Goal: Task Accomplishment & Management: Manage account settings

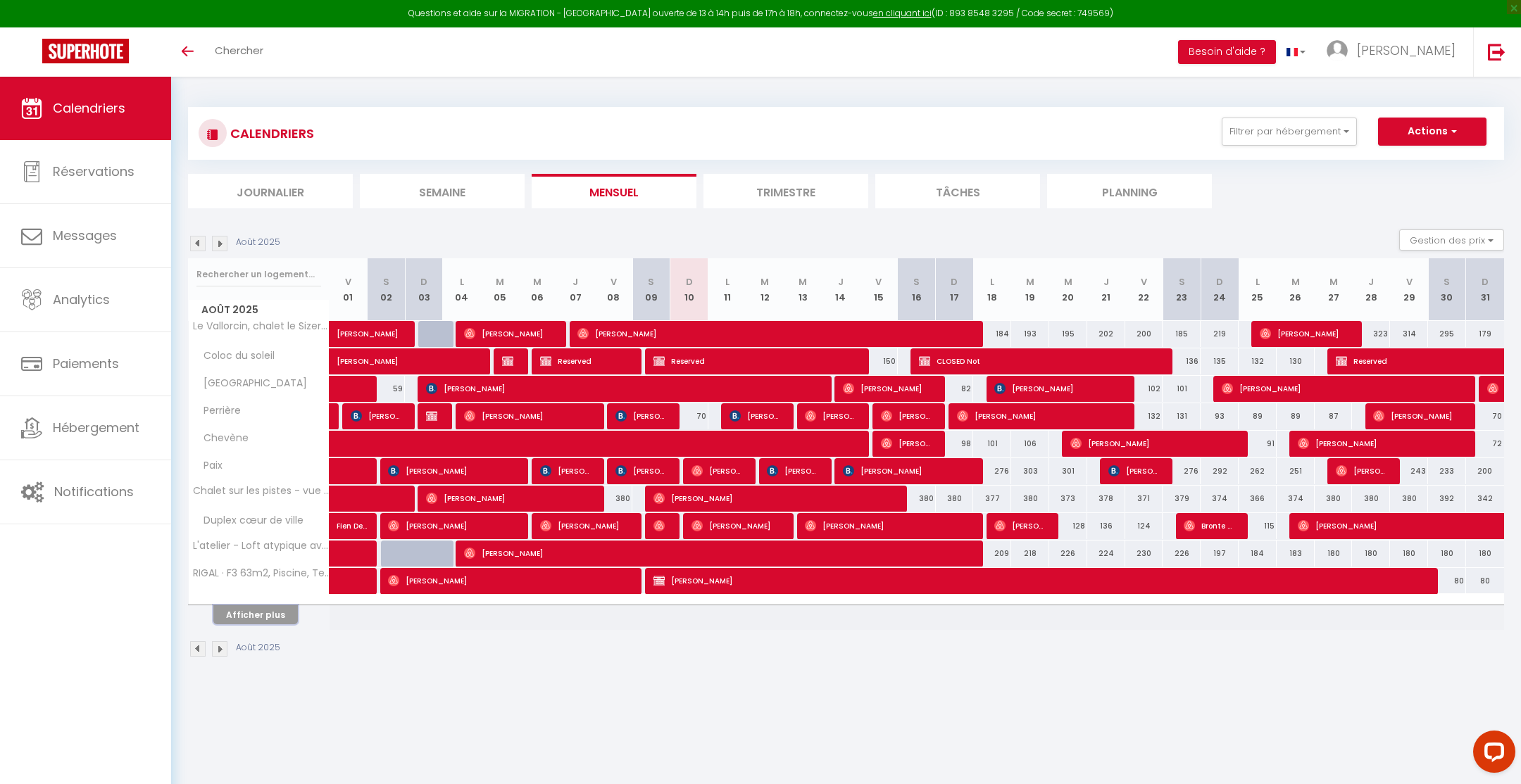
click at [249, 614] on button "Afficher plus" at bounding box center [255, 614] width 84 height 19
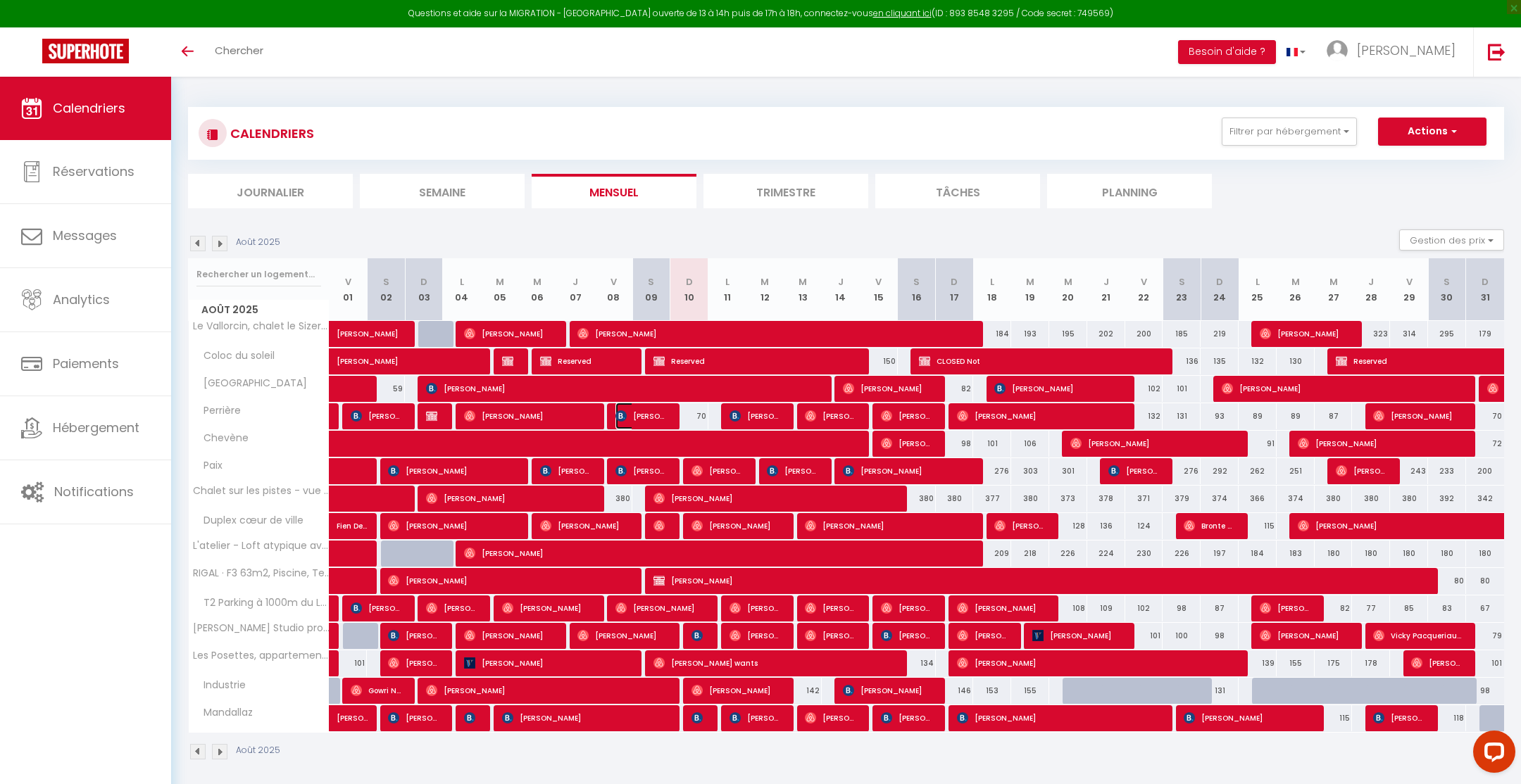
click at [642, 416] on span "[PERSON_NAME]" at bounding box center [641, 416] width 50 height 27
select select "OK"
select select "0"
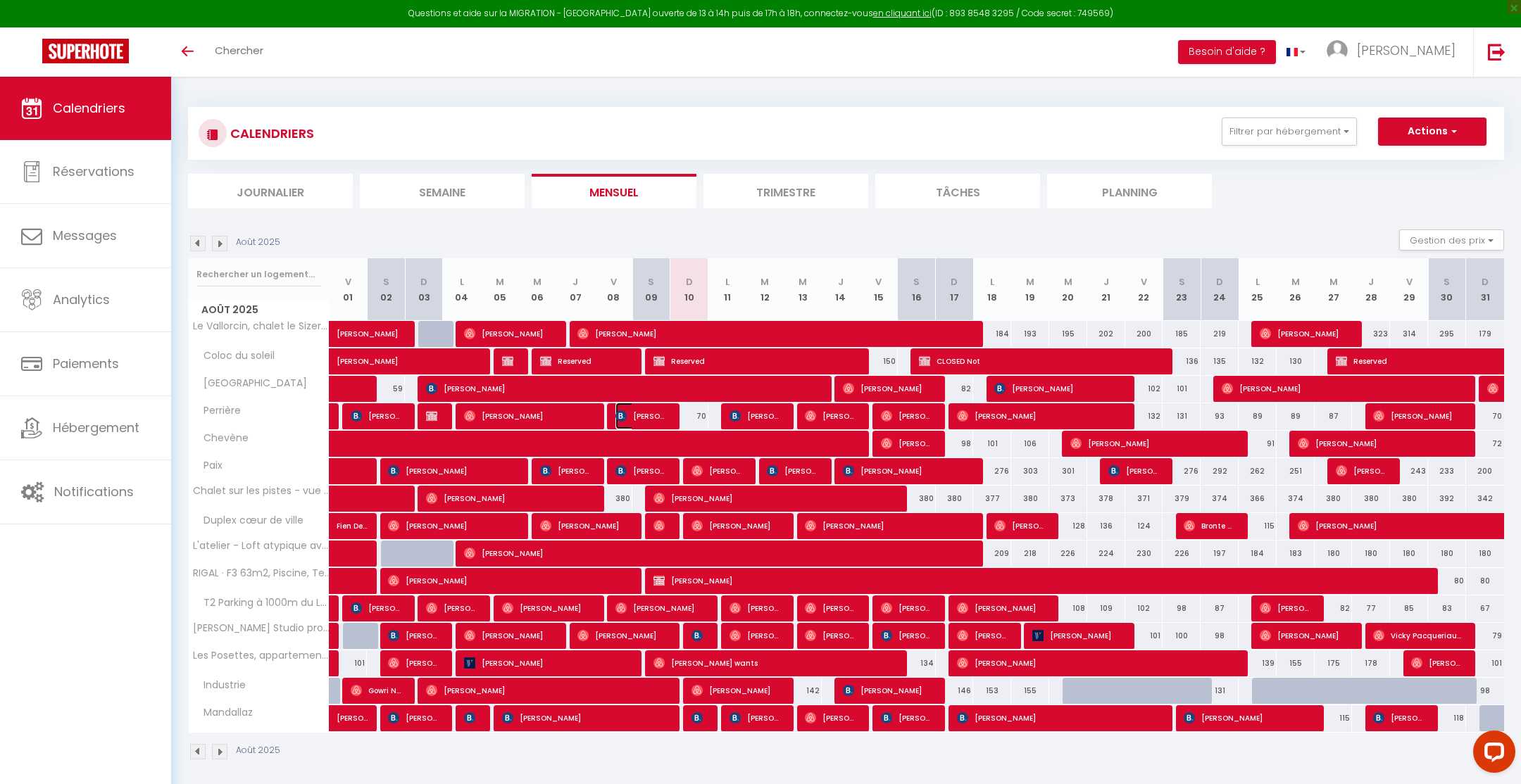
select select "1"
select select
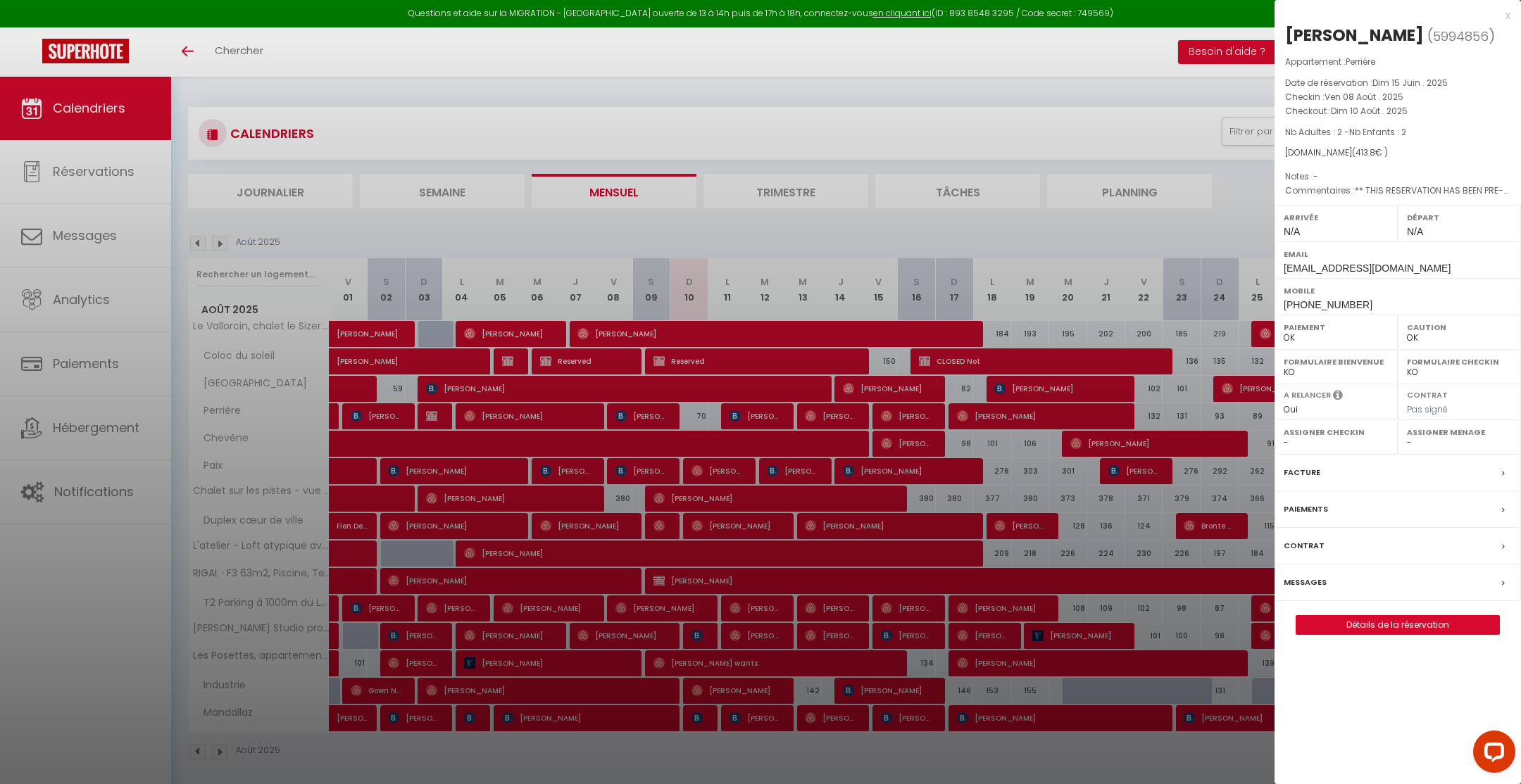
click at [1506, 16] on div "x" at bounding box center [1393, 15] width 236 height 17
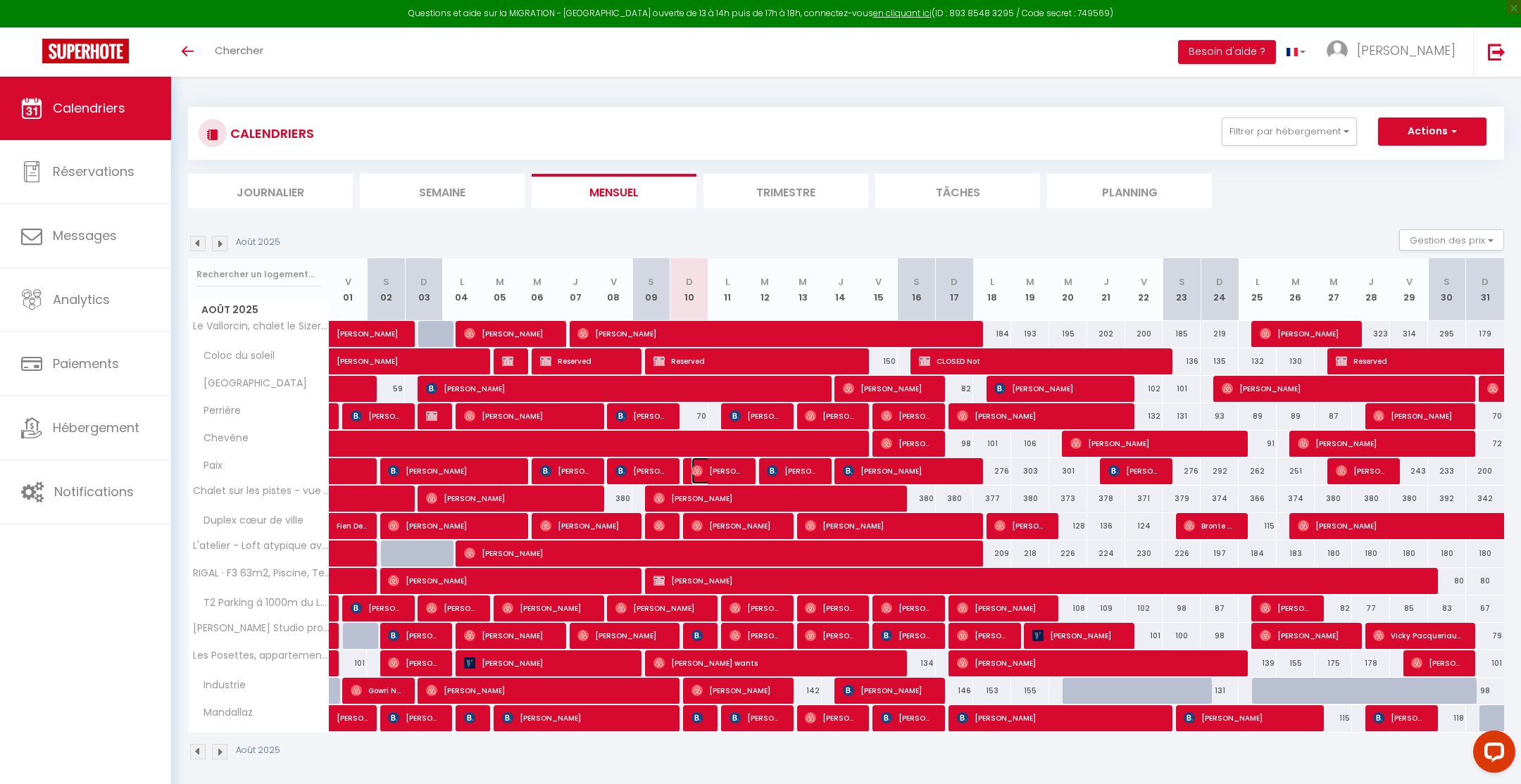
click at [720, 469] on span "[PERSON_NAME]" at bounding box center [717, 471] width 50 height 27
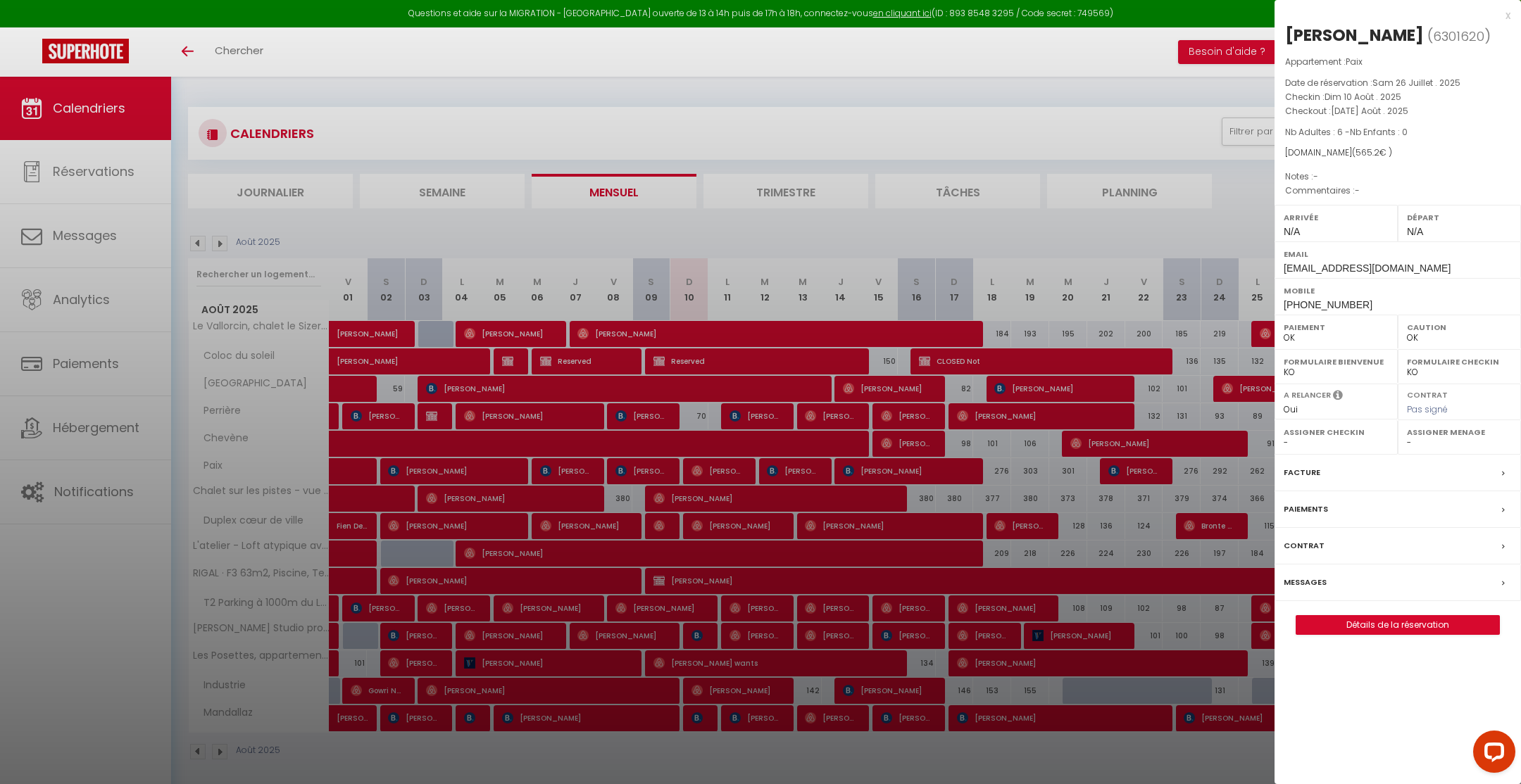
click at [1509, 18] on div "x" at bounding box center [1393, 15] width 236 height 17
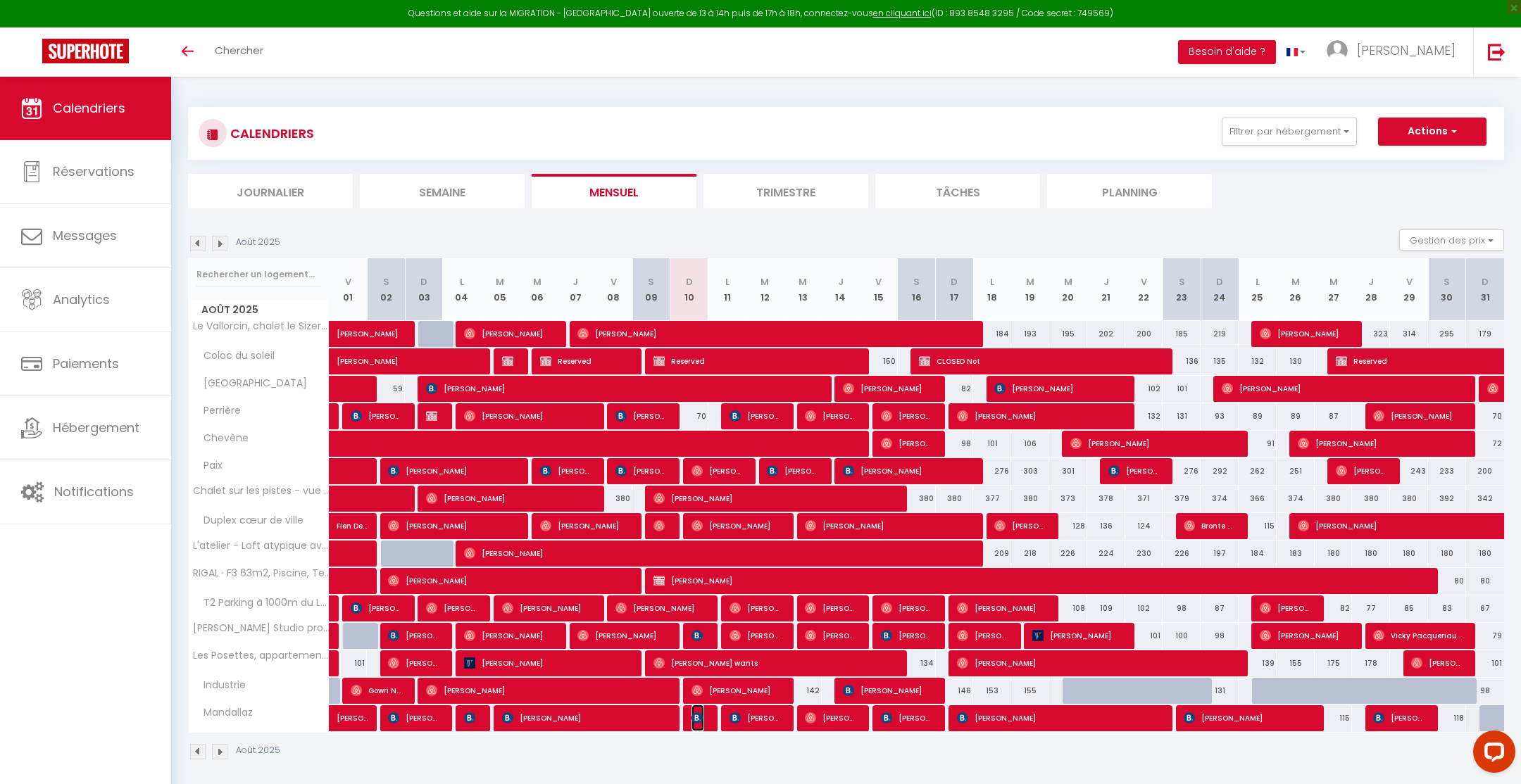
click at [701, 720] on span "[PERSON_NAME]" at bounding box center [698, 718] width 13 height 27
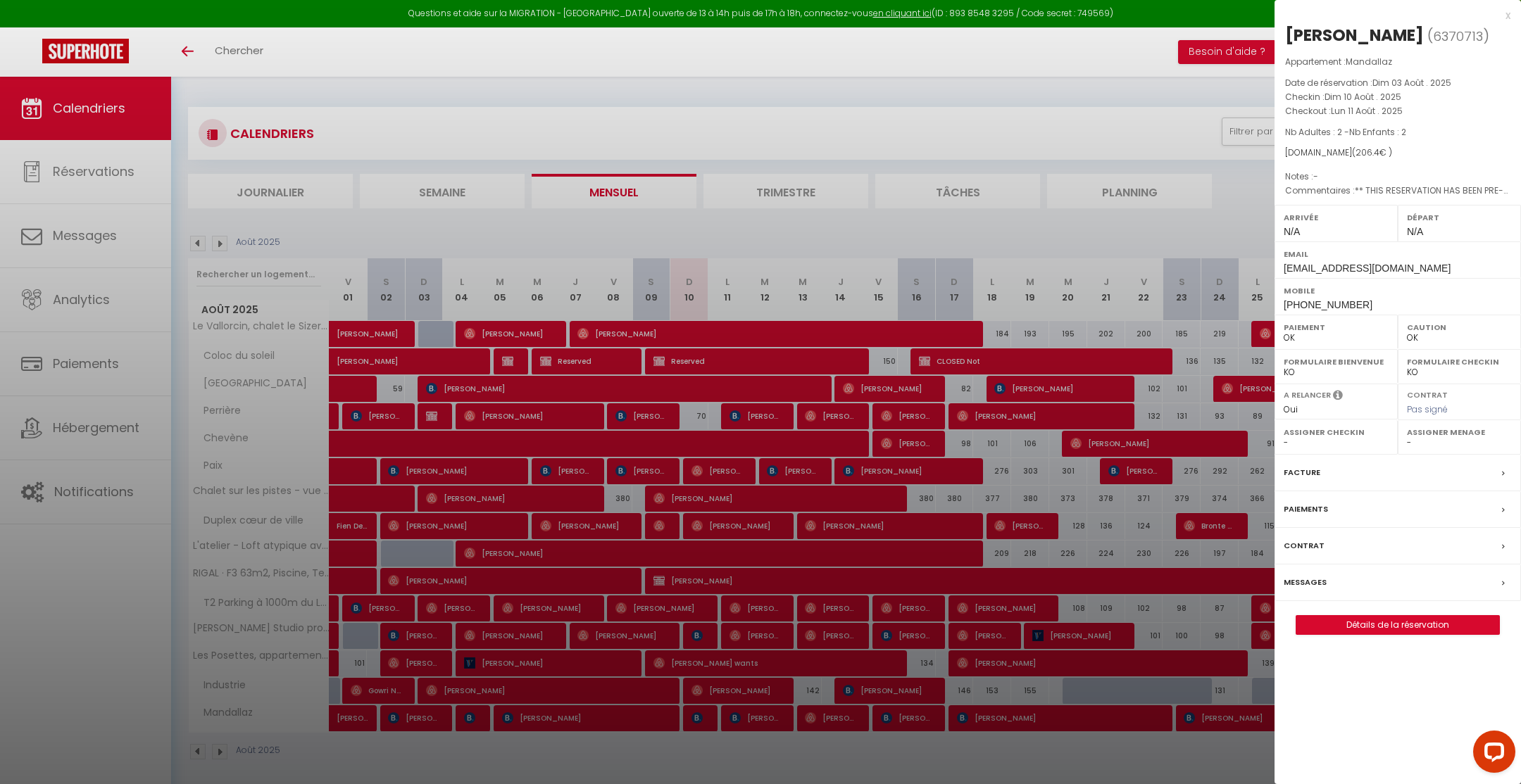
click at [1509, 18] on div "x" at bounding box center [1393, 15] width 236 height 17
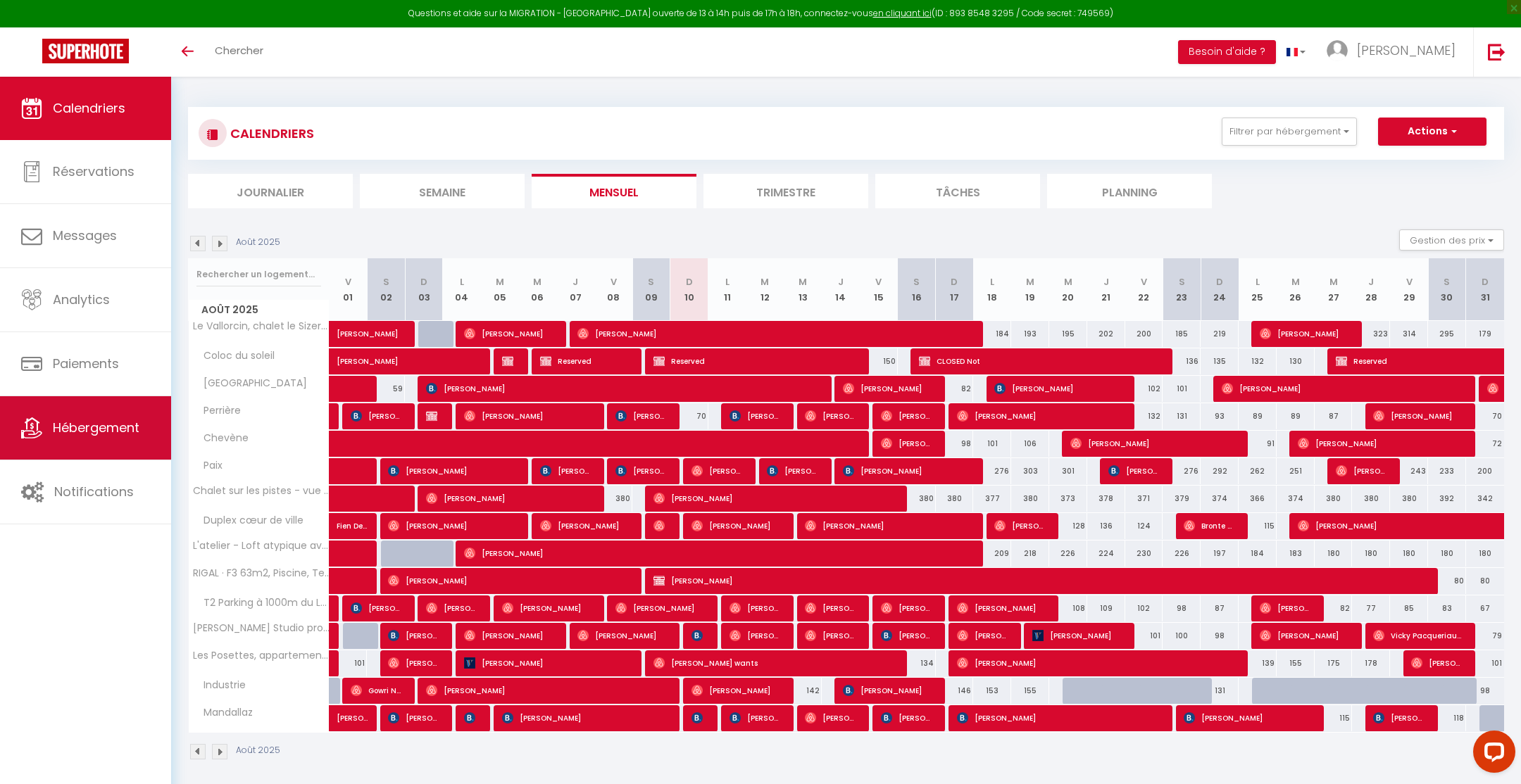
click at [50, 414] on link "Hébergement" at bounding box center [85, 427] width 171 height 64
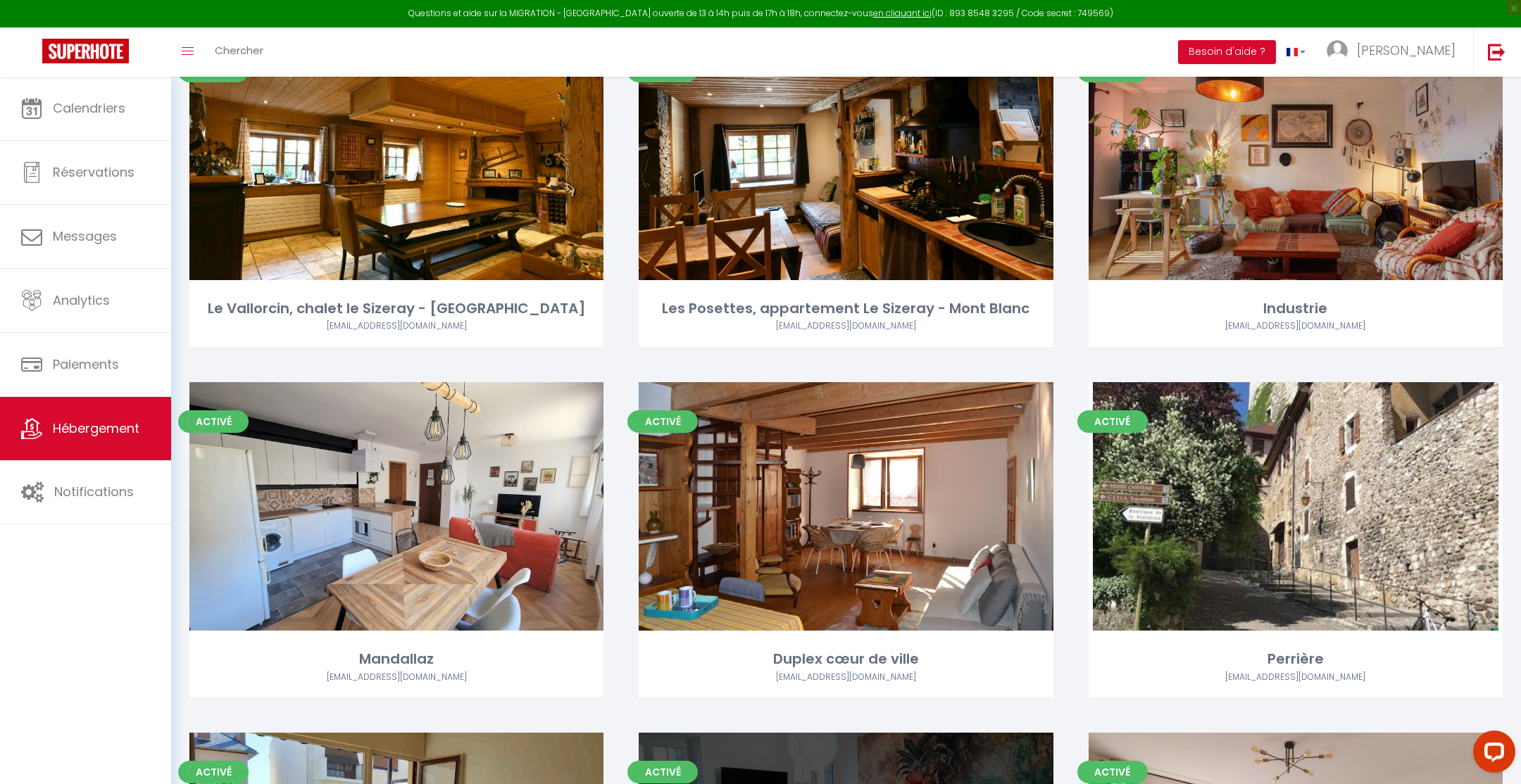
scroll to position [211, 0]
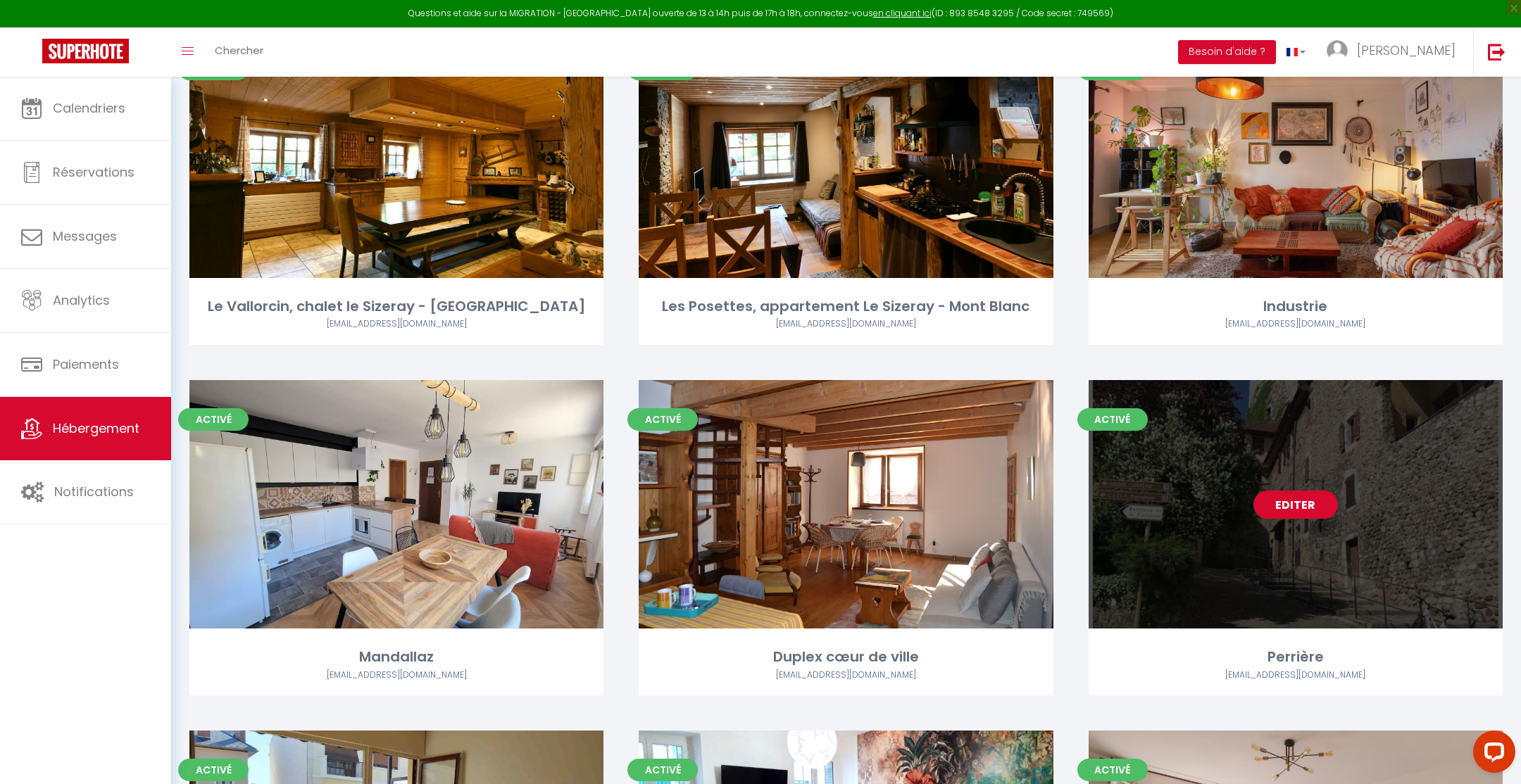
click at [1275, 507] on link "Editer" at bounding box center [1296, 504] width 84 height 28
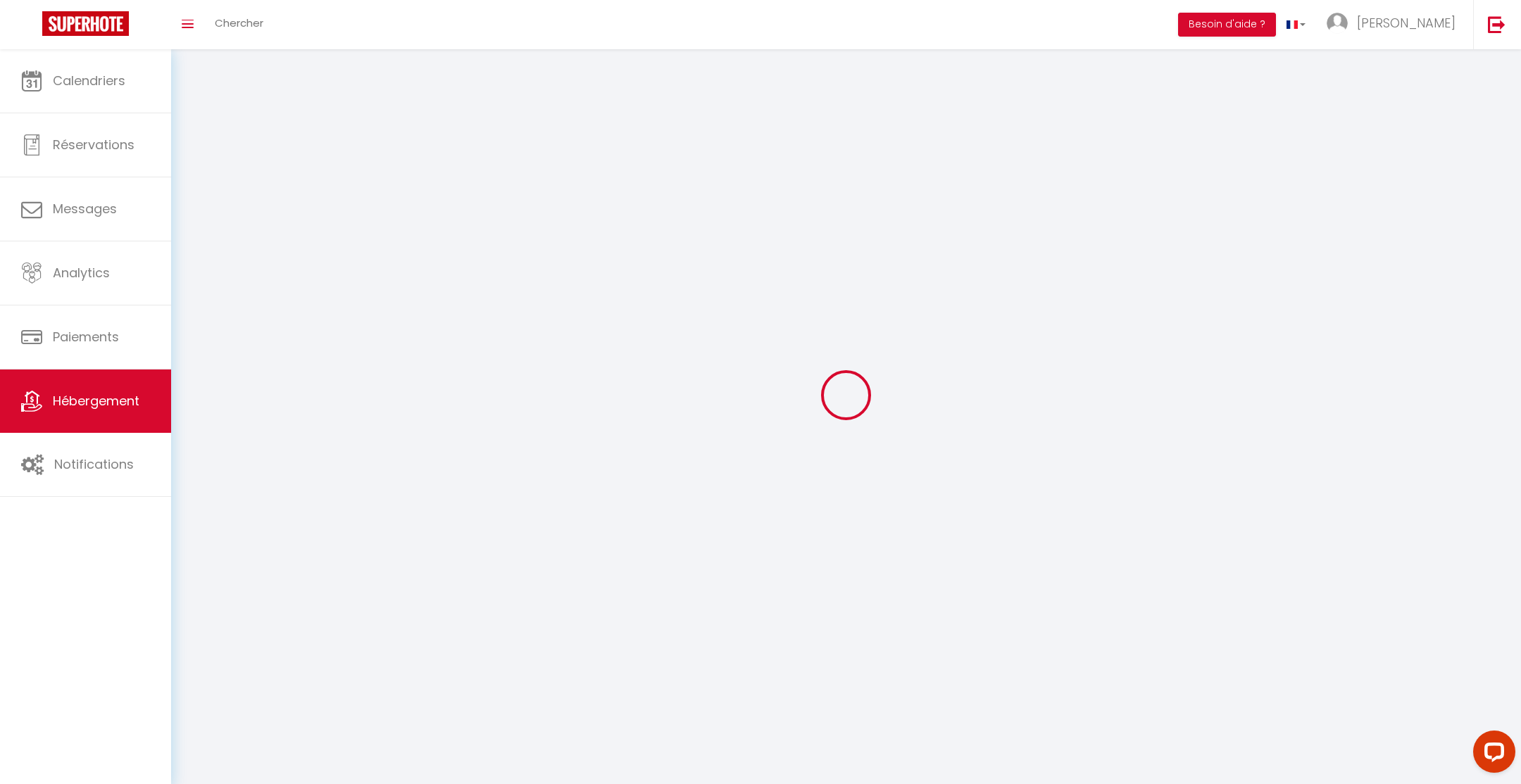
select select "1"
select select
select select "28"
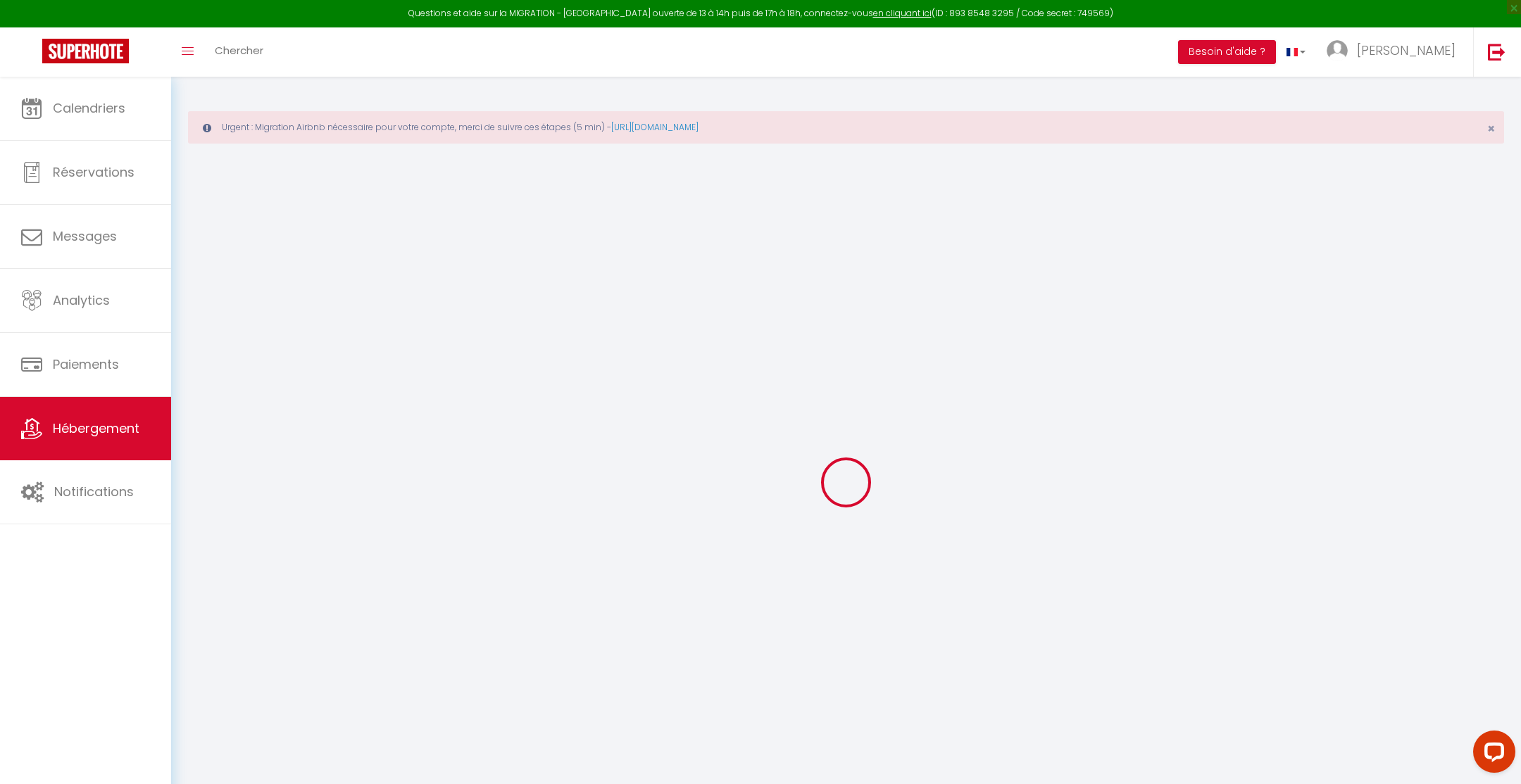
select select
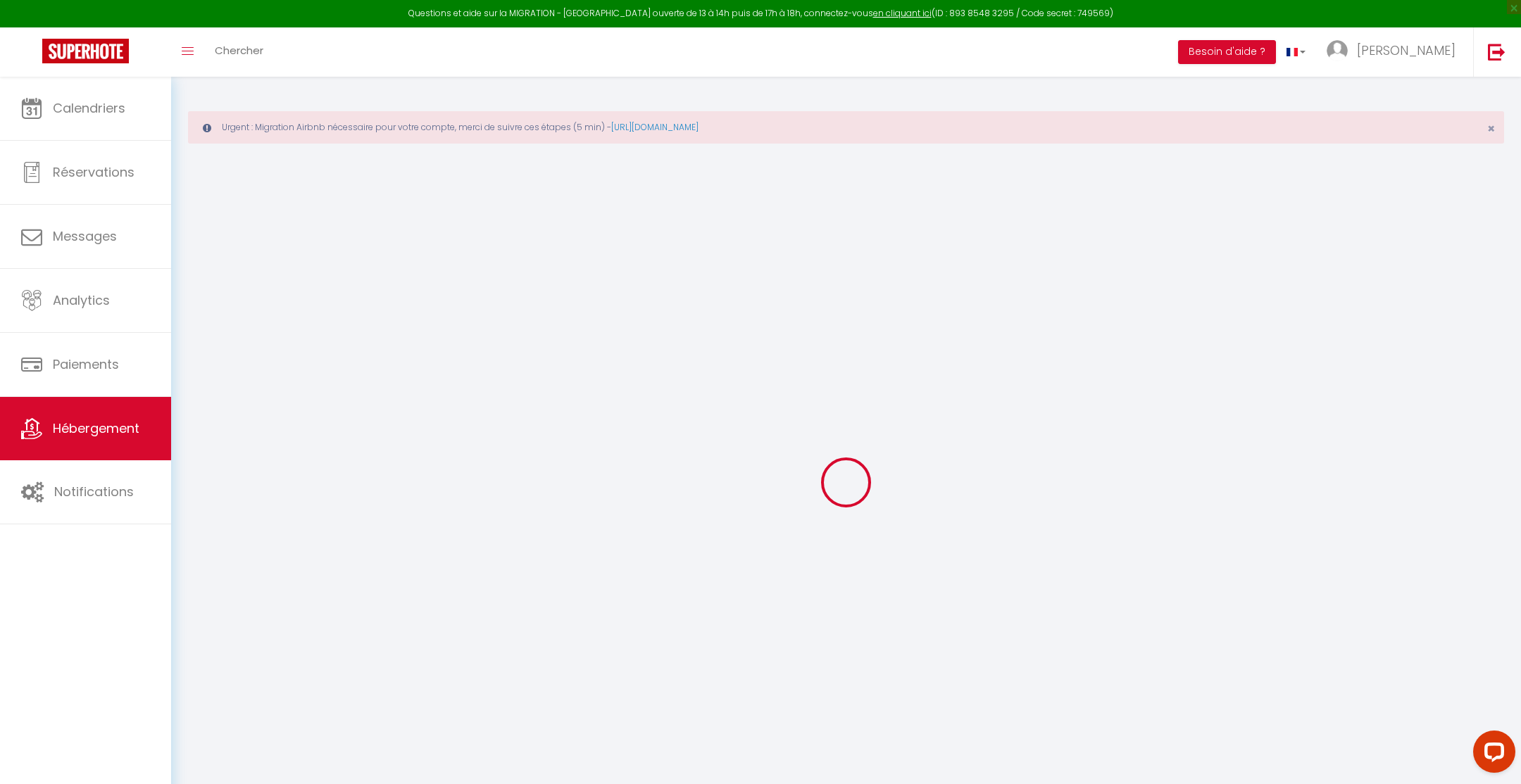
select select
checkbox input "false"
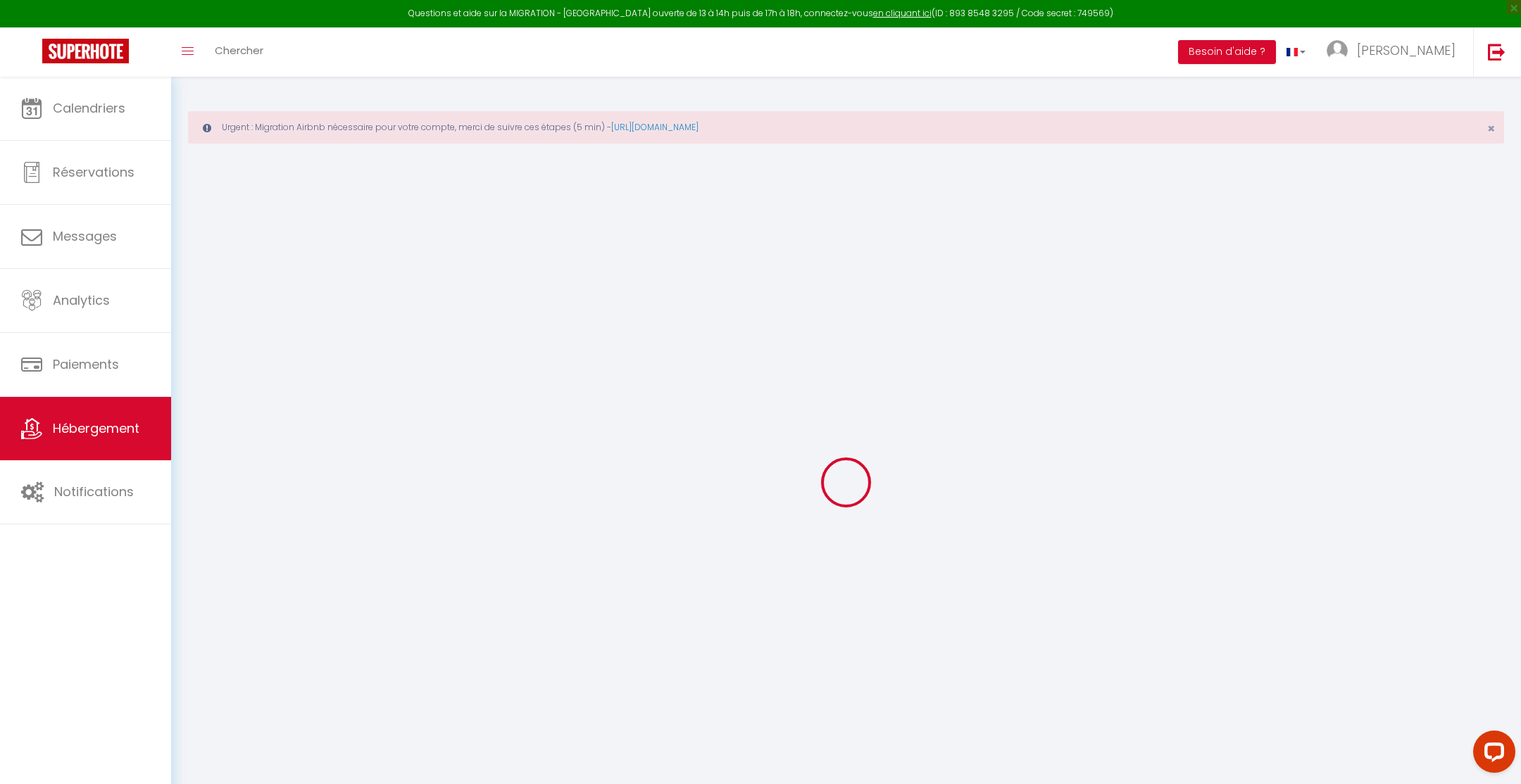
select select
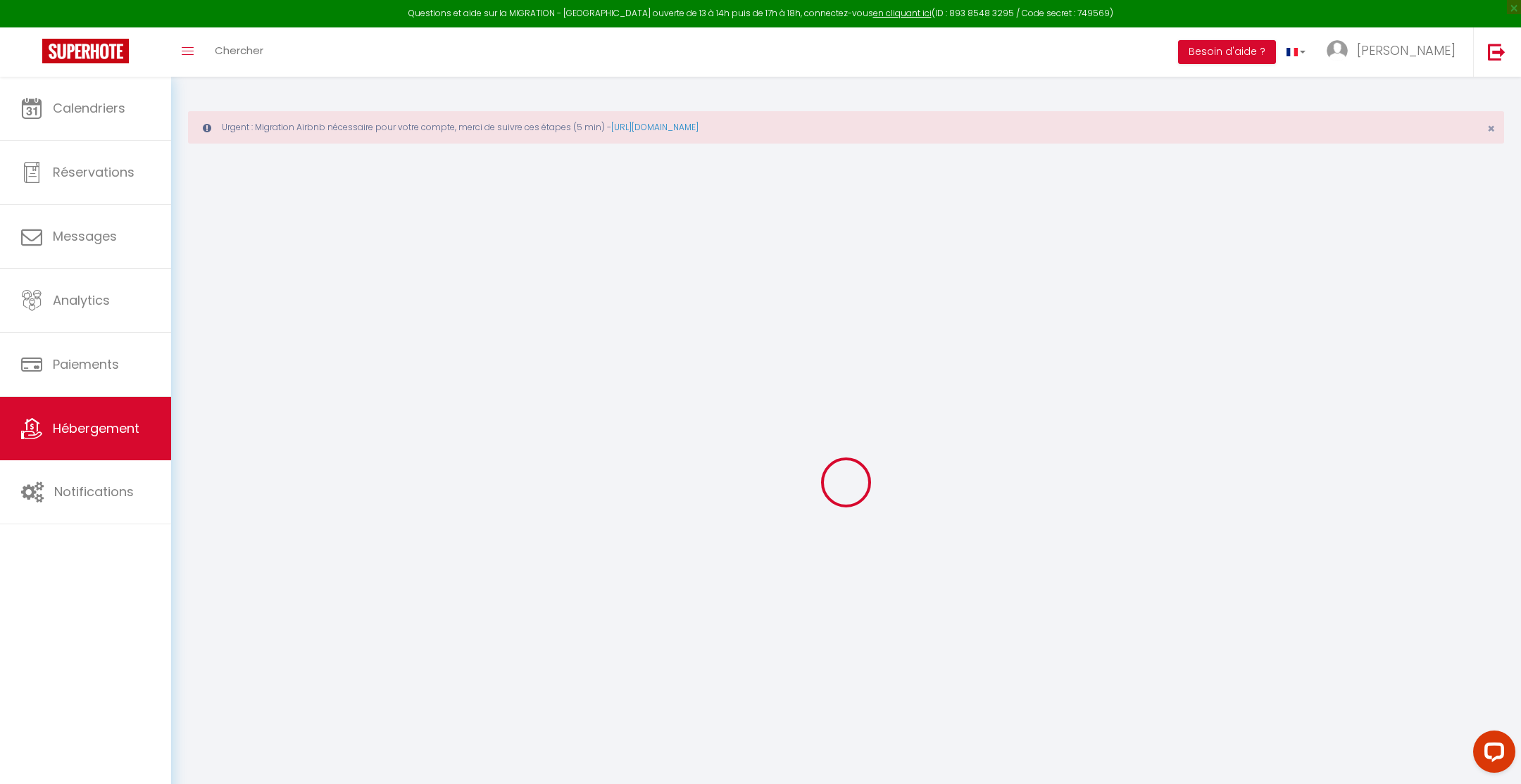
select select
checkbox input "false"
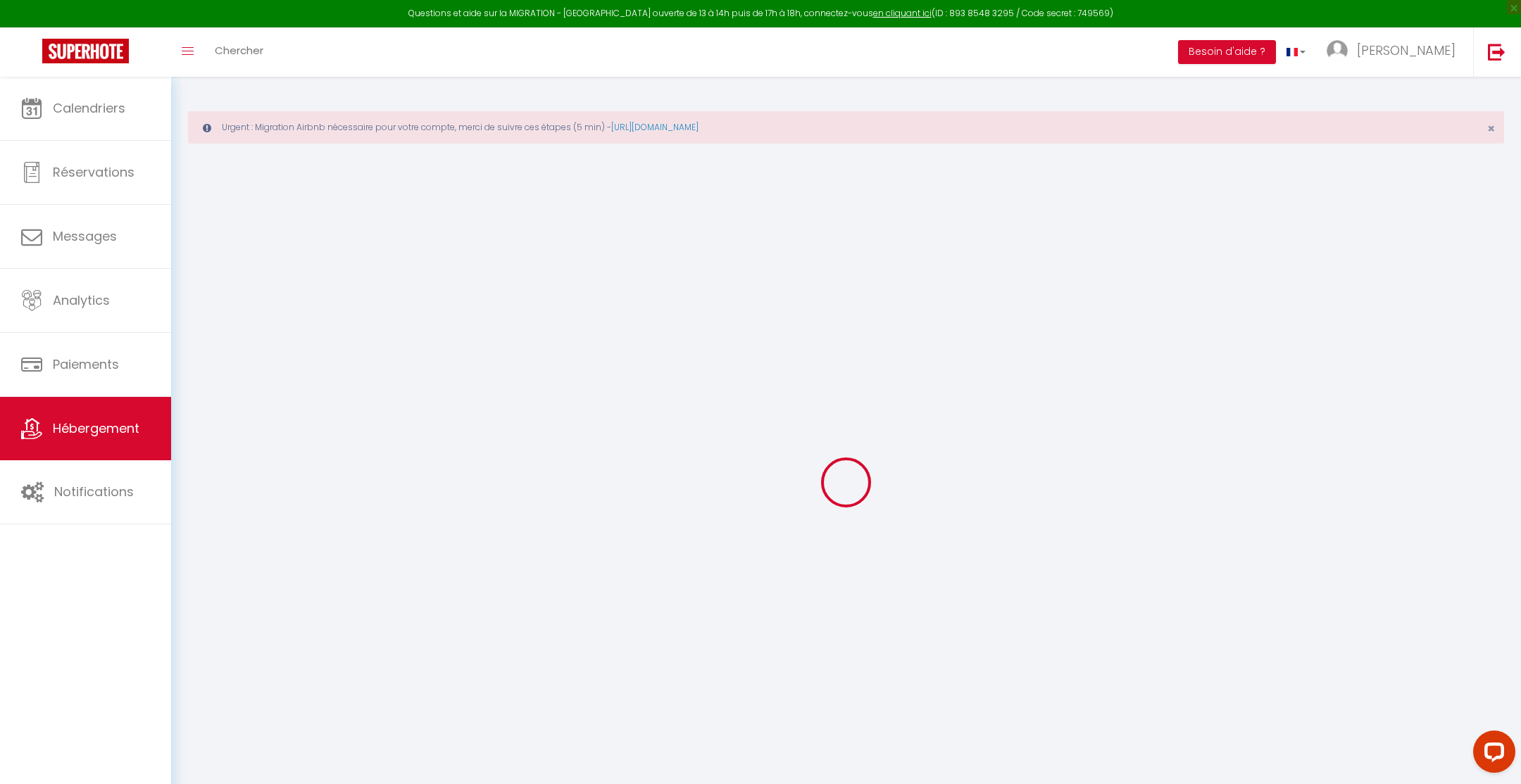
checkbox input "false"
select select
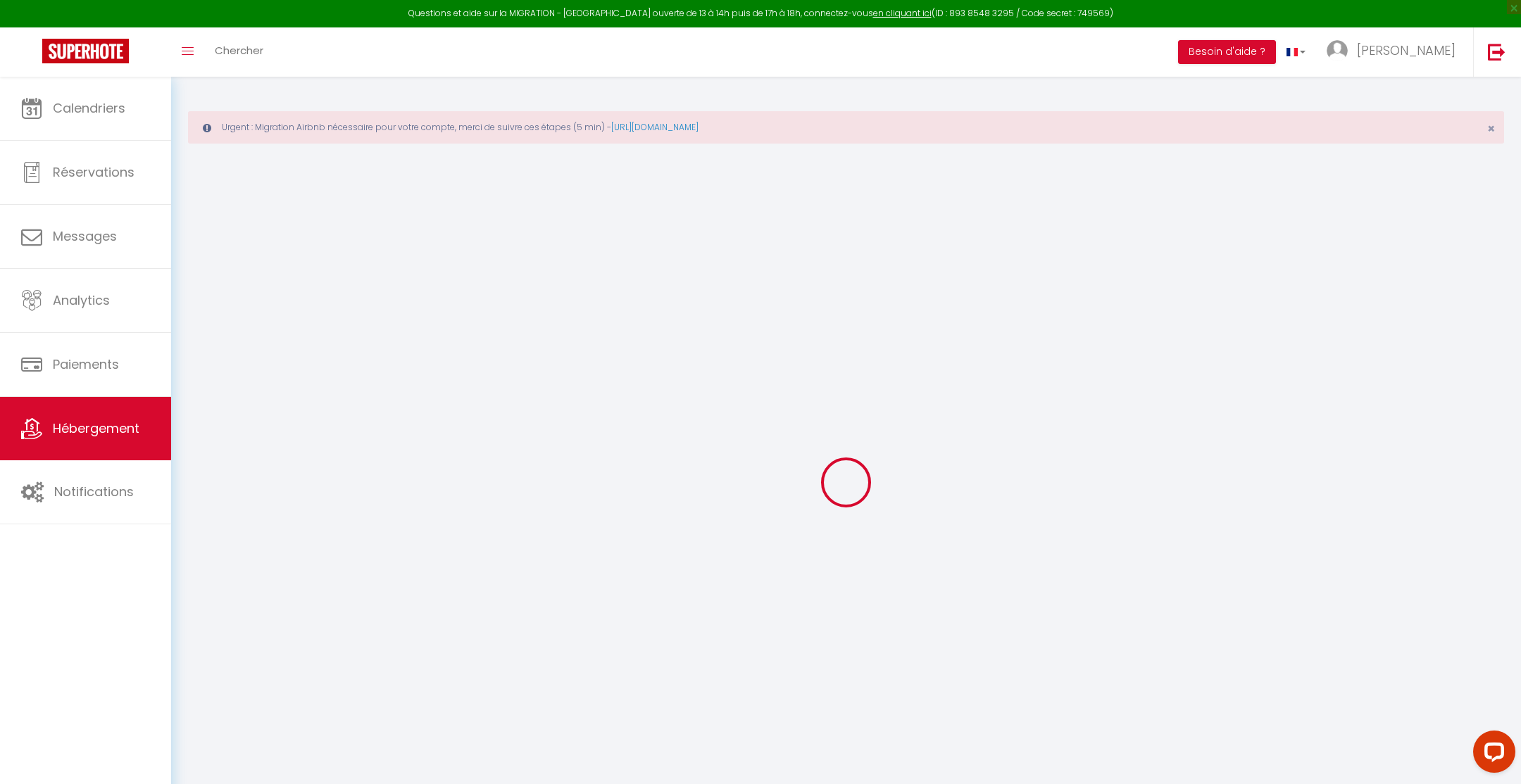
select select
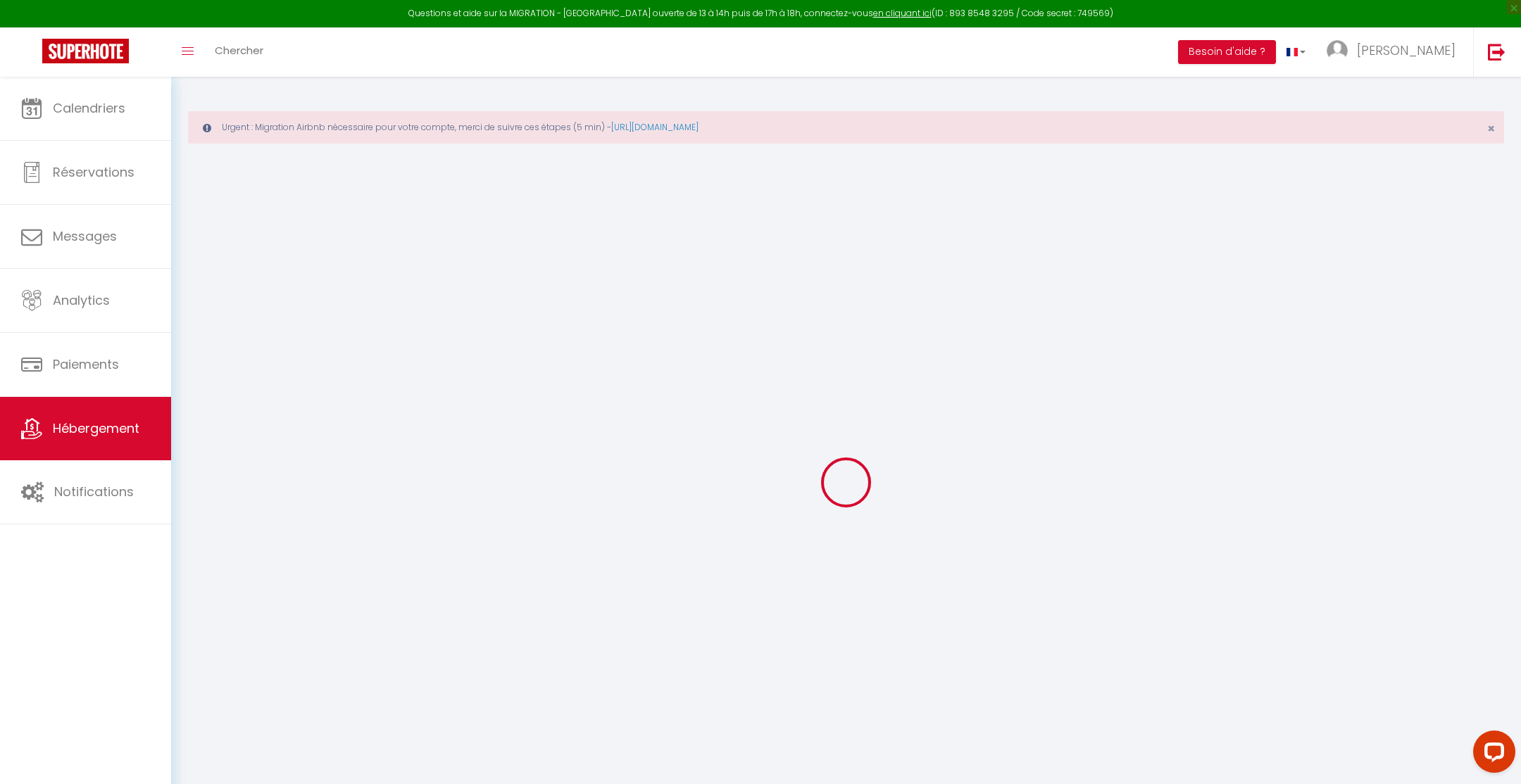
checkbox input "false"
select select
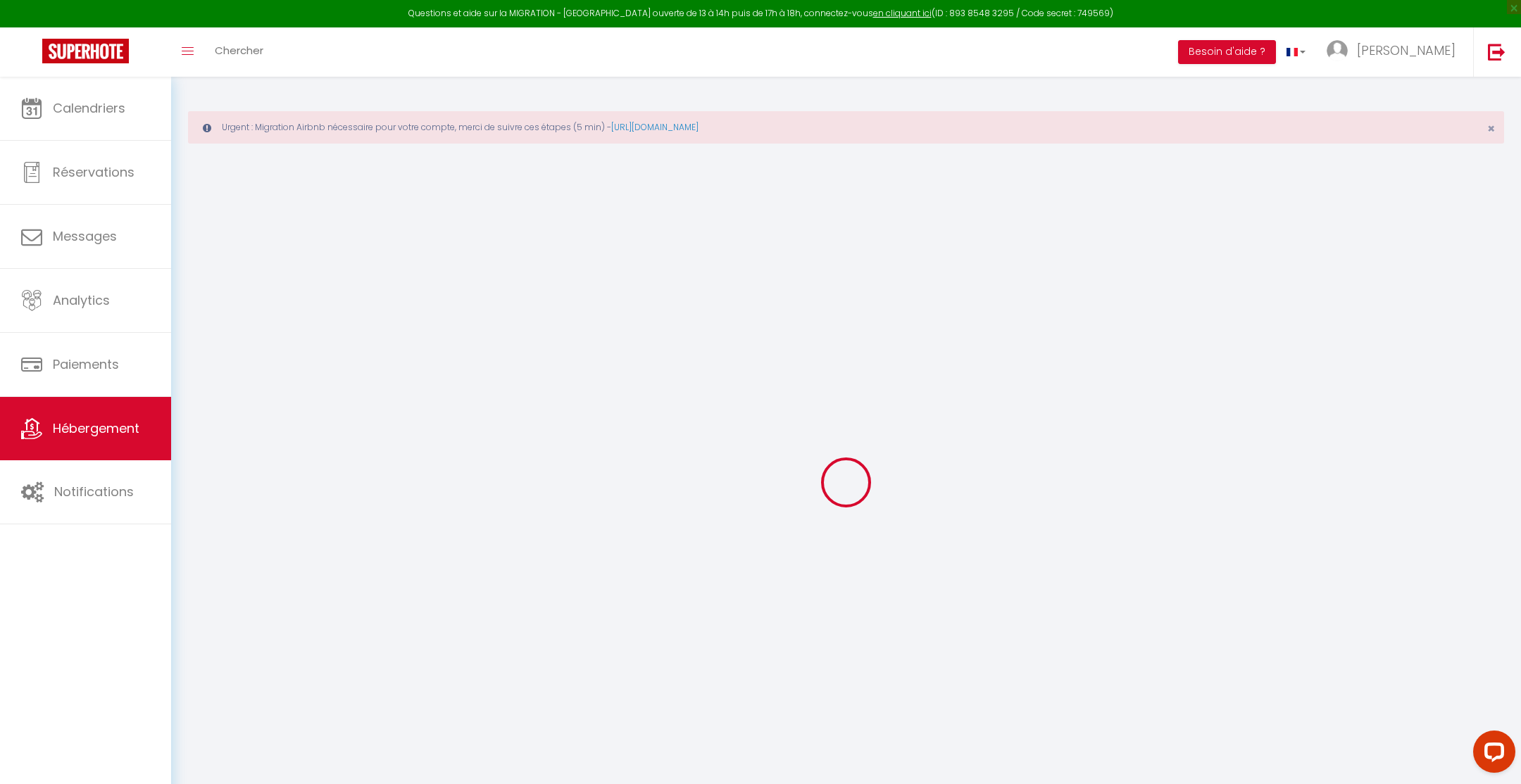
select select
type input "Perrière"
type input "[PERSON_NAME]"
type input "[STREET_ADDRESS]"
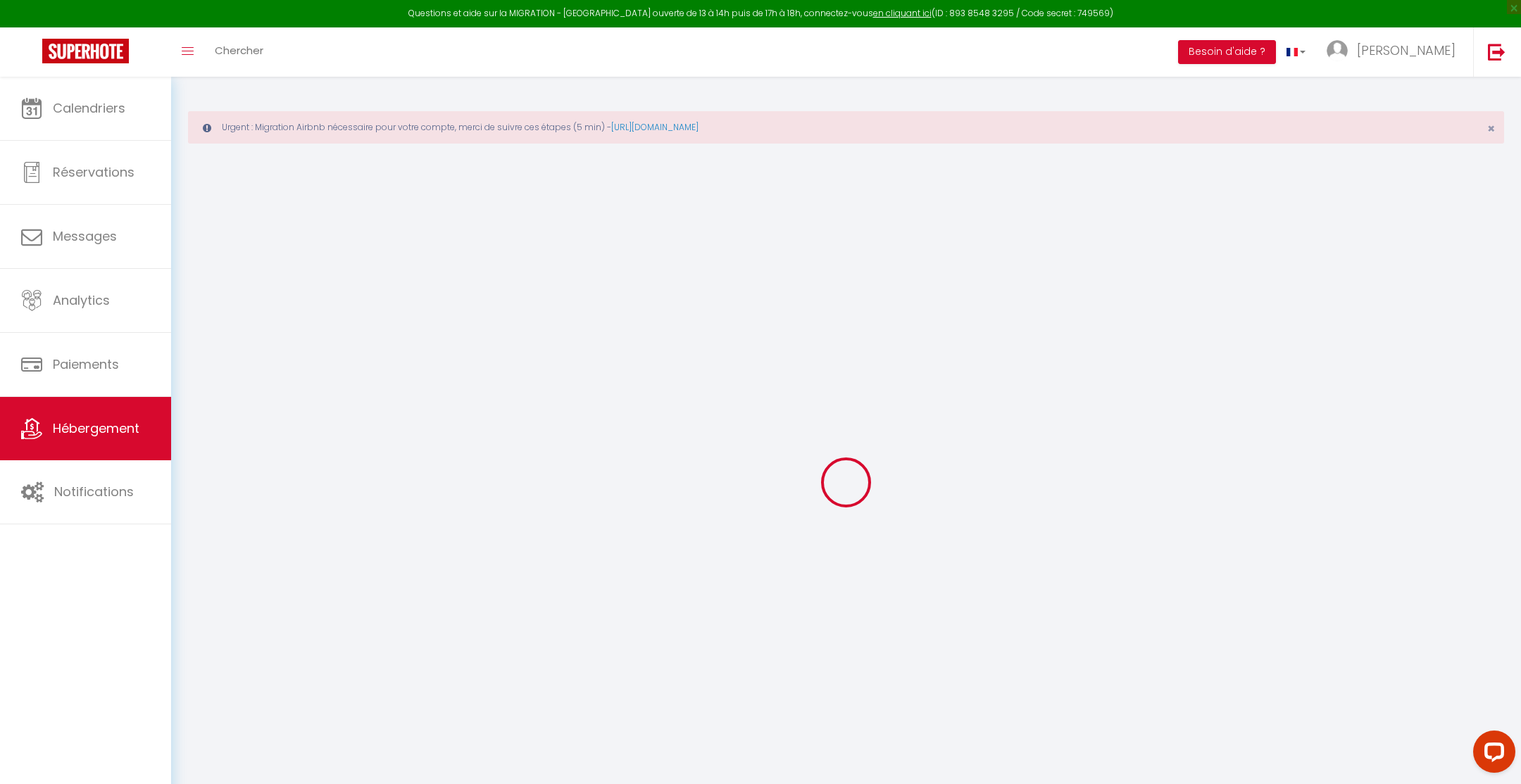
type input "74370"
type input "Argonay"
select select "2"
select select "0"
type input "50"
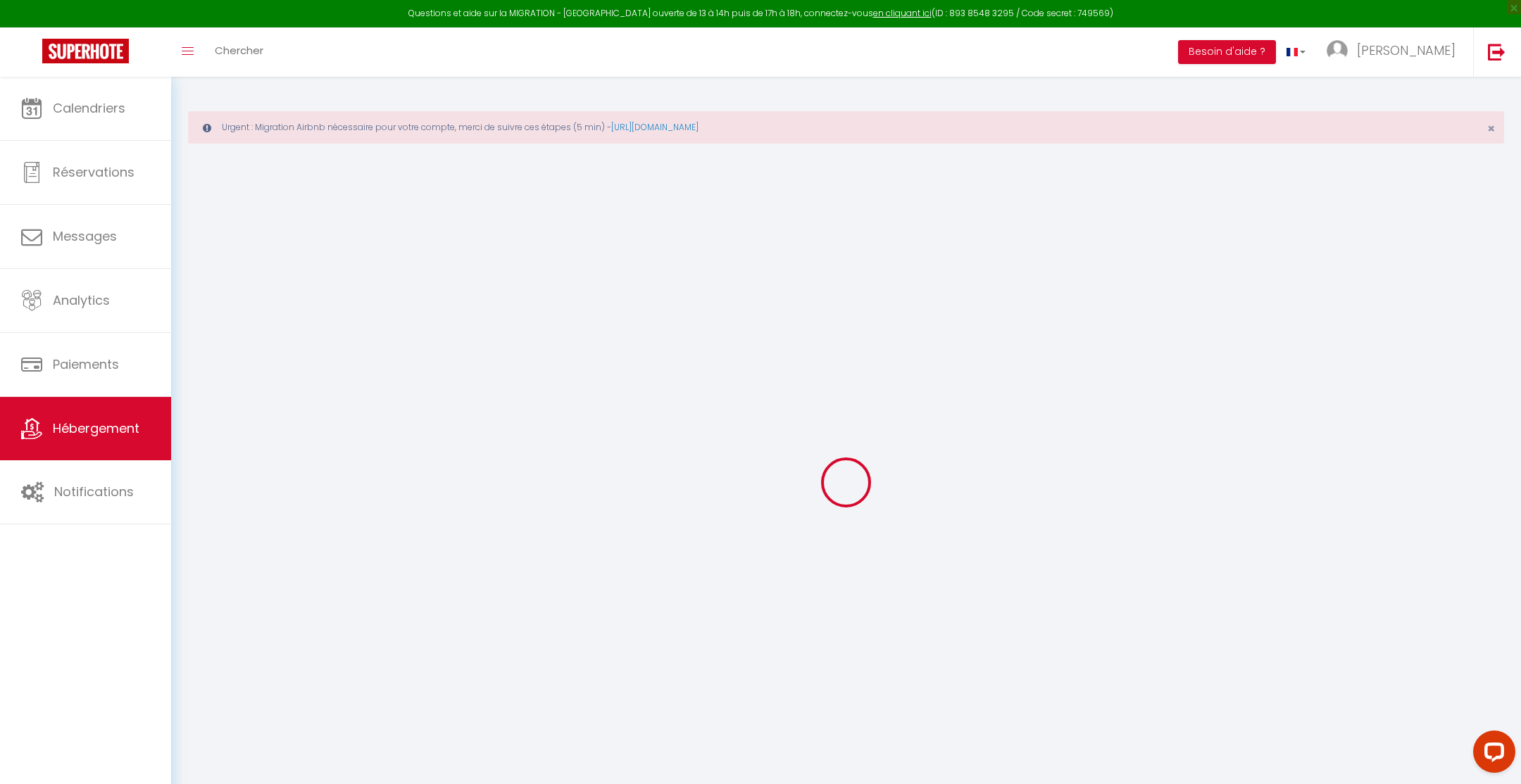
type input "15"
type input "55"
type input "0.85"
type input "500"
select select
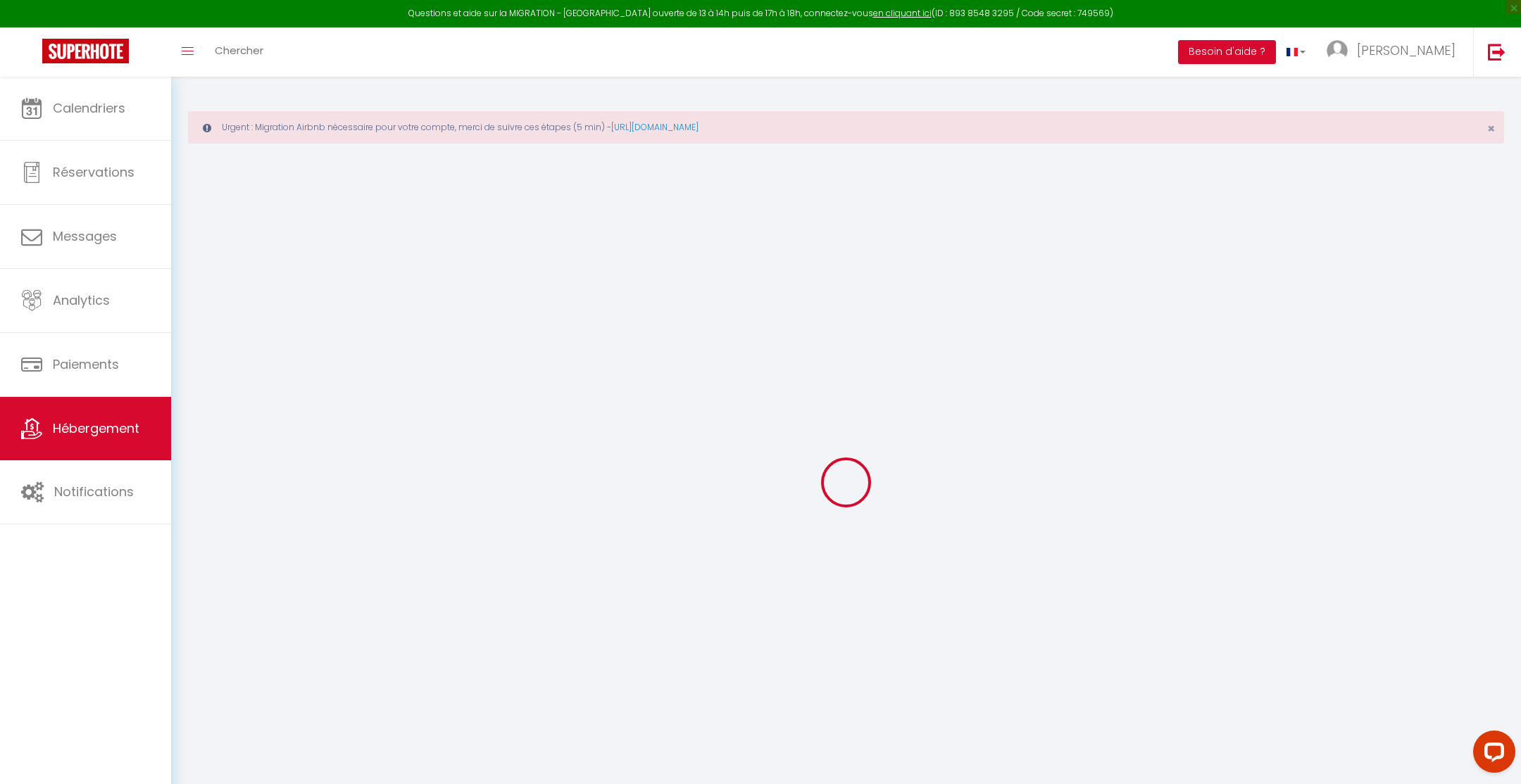
select select
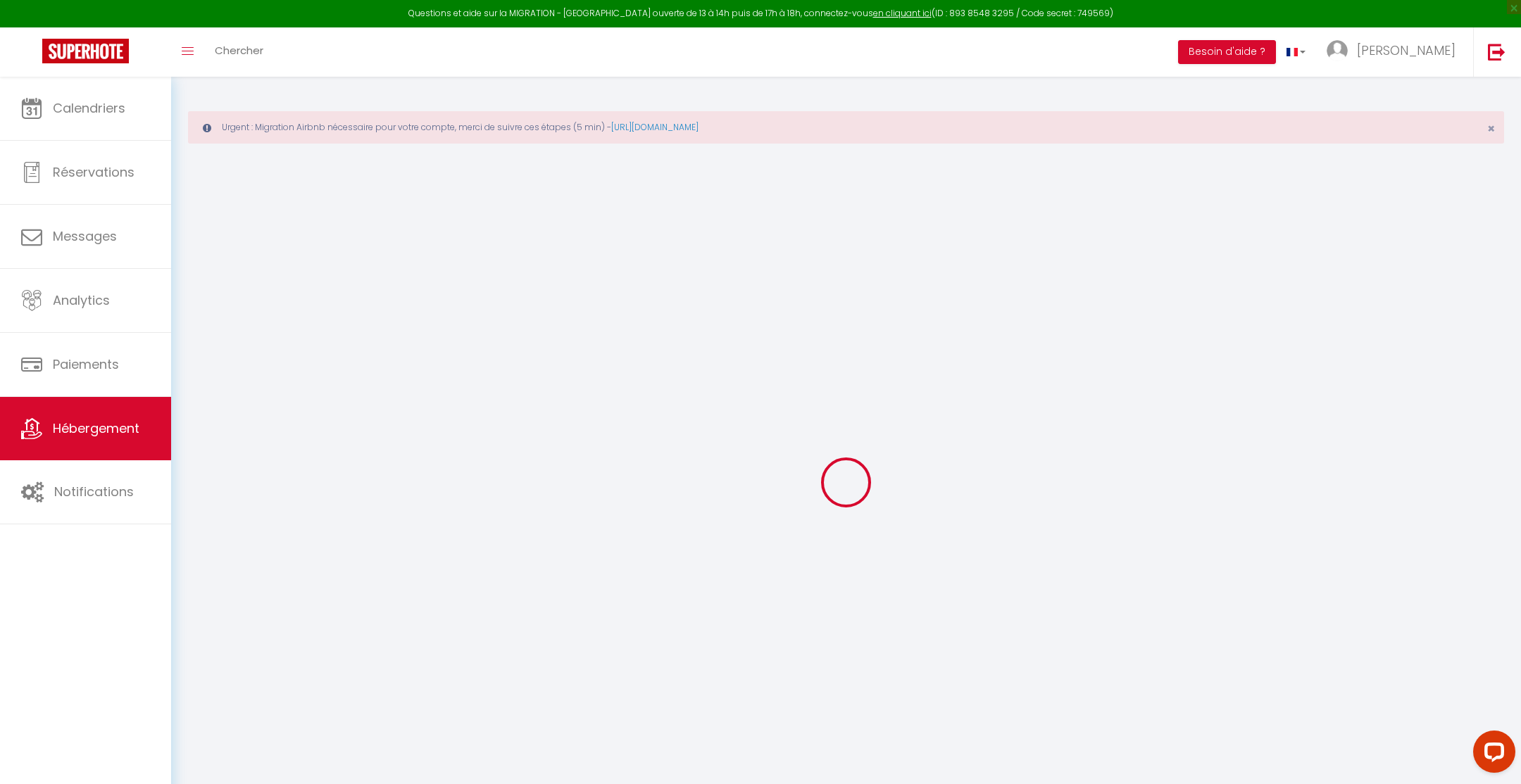
type input "15 cote Perrière"
type input "74000"
type input "Annecy"
type input "[EMAIL_ADDRESS][DOMAIN_NAME]"
select select "3948"
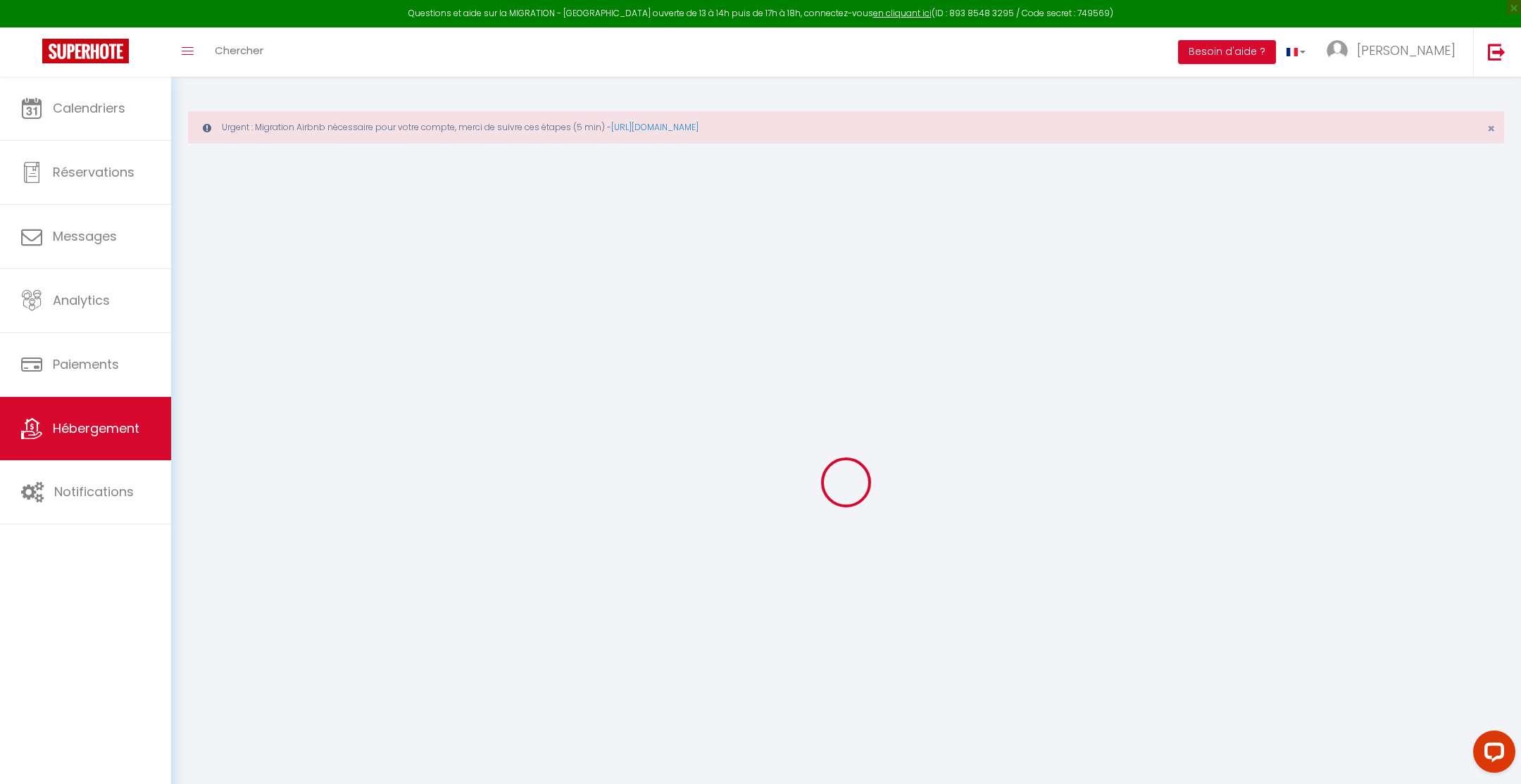
checkbox input "false"
type input "0"
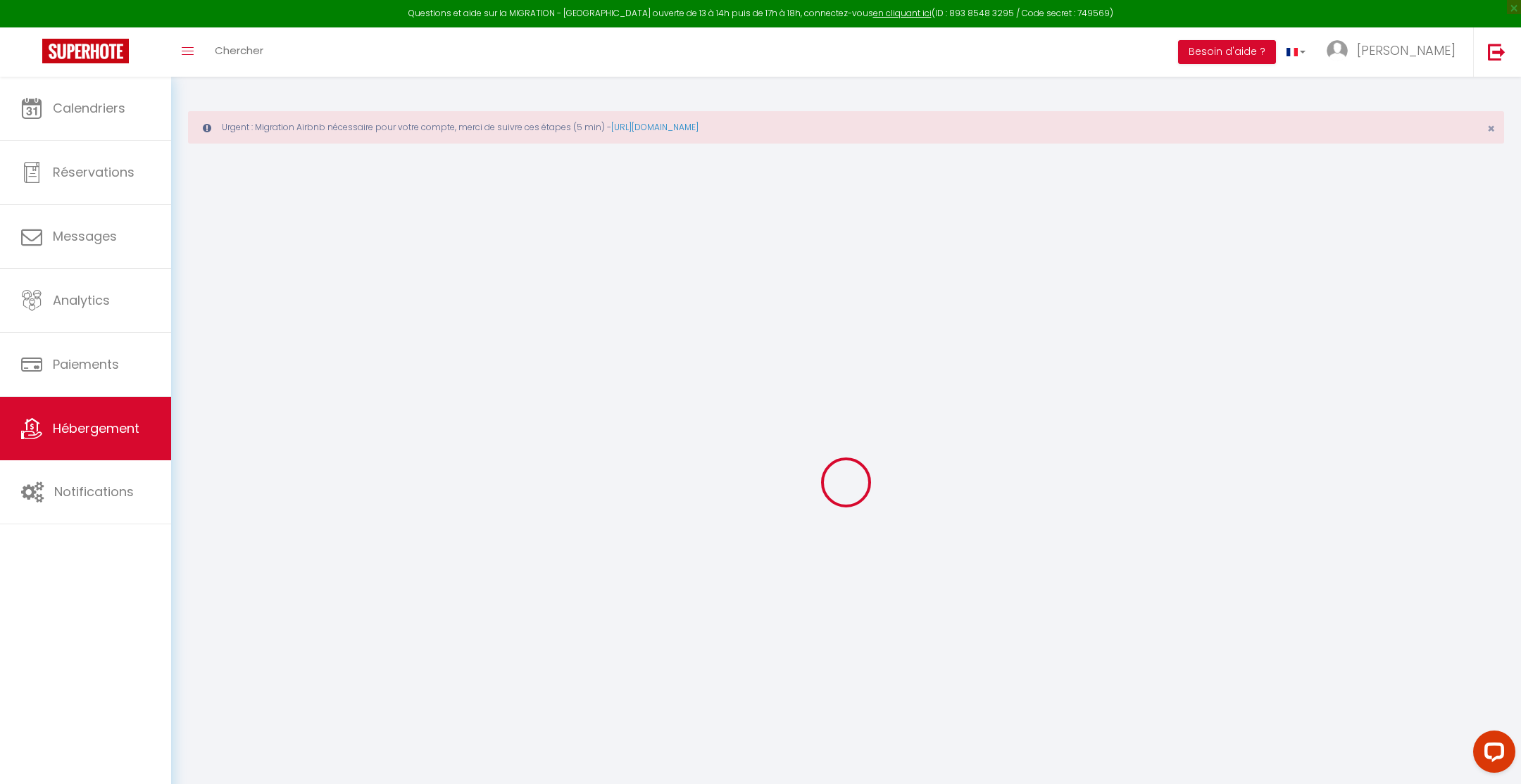
type input "0"
select select
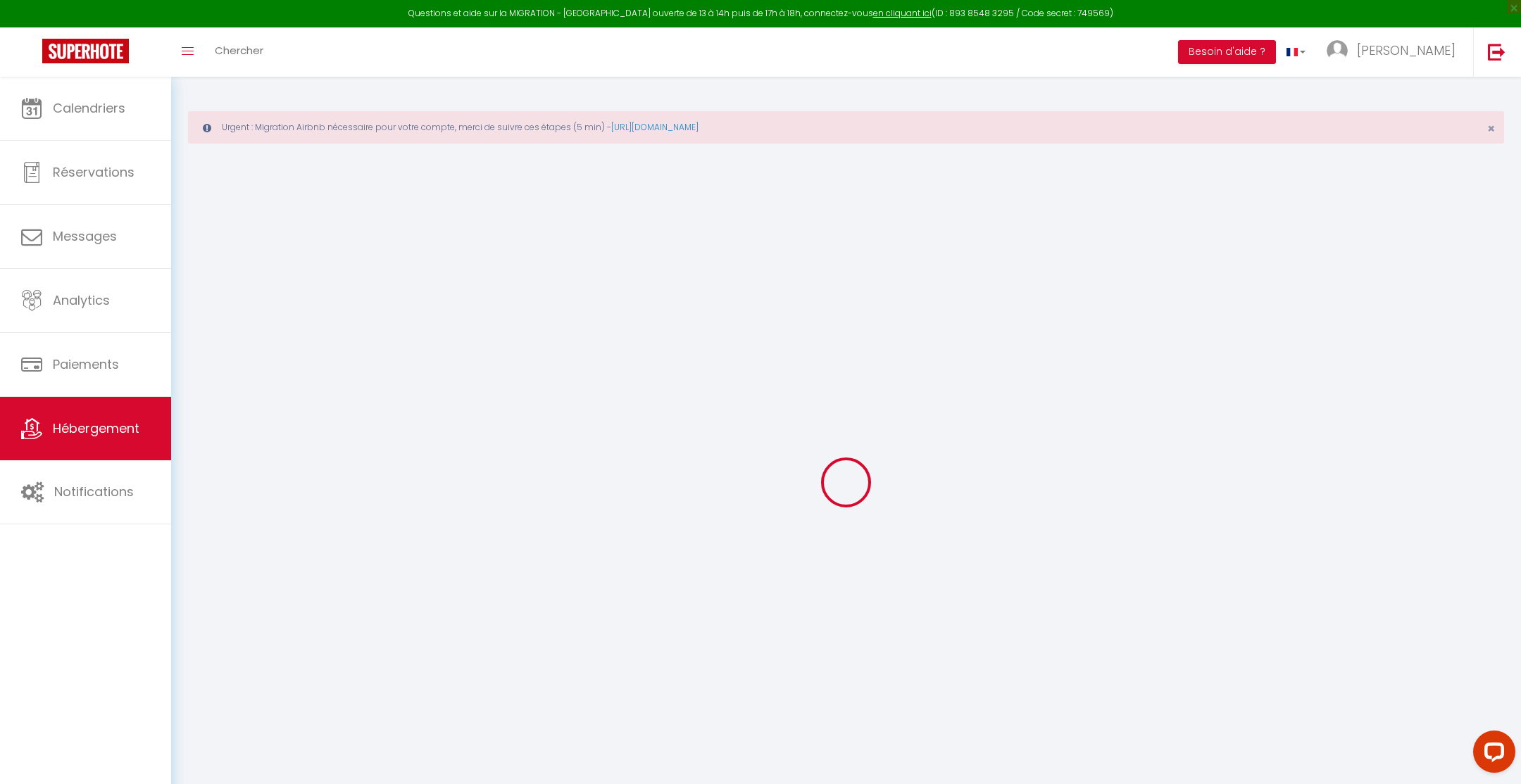
select select
checkbox input "false"
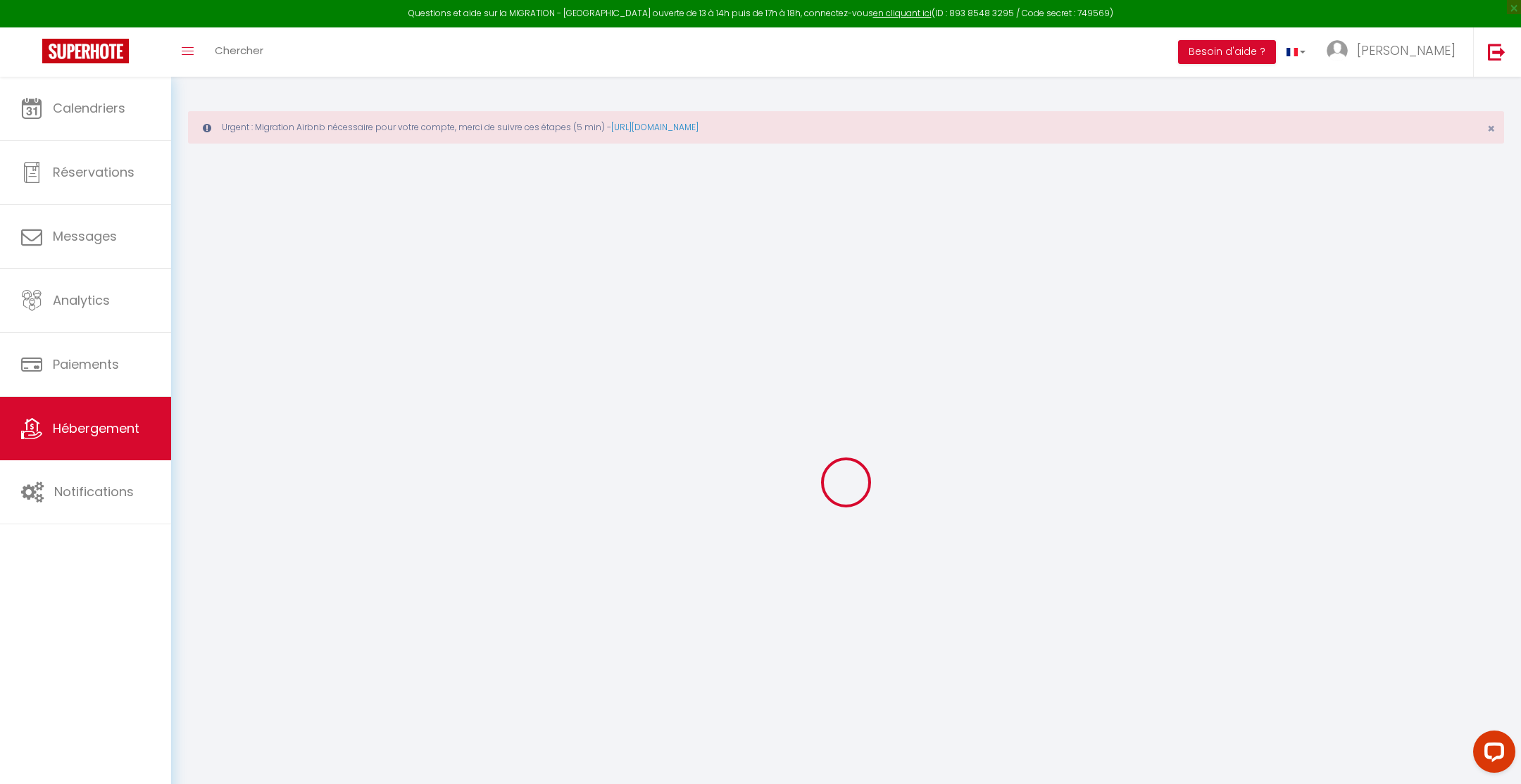
checkbox input "false"
select select
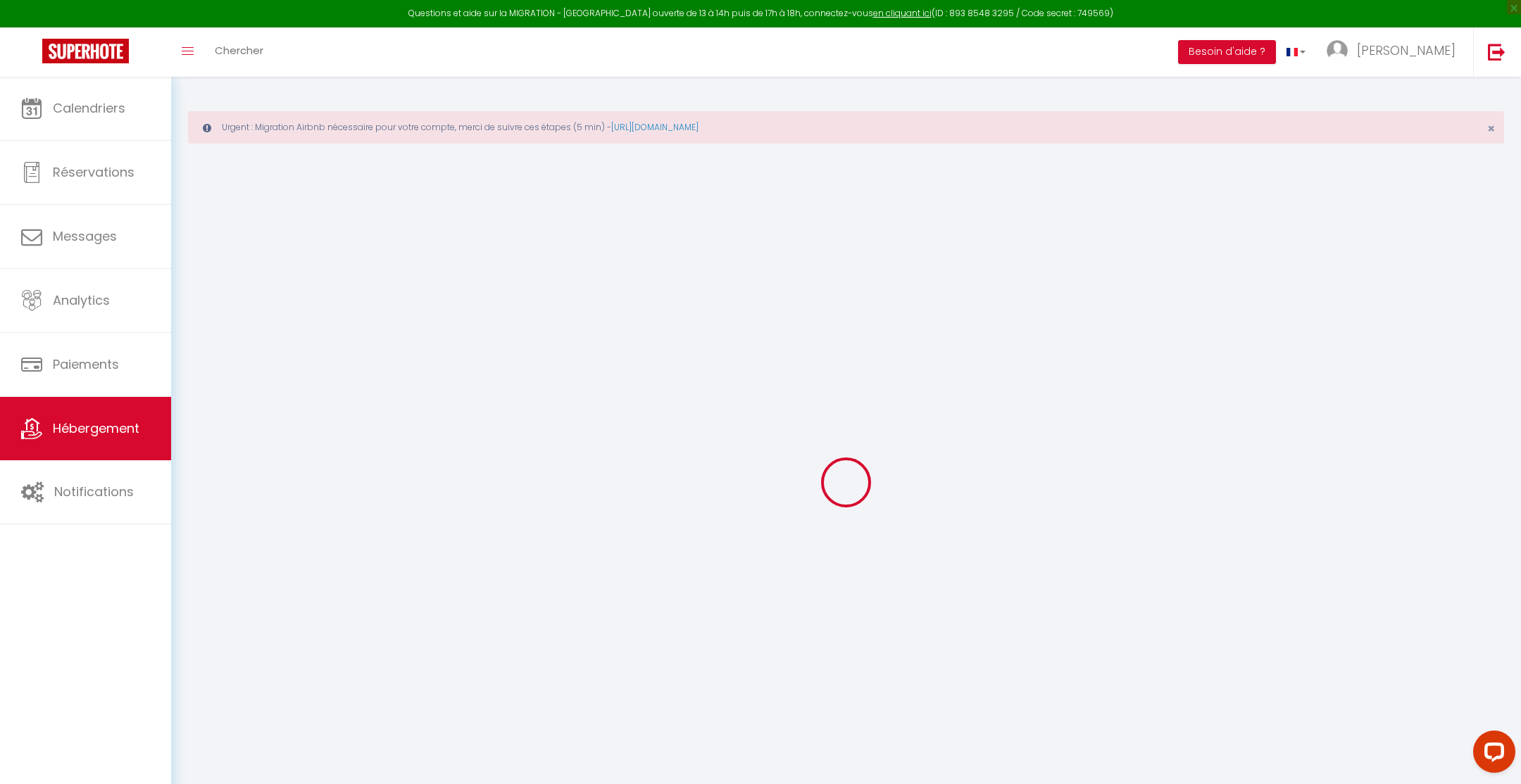
select select
checkbox input "false"
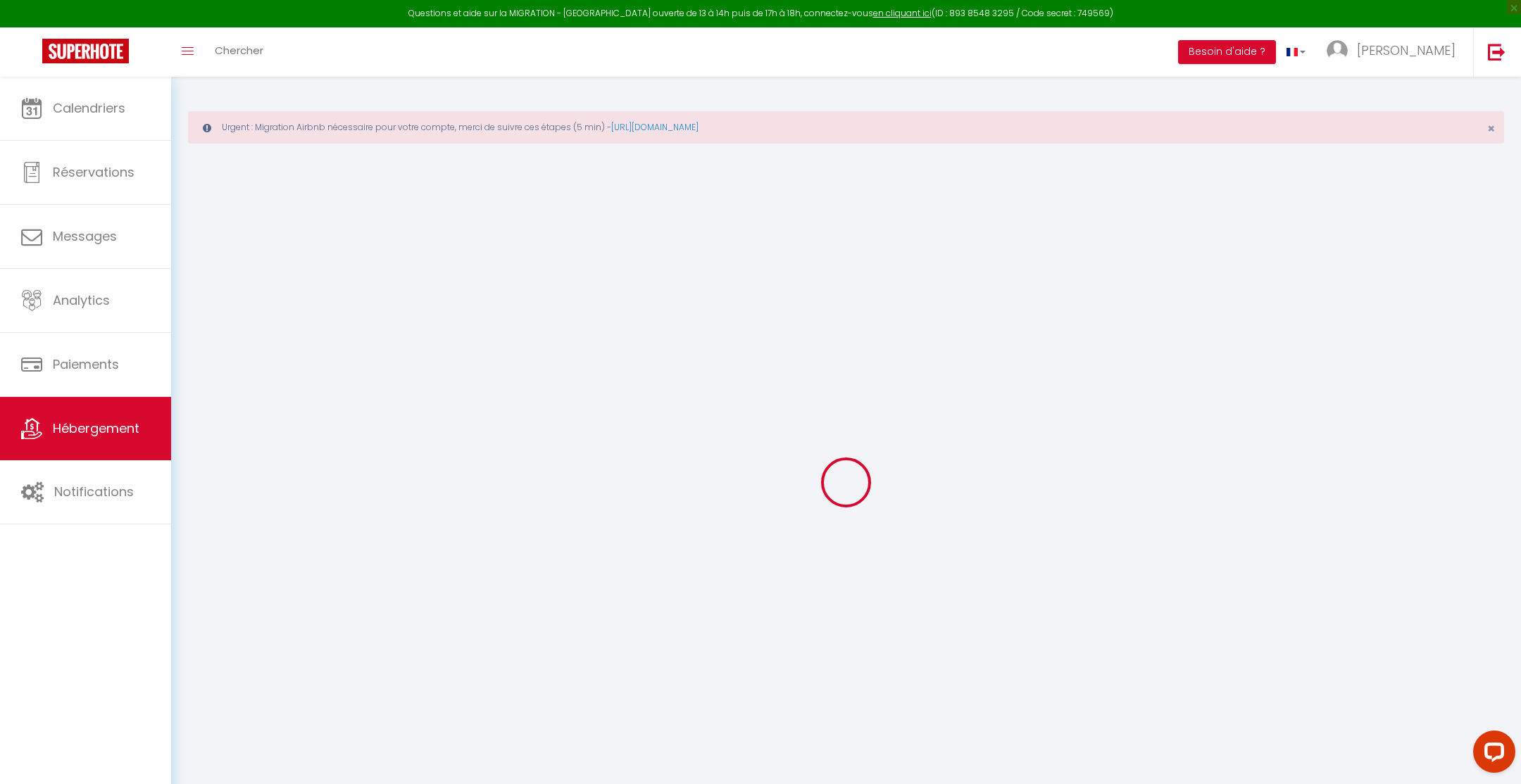
checkbox input "false"
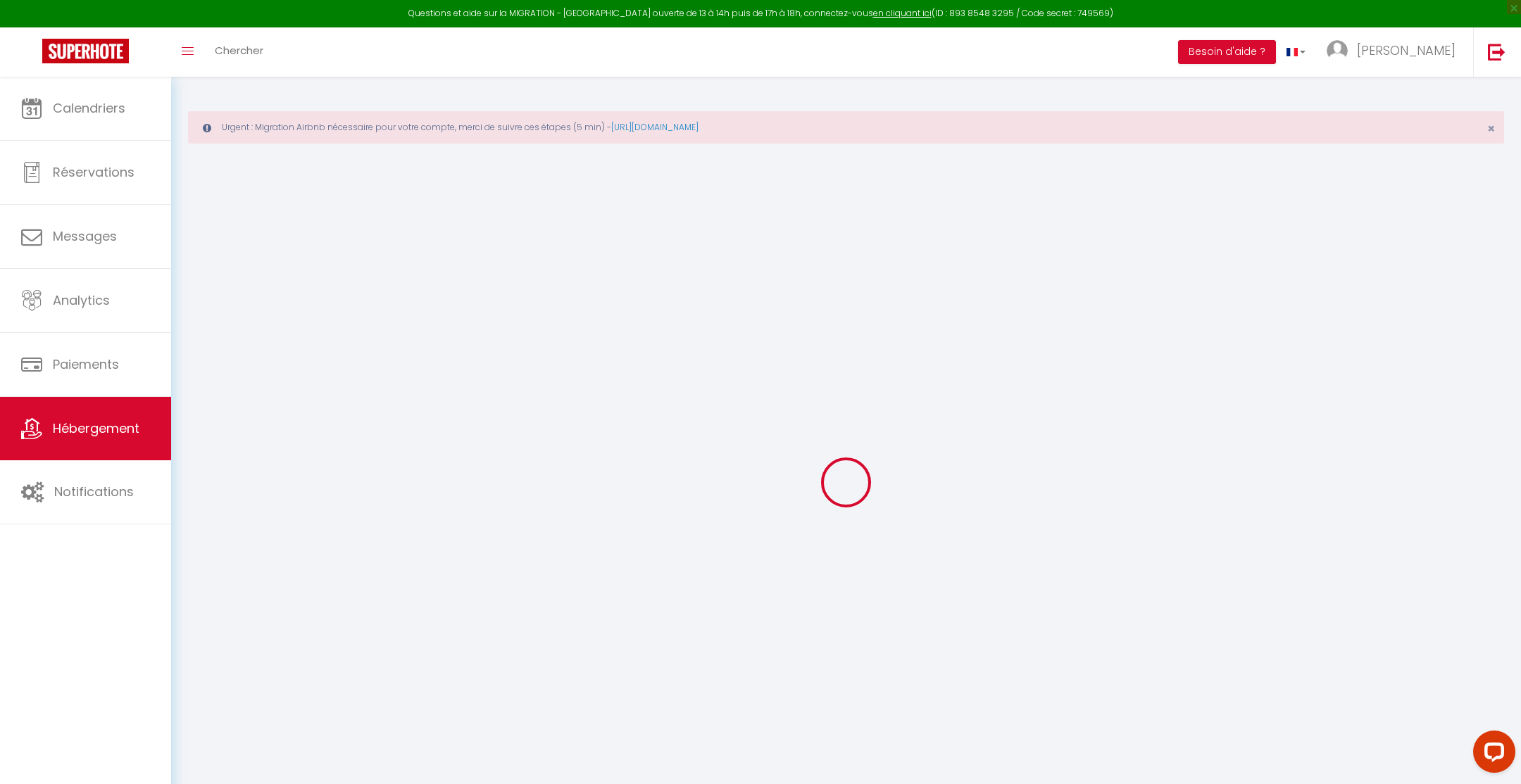
checkbox input "false"
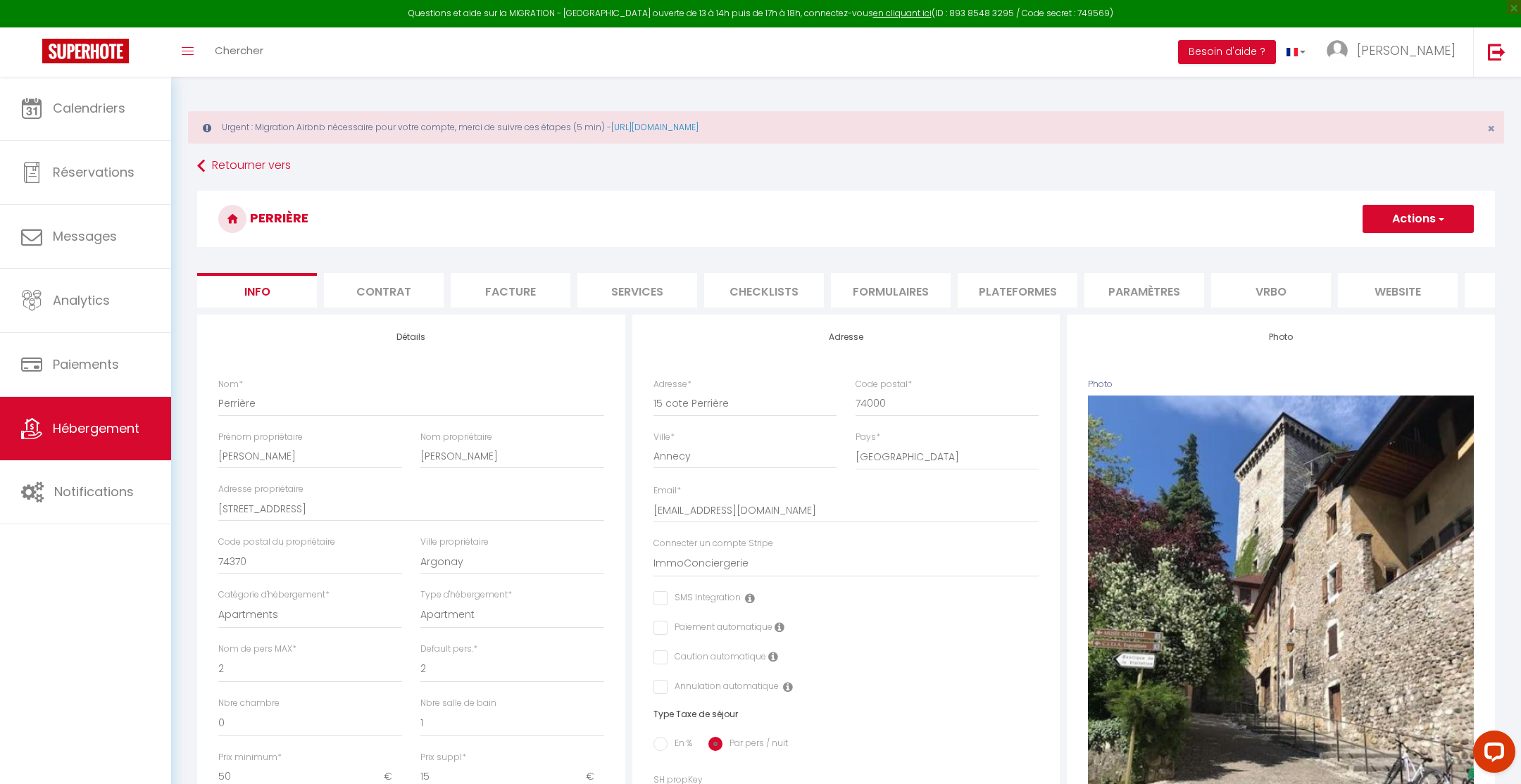
click at [656, 280] on li "Services" at bounding box center [637, 290] width 119 height 34
select select
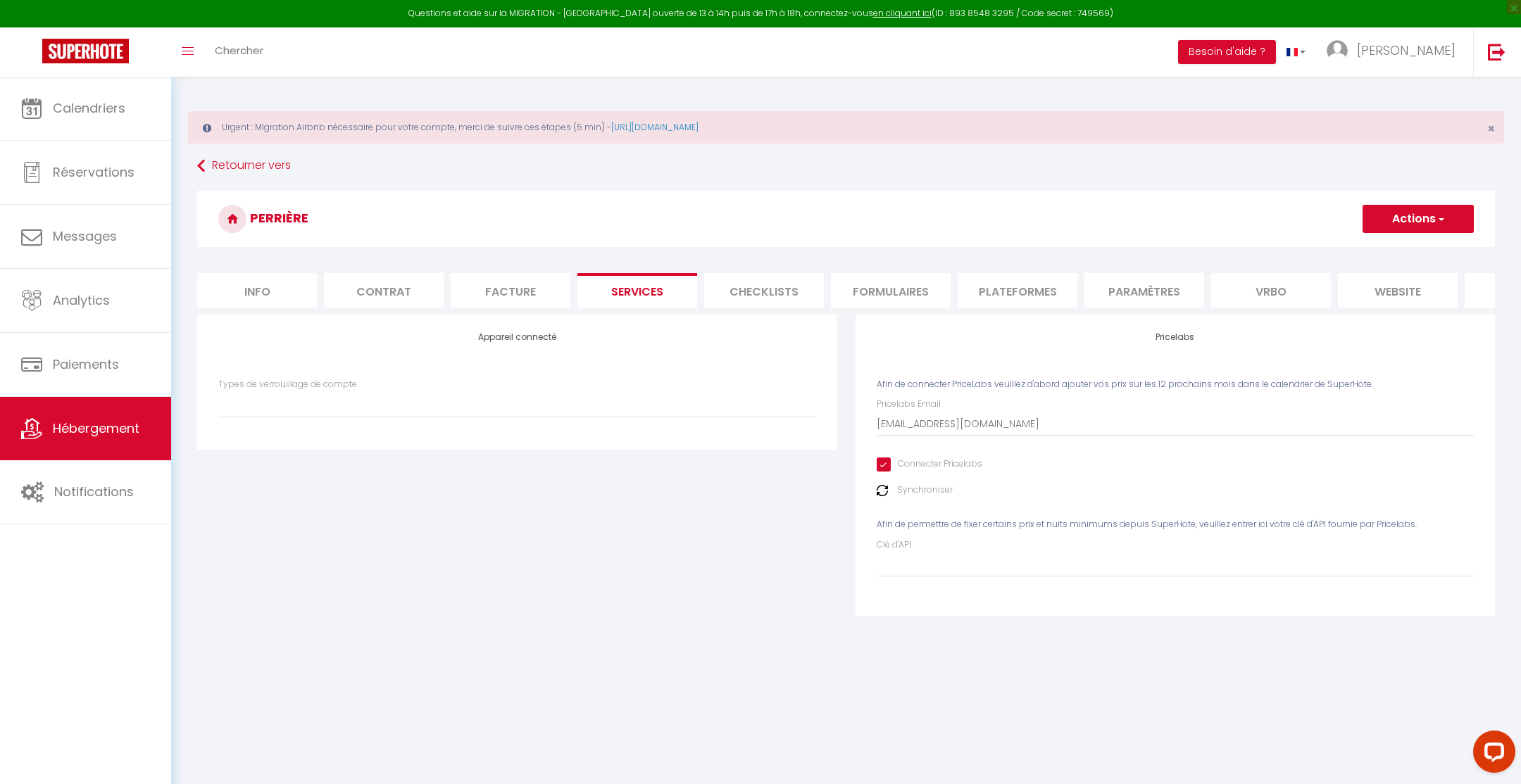
click at [886, 489] on img at bounding box center [882, 490] width 12 height 12
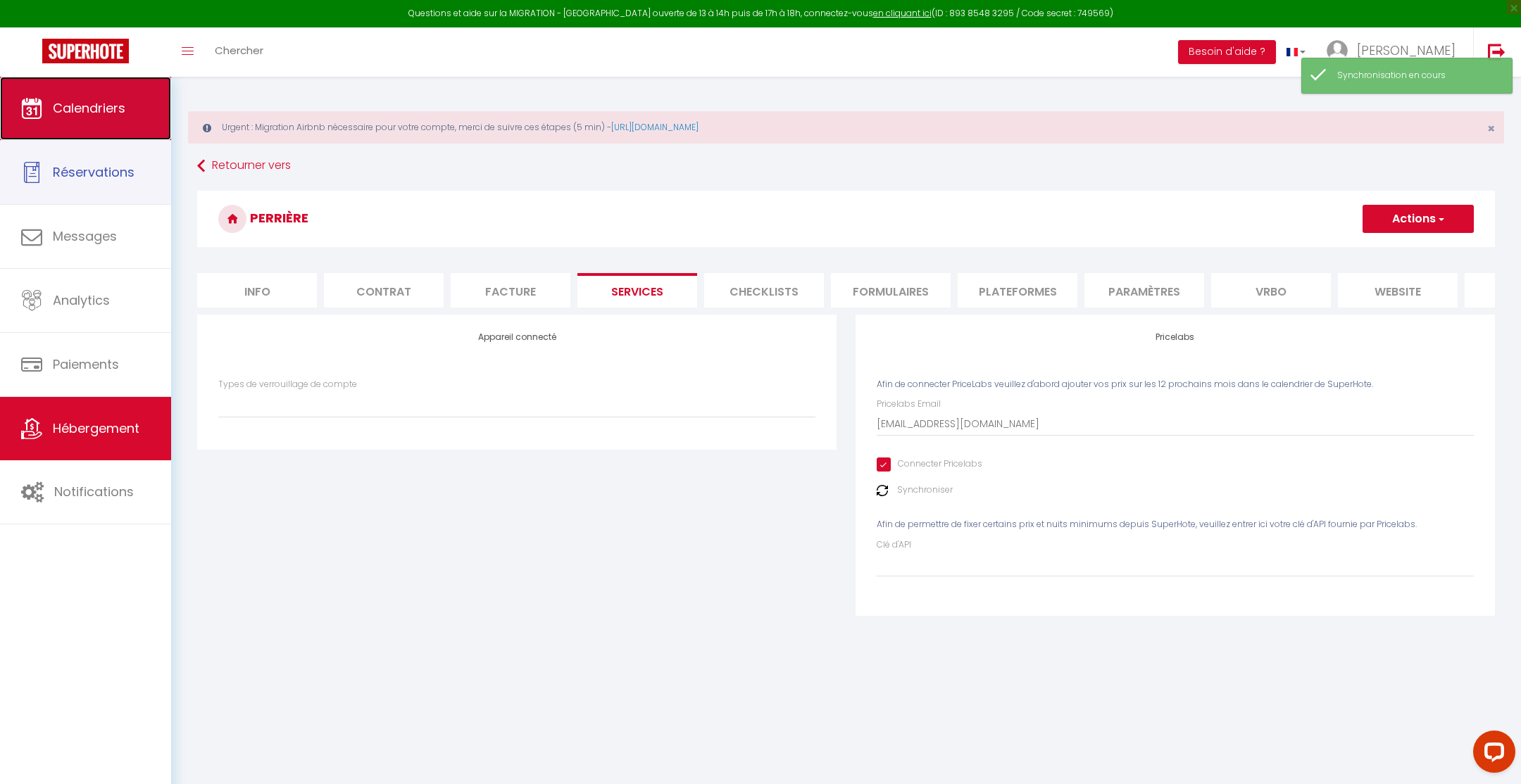
click at [125, 135] on link "Calendriers" at bounding box center [85, 108] width 171 height 64
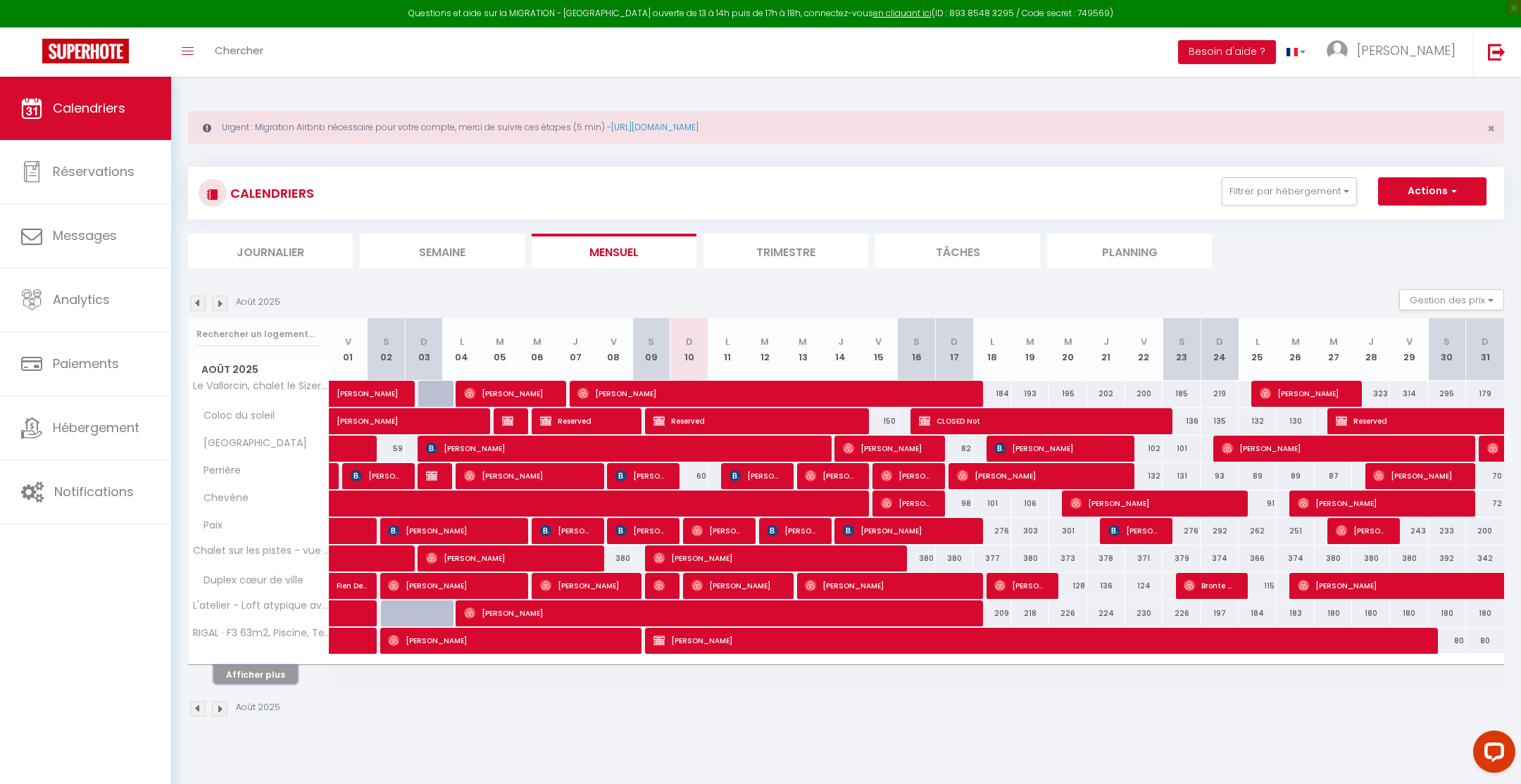
click at [273, 669] on button "Afficher plus" at bounding box center [255, 674] width 84 height 19
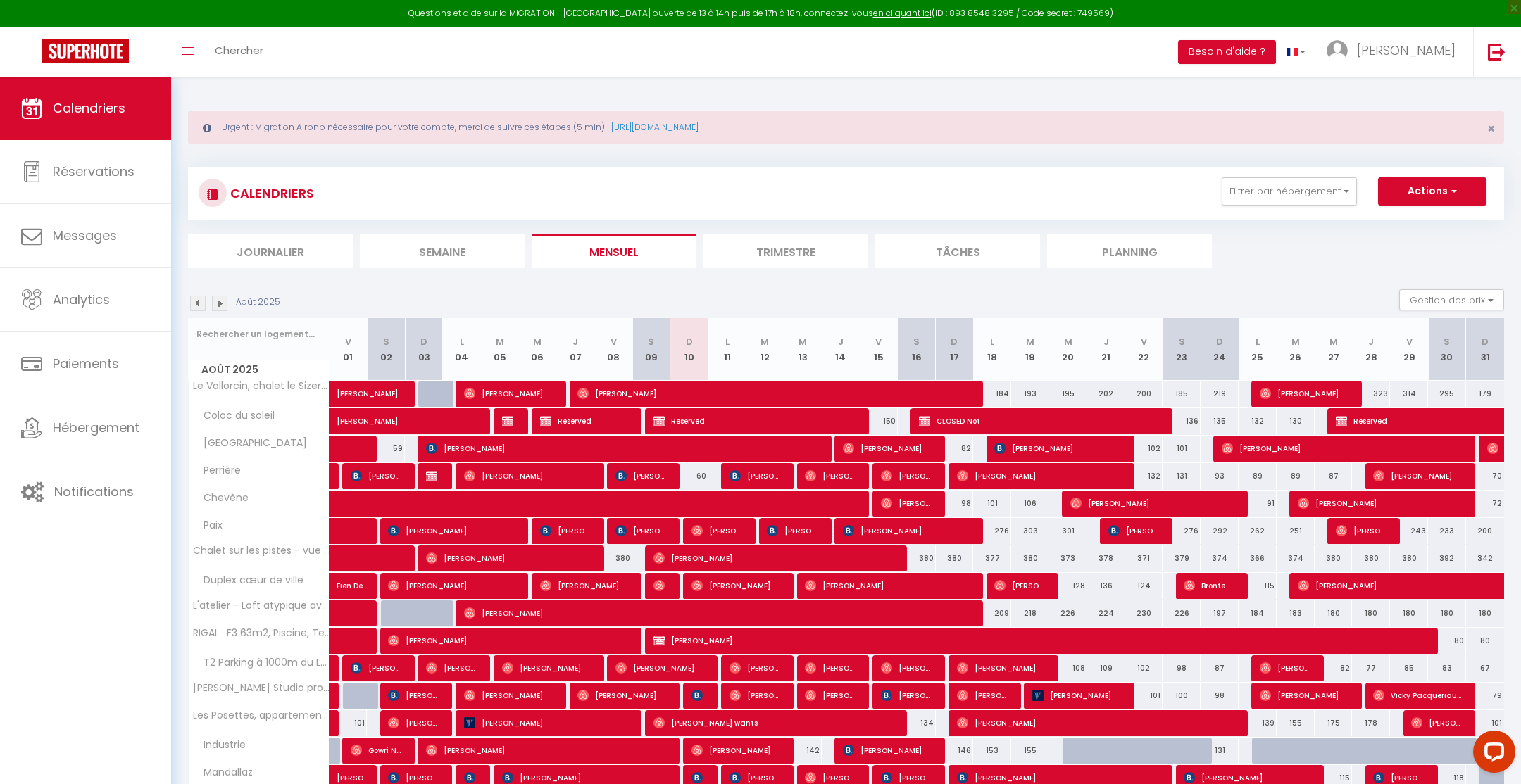
scroll to position [76, 0]
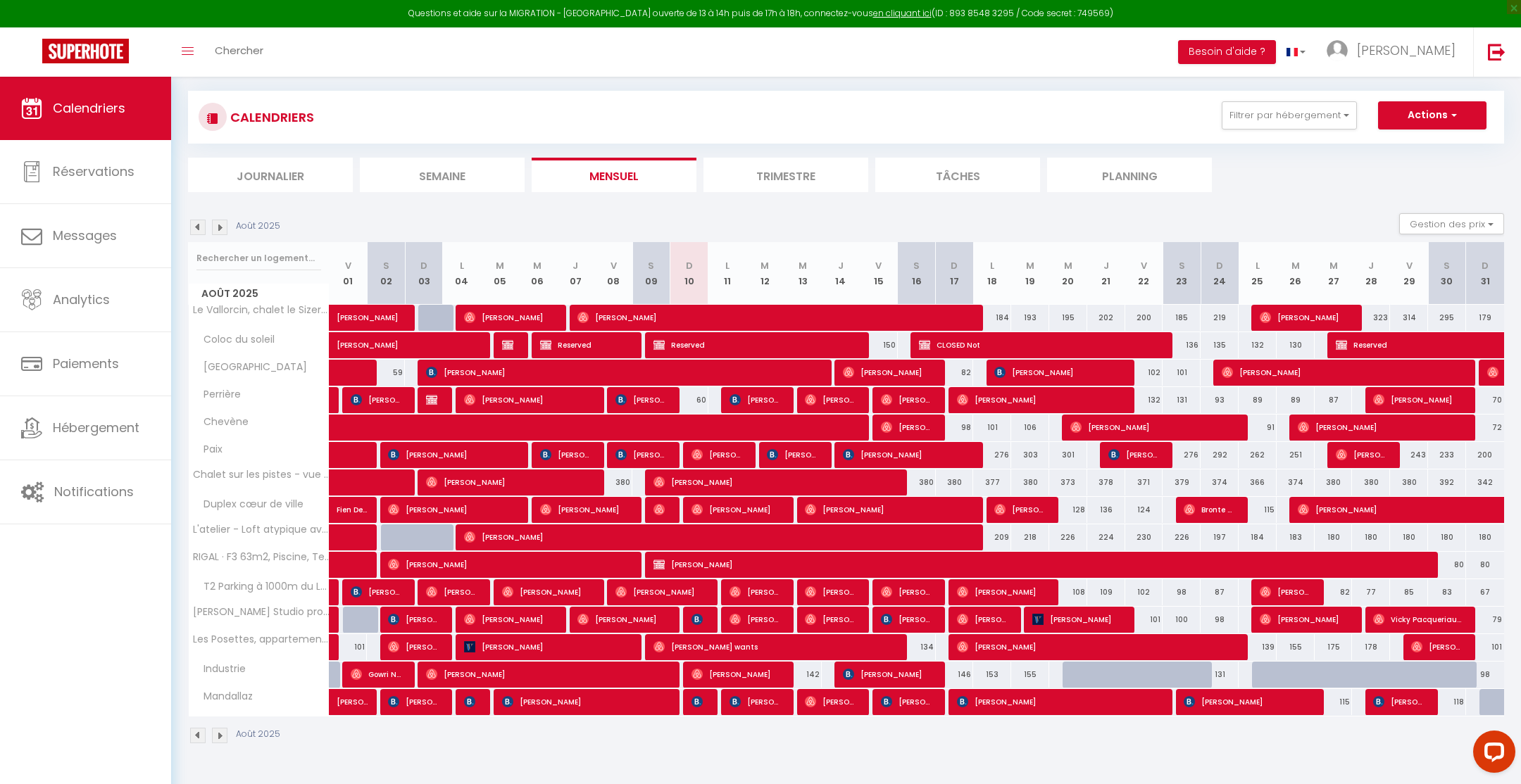
drag, startPoint x: 995, startPoint y: 448, endPoint x: 1130, endPoint y: 449, distance: 135.0
click at [1130, 449] on tr "Paix 225 [PERSON_NAME] 180 [PERSON_NAME] 218 [PERSON_NAME]" at bounding box center [846, 454] width 1316 height 28
click at [1216, 453] on div "292" at bounding box center [1219, 454] width 38 height 26
type input "292"
type input "Dim 24 Août 2025"
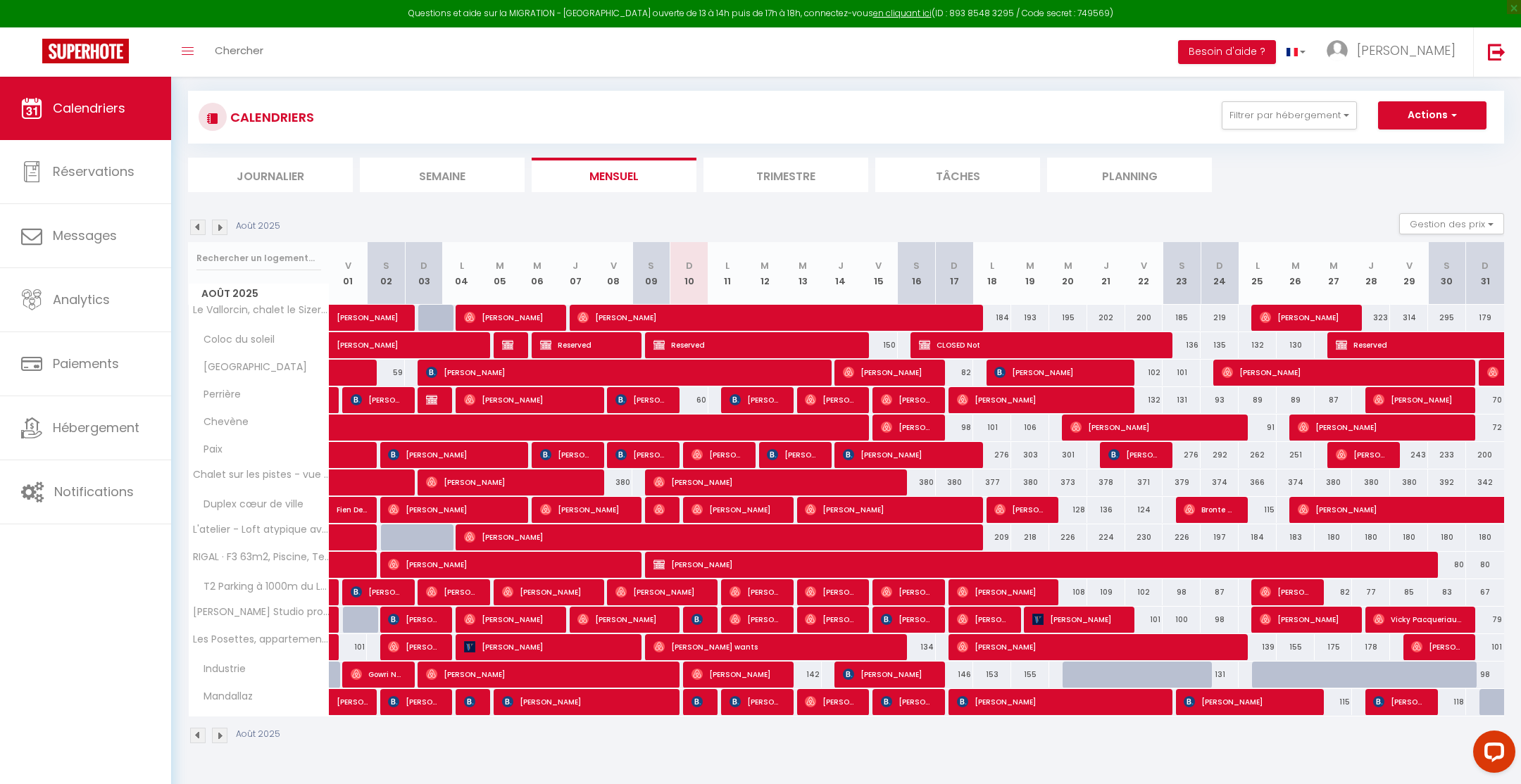
type input "Lun 25 Août 2025"
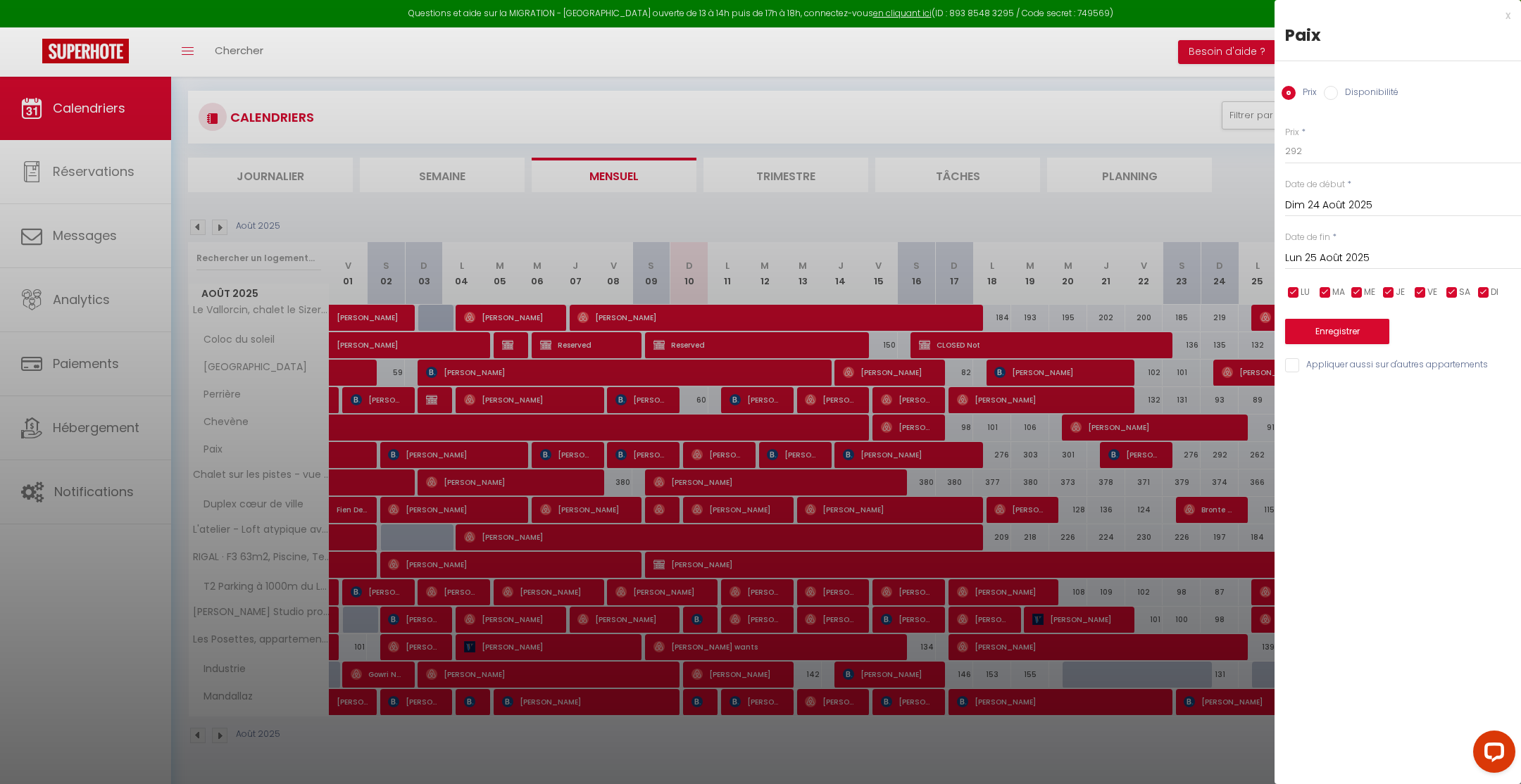
click at [1509, 13] on div "x" at bounding box center [1393, 15] width 236 height 17
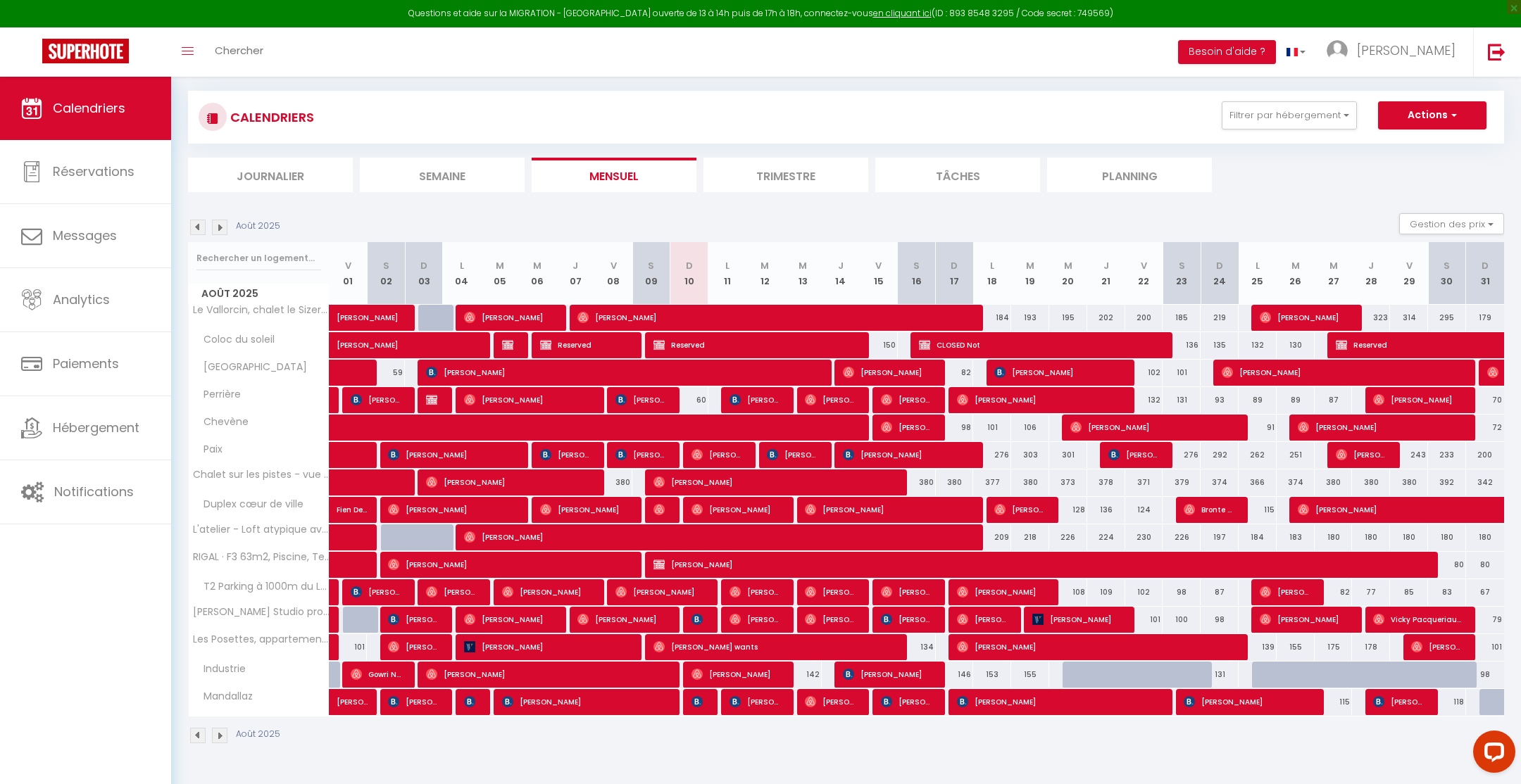
drag, startPoint x: 1184, startPoint y: 452, endPoint x: 1302, endPoint y: 452, distance: 118.0
click at [1302, 452] on tr "Paix 225 [PERSON_NAME] 180 [PERSON_NAME] 218 [PERSON_NAME]" at bounding box center [846, 454] width 1316 height 28
click at [1331, 187] on ul "Journalier [GEOGRAPHIC_DATA] Mensuel Trimestre Tâches Planning" at bounding box center [845, 175] width 1316 height 34
drag, startPoint x: 1145, startPoint y: 397, endPoint x: 1339, endPoint y: 397, distance: 194.0
click at [1339, 397] on tr "Perrière 74 [PERSON_NAME] [PERSON_NAME] 70 Airbnb available) 74 [PERSON_NAME]" at bounding box center [846, 400] width 1316 height 28
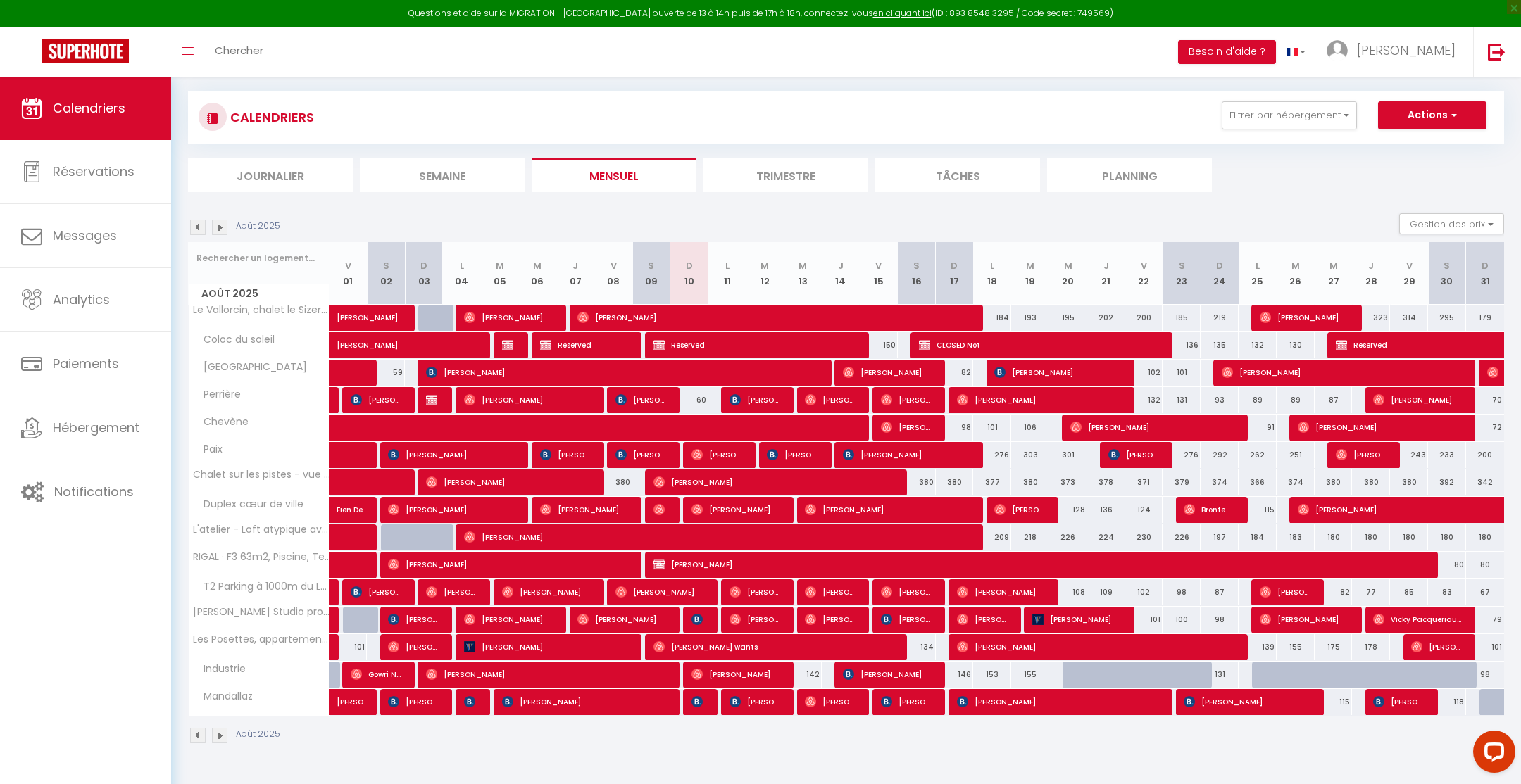
click at [1314, 174] on ul "Journalier [GEOGRAPHIC_DATA] Mensuel Trimestre Tâches Planning" at bounding box center [845, 175] width 1316 height 34
click at [221, 224] on img at bounding box center [219, 227] width 15 height 15
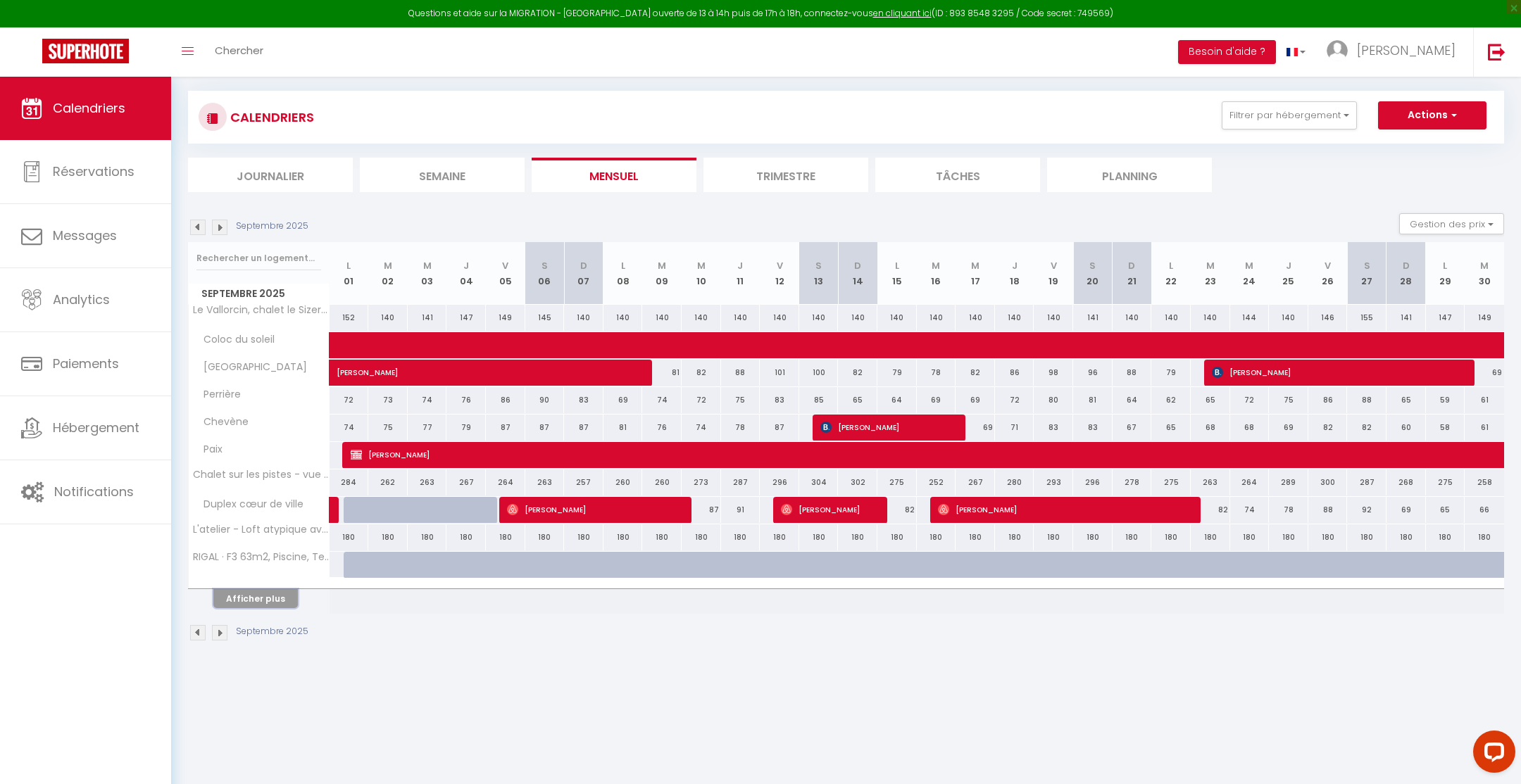
click at [242, 597] on button "Afficher plus" at bounding box center [255, 598] width 84 height 19
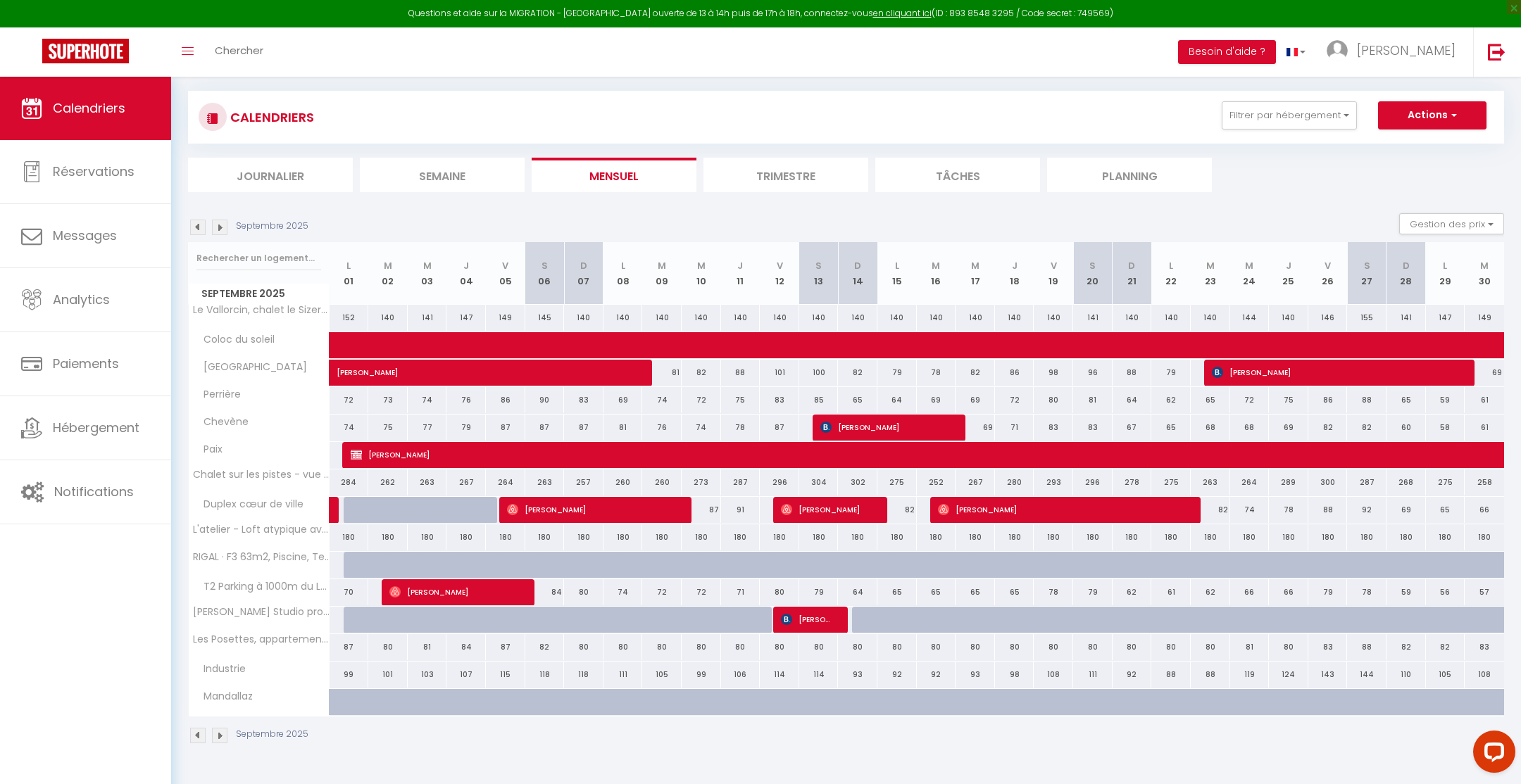
click at [201, 731] on img at bounding box center [198, 735] width 15 height 15
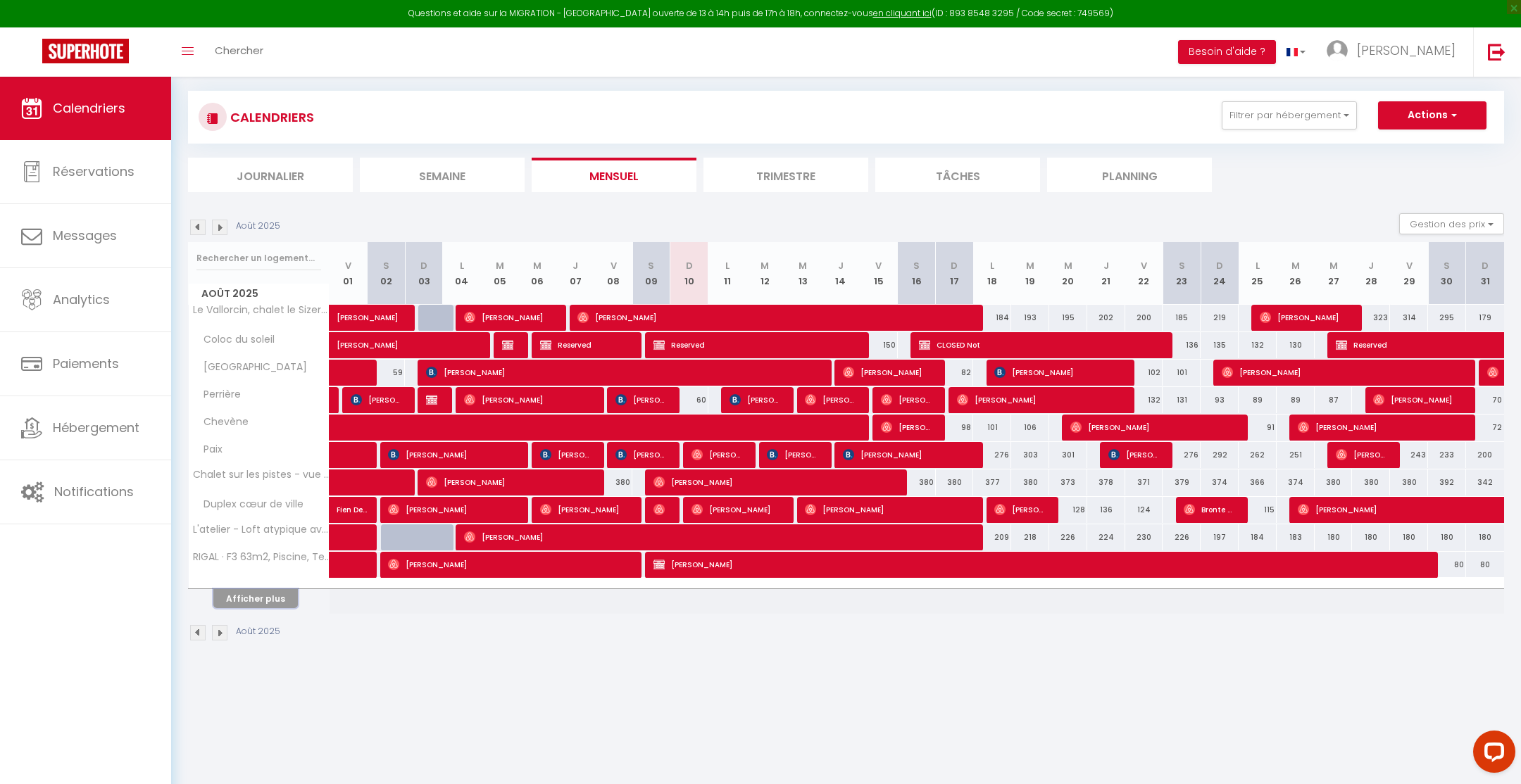
click at [276, 593] on button "Afficher plus" at bounding box center [255, 598] width 84 height 19
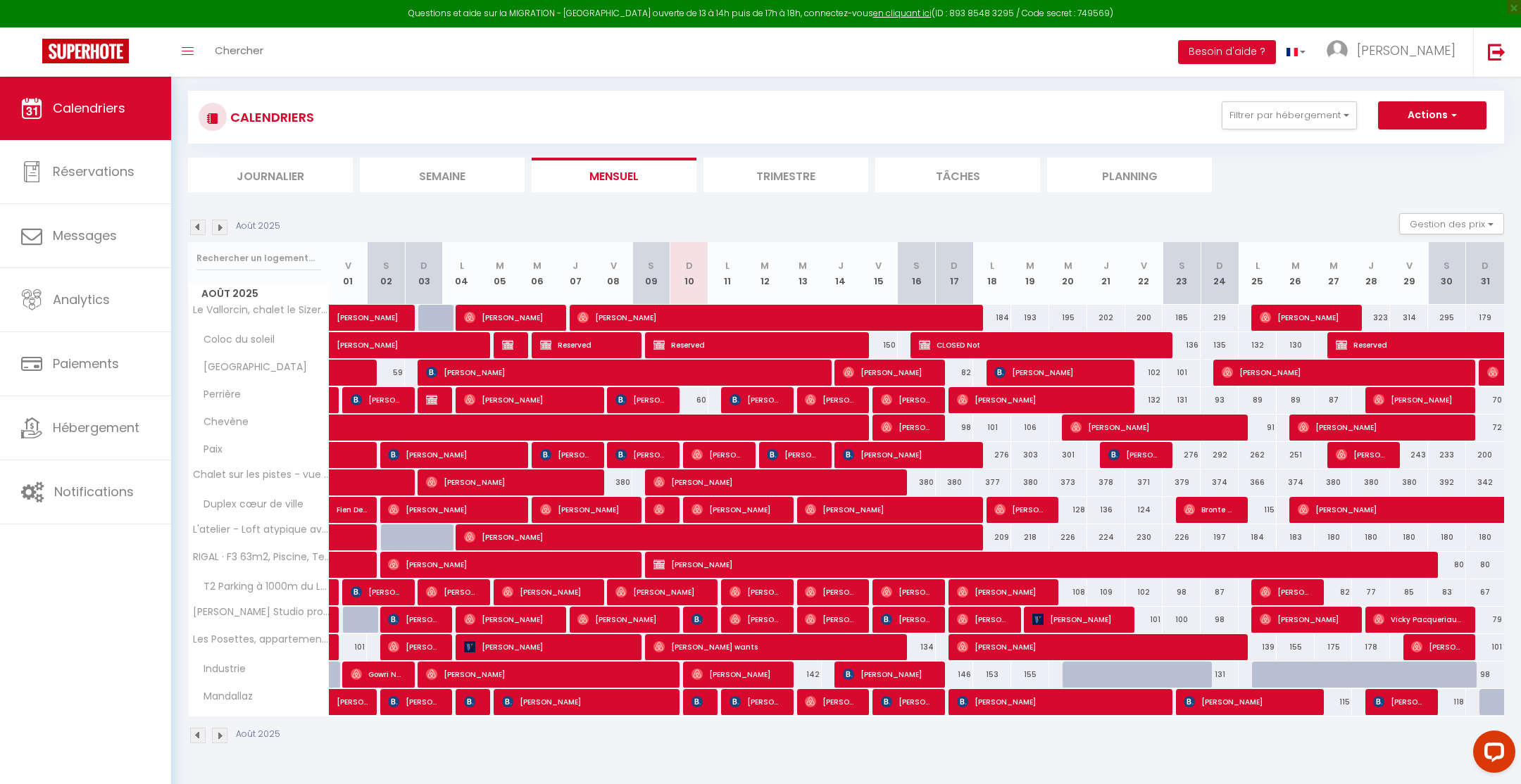
click at [201, 226] on img at bounding box center [198, 227] width 15 height 15
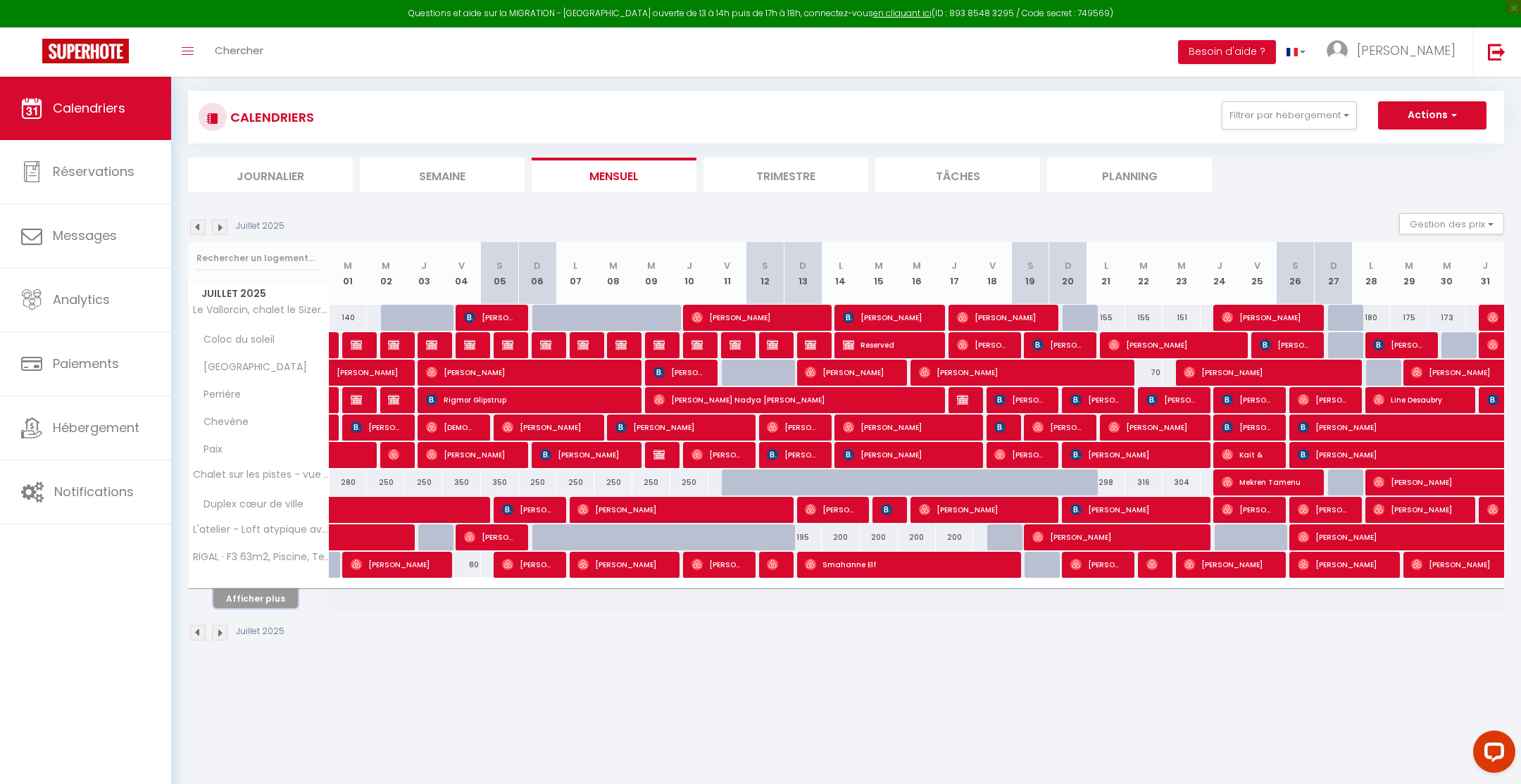
click at [264, 595] on button "Afficher plus" at bounding box center [255, 598] width 84 height 19
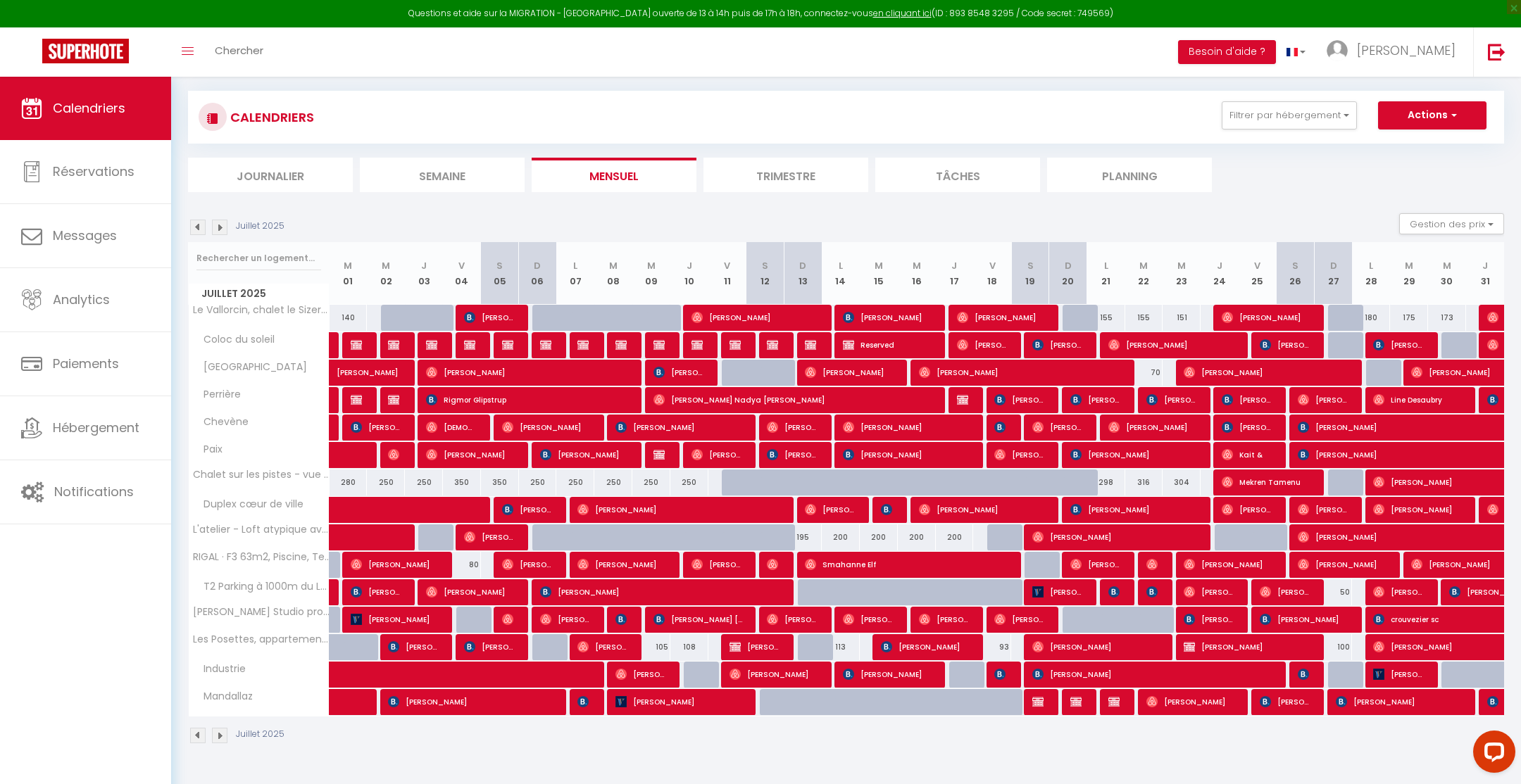
click at [199, 225] on img at bounding box center [198, 227] width 15 height 15
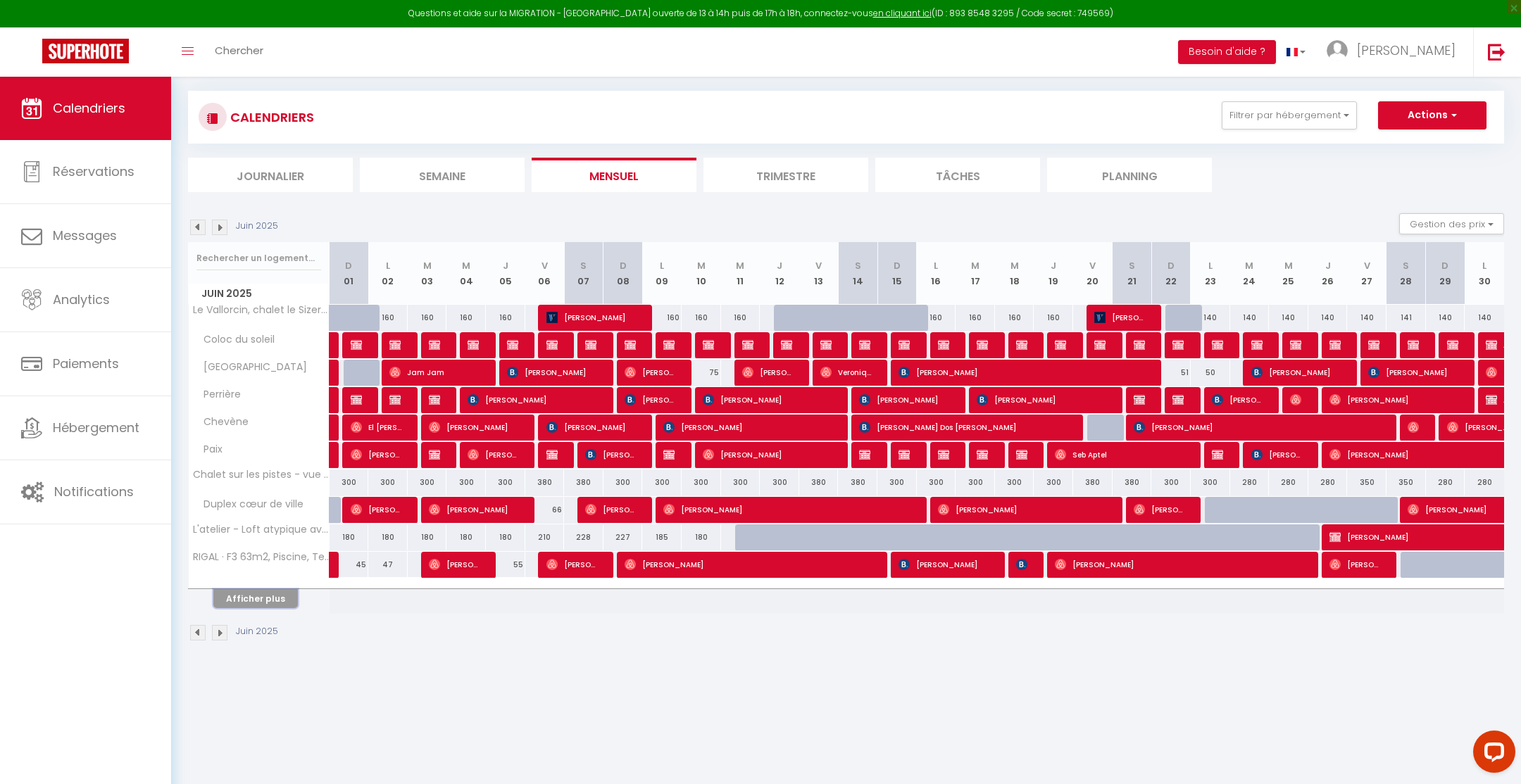
click at [259, 589] on button "Afficher plus" at bounding box center [255, 598] width 84 height 19
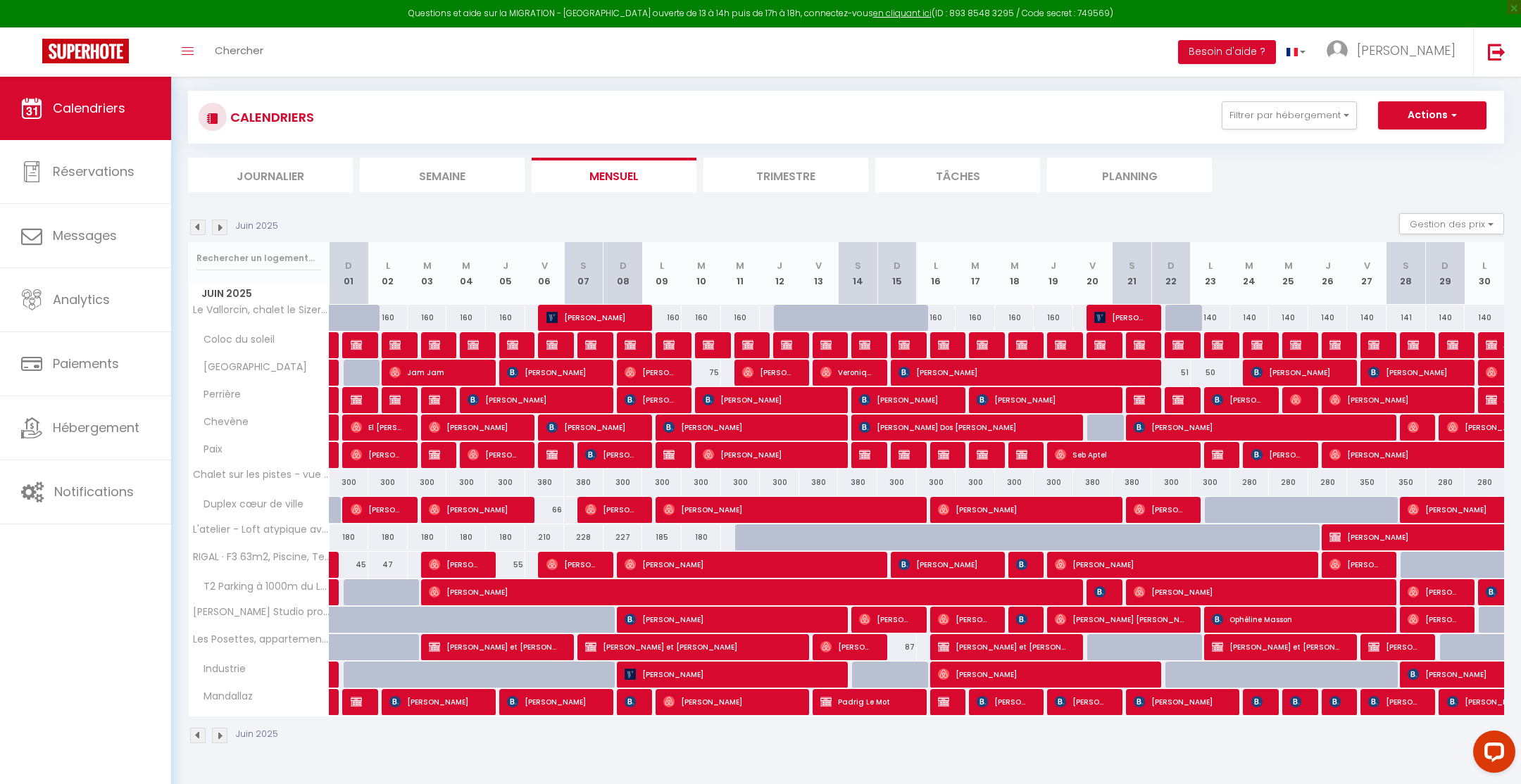
click at [198, 223] on img at bounding box center [198, 227] width 15 height 15
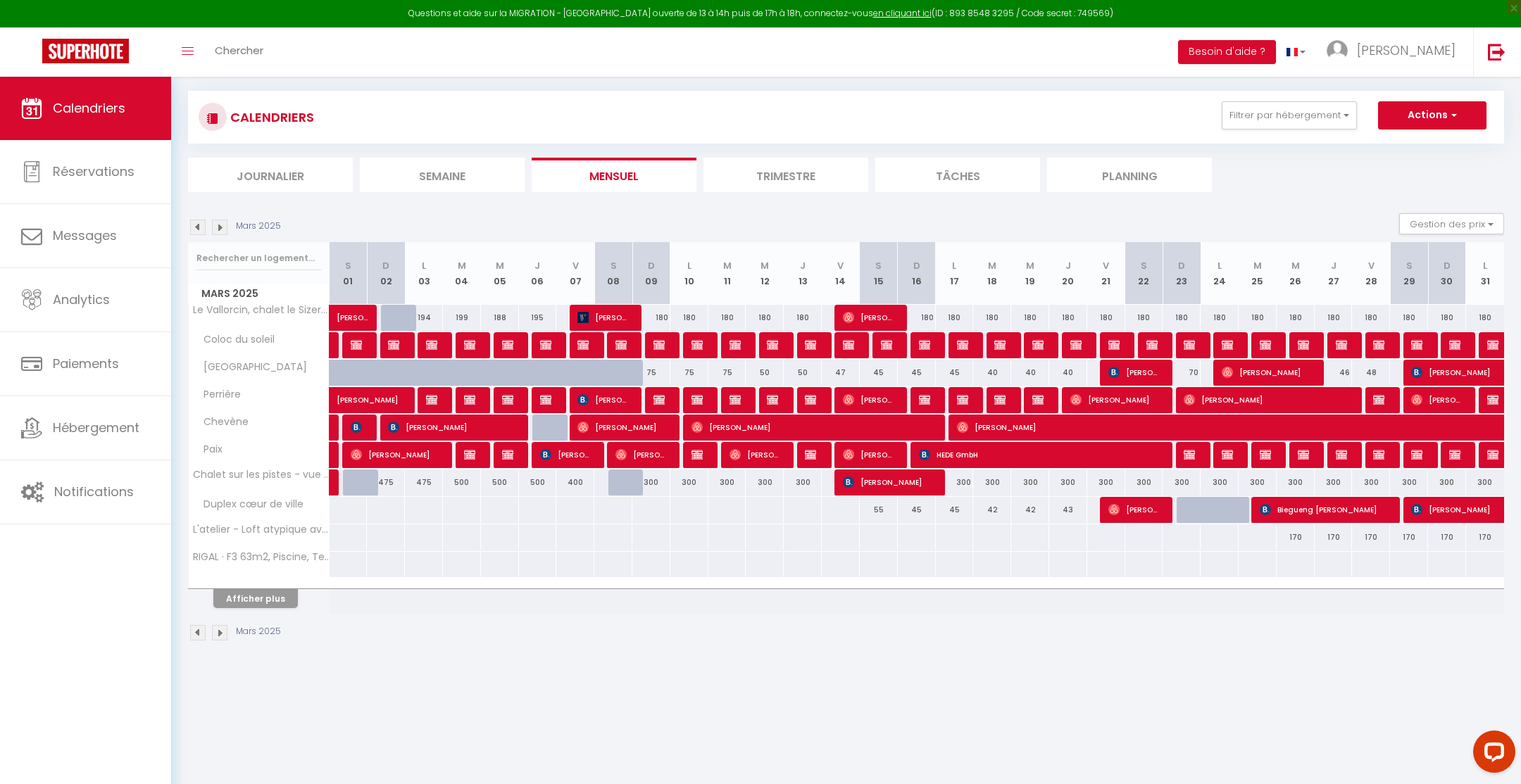
click at [198, 223] on img at bounding box center [198, 227] width 15 height 15
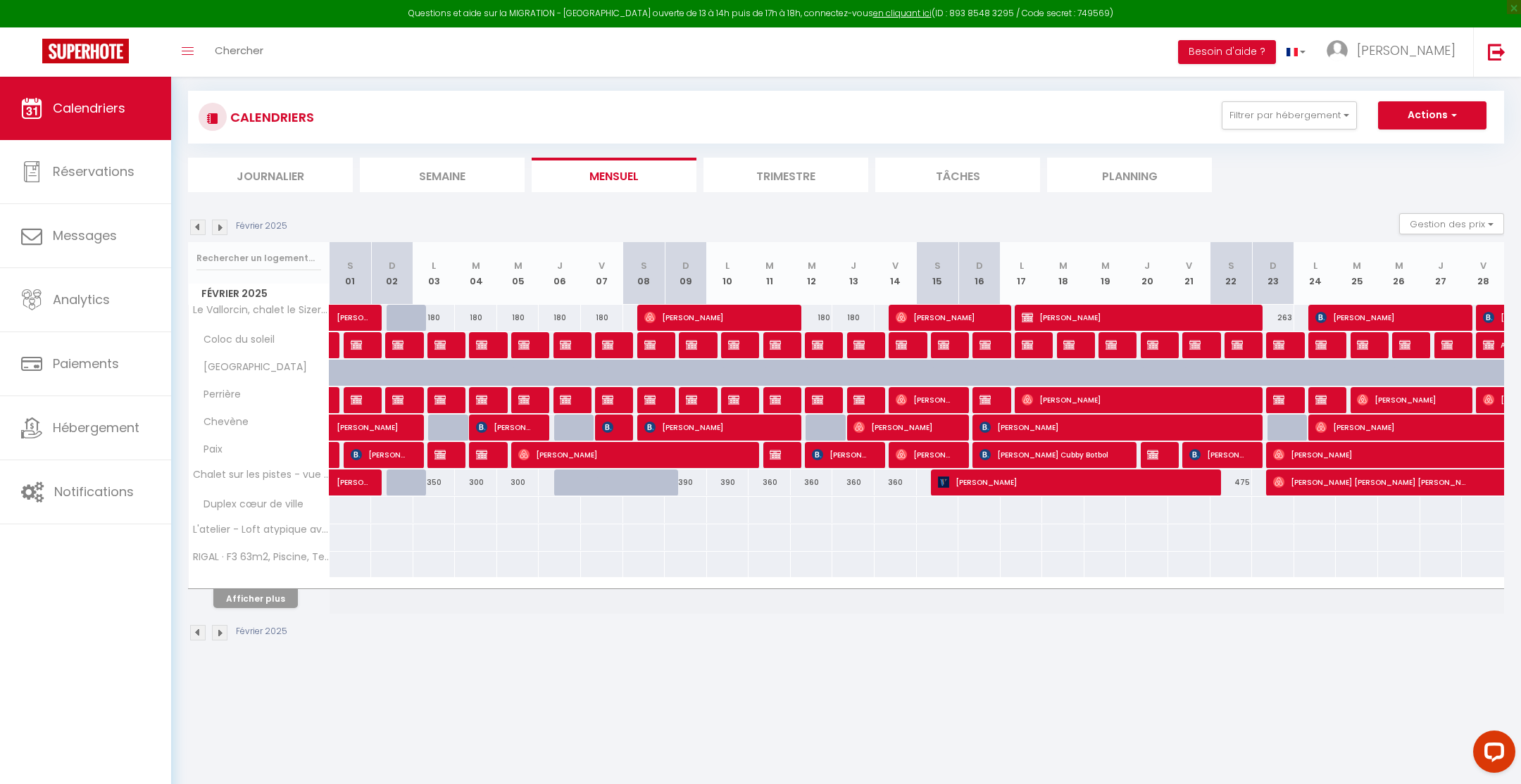
click at [198, 223] on img at bounding box center [198, 227] width 15 height 15
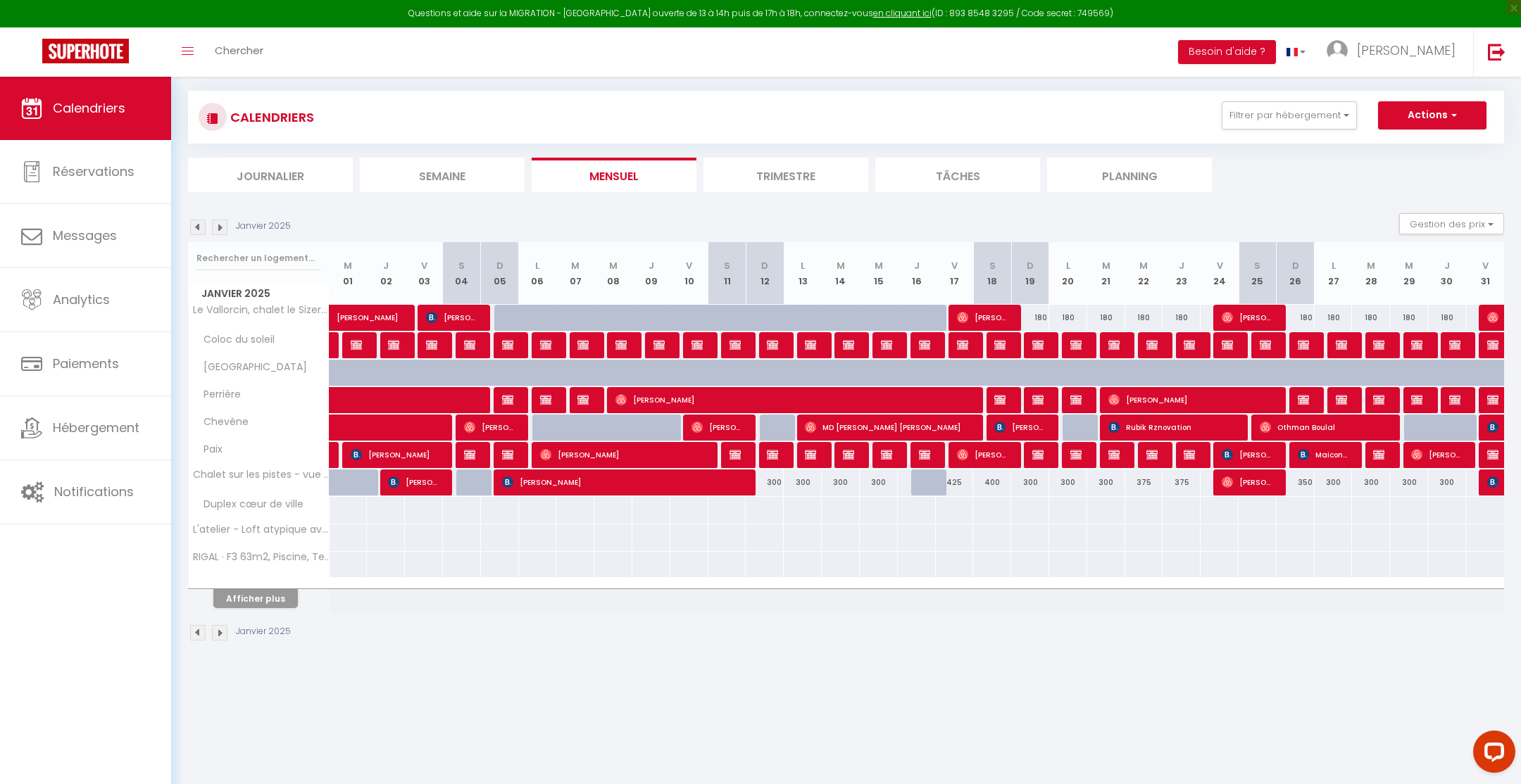
click at [198, 223] on img at bounding box center [198, 227] width 15 height 15
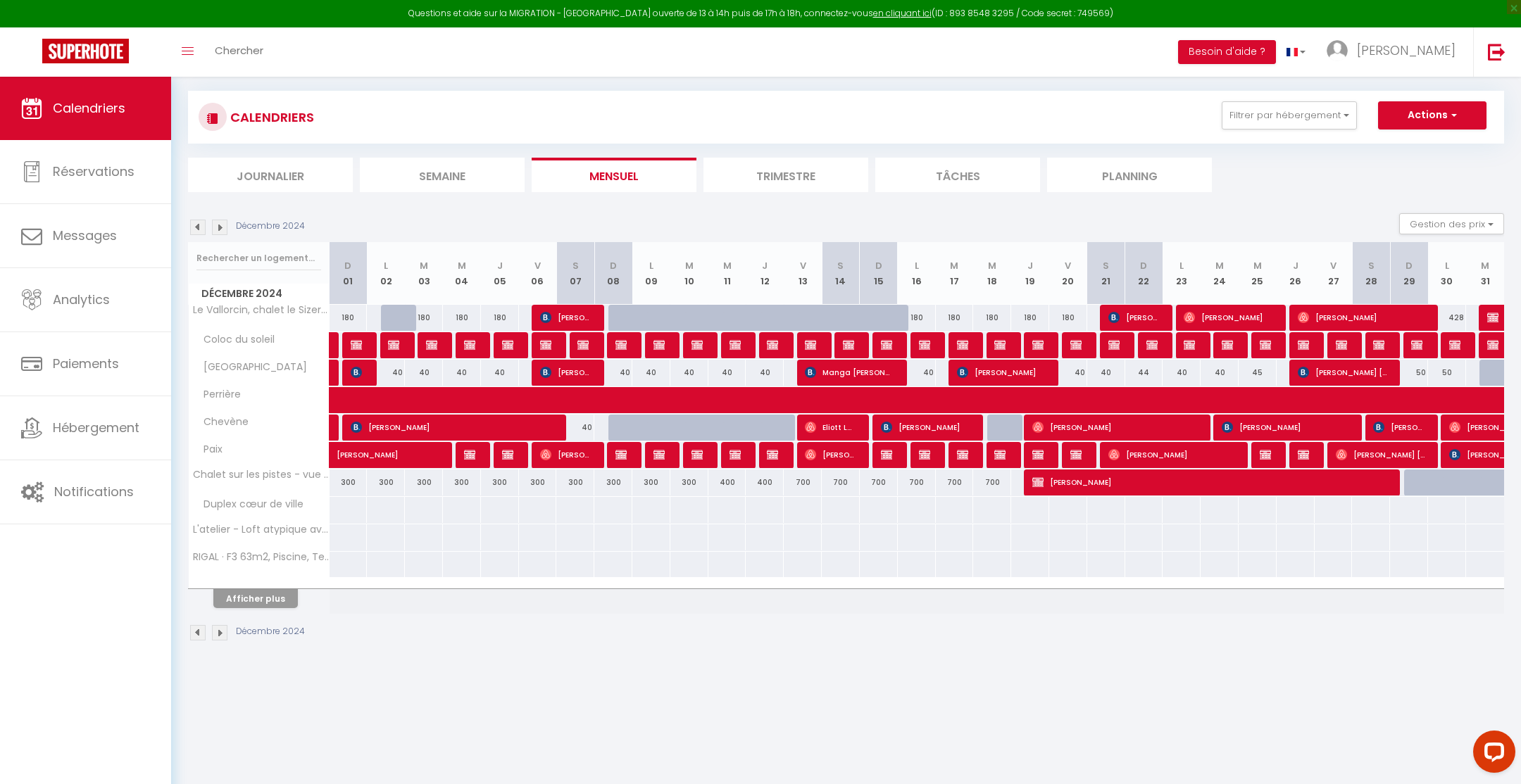
click at [198, 223] on img at bounding box center [198, 227] width 15 height 15
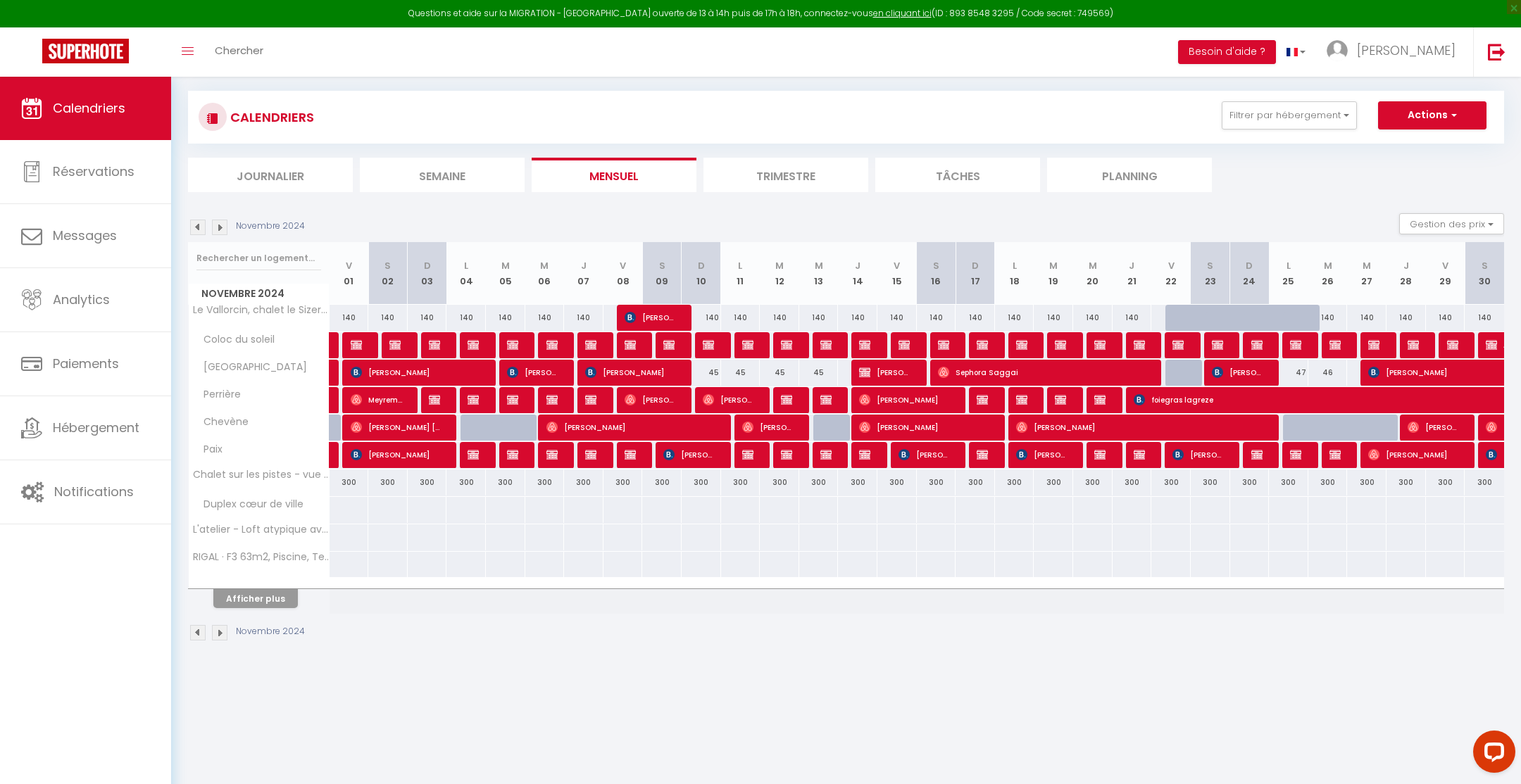
click at [198, 223] on img at bounding box center [198, 227] width 15 height 15
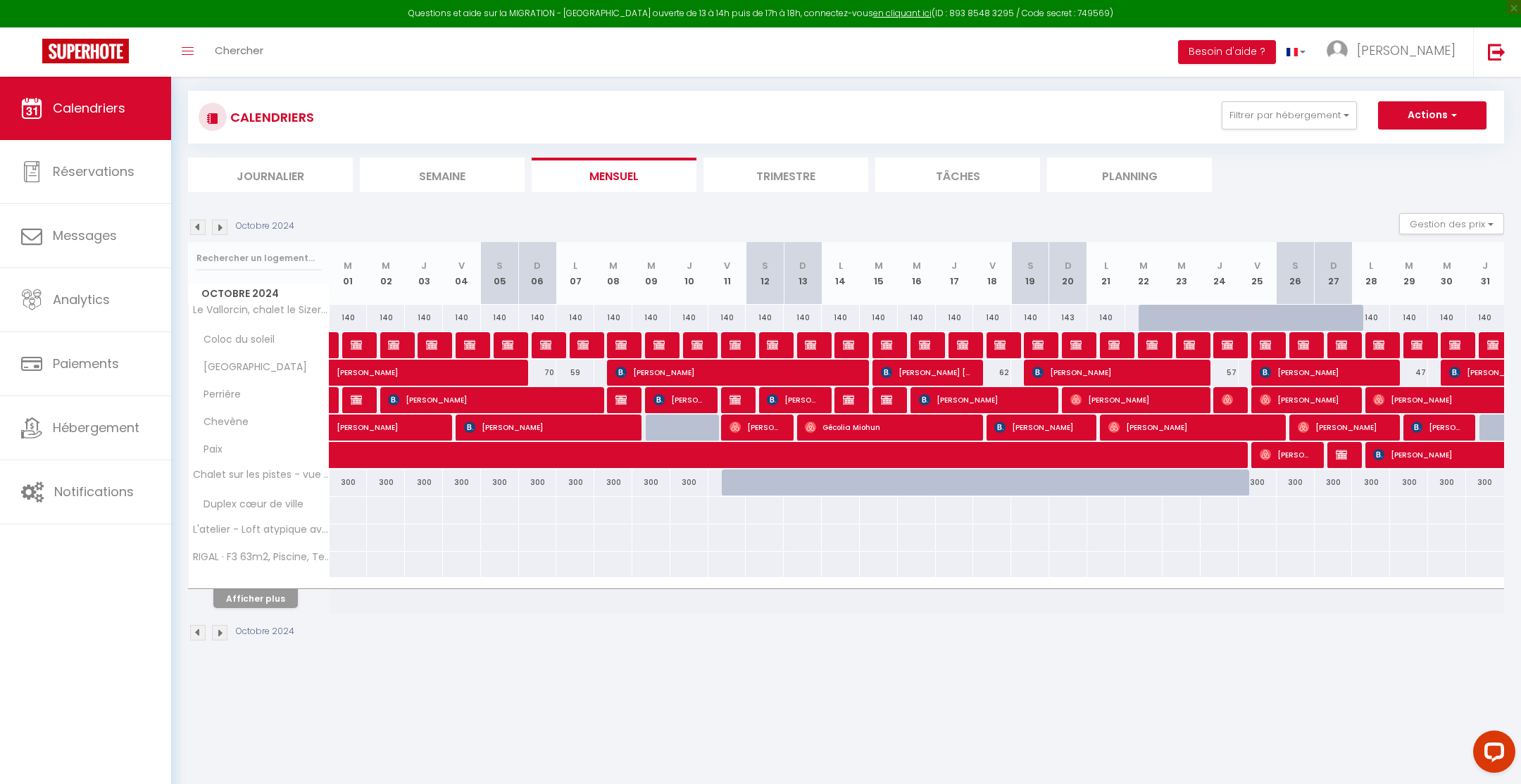
click at [198, 223] on img at bounding box center [198, 227] width 15 height 15
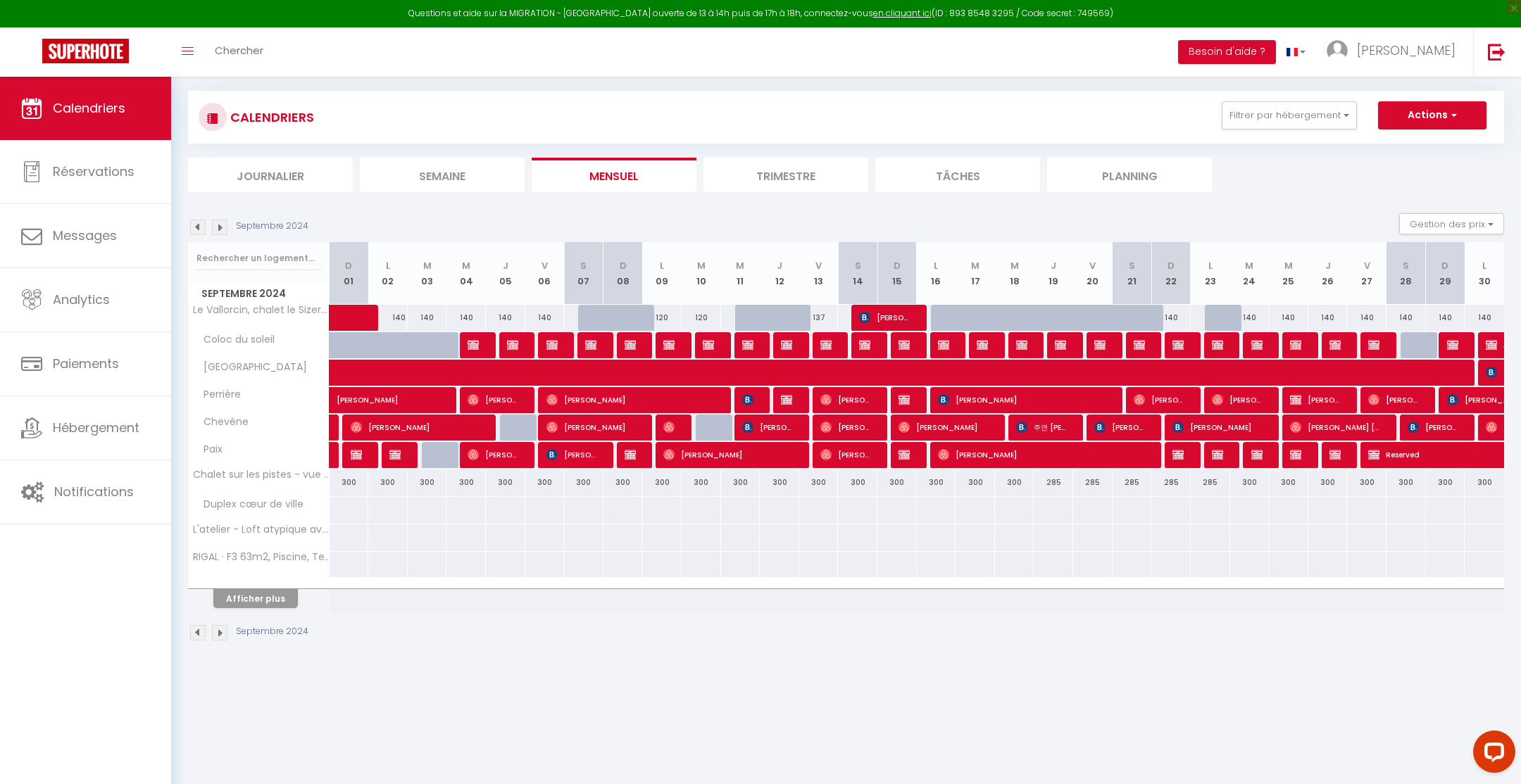
click at [198, 223] on img at bounding box center [198, 227] width 15 height 15
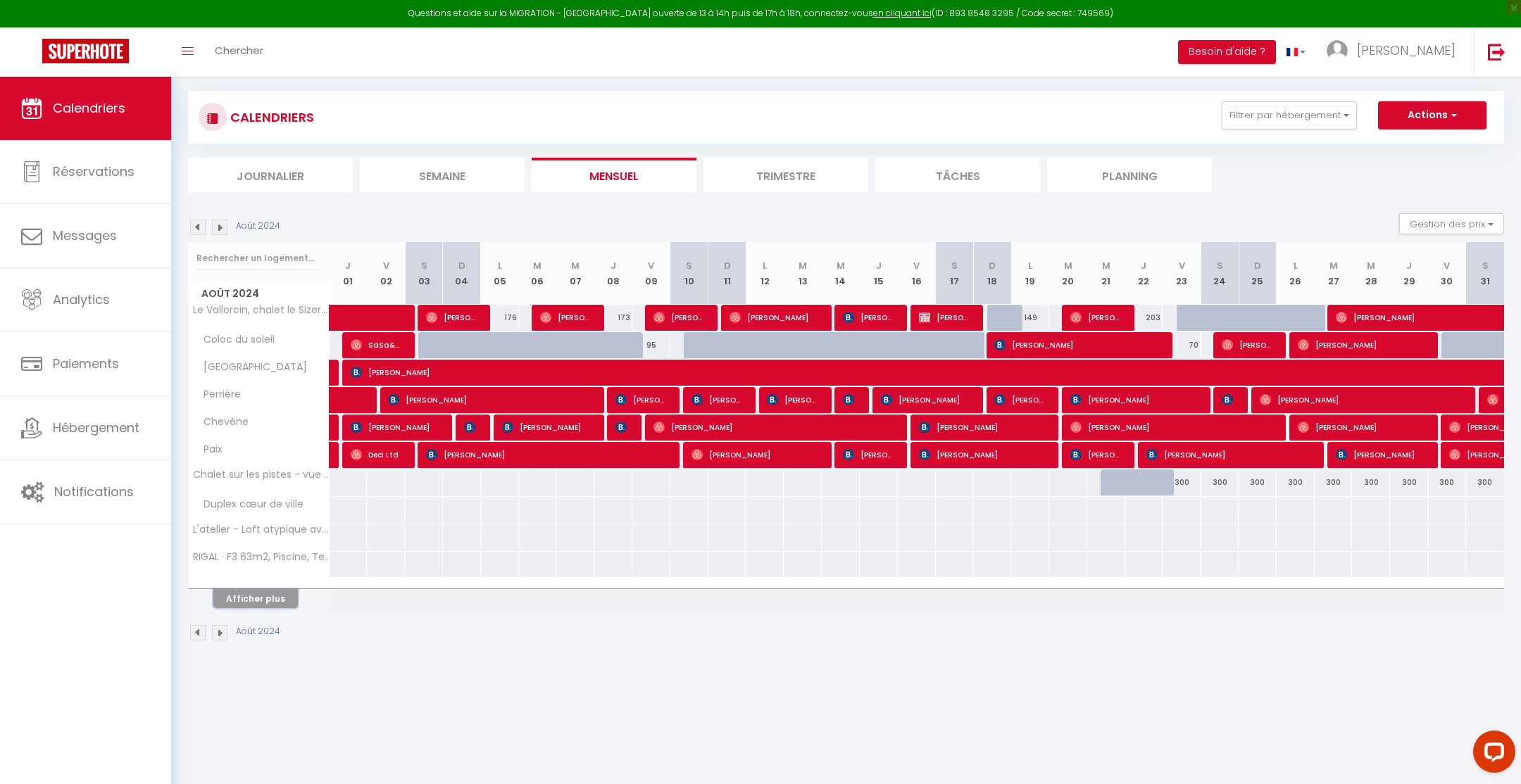
click at [256, 597] on button "Afficher plus" at bounding box center [255, 598] width 84 height 19
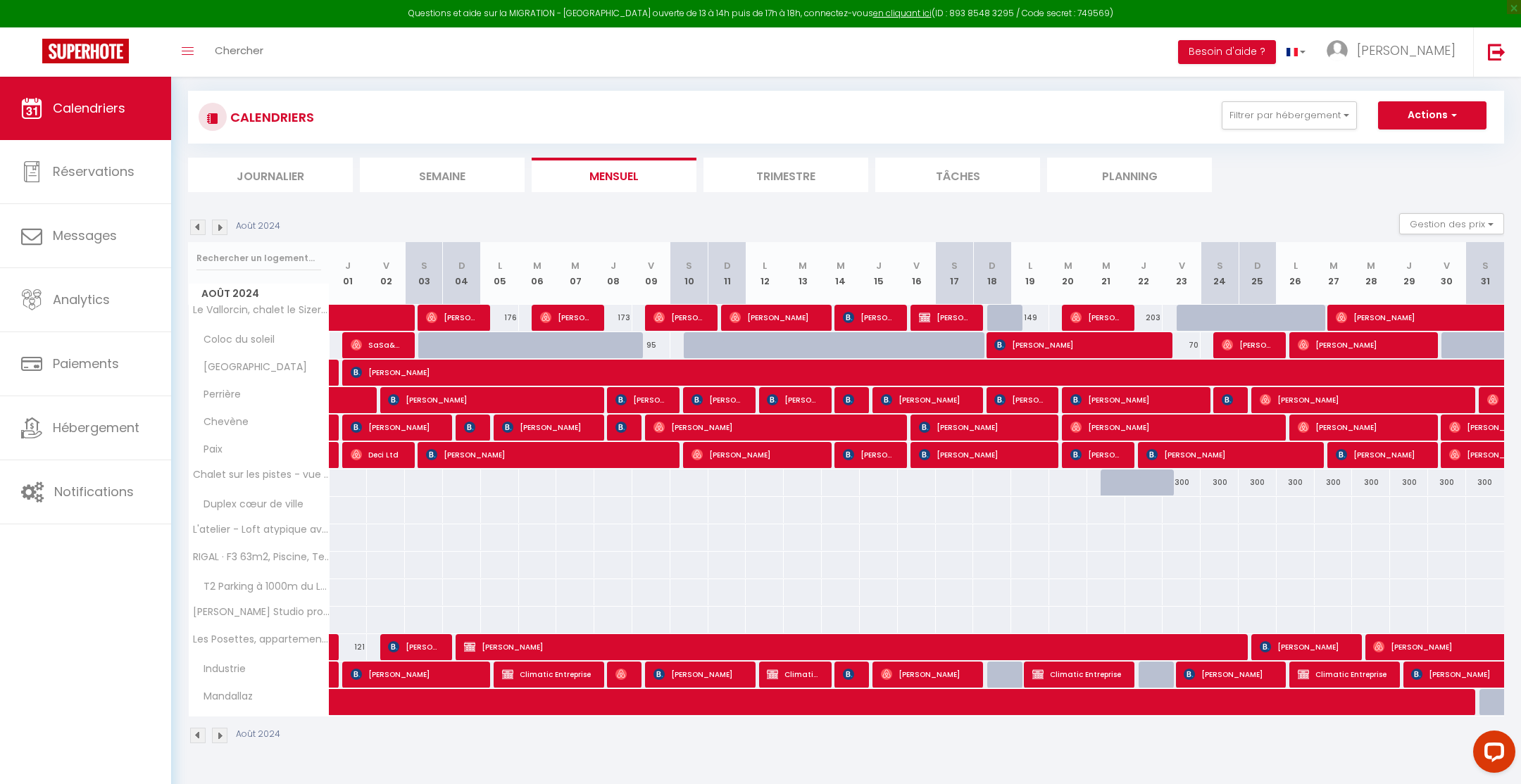
click at [197, 226] on img at bounding box center [198, 227] width 15 height 15
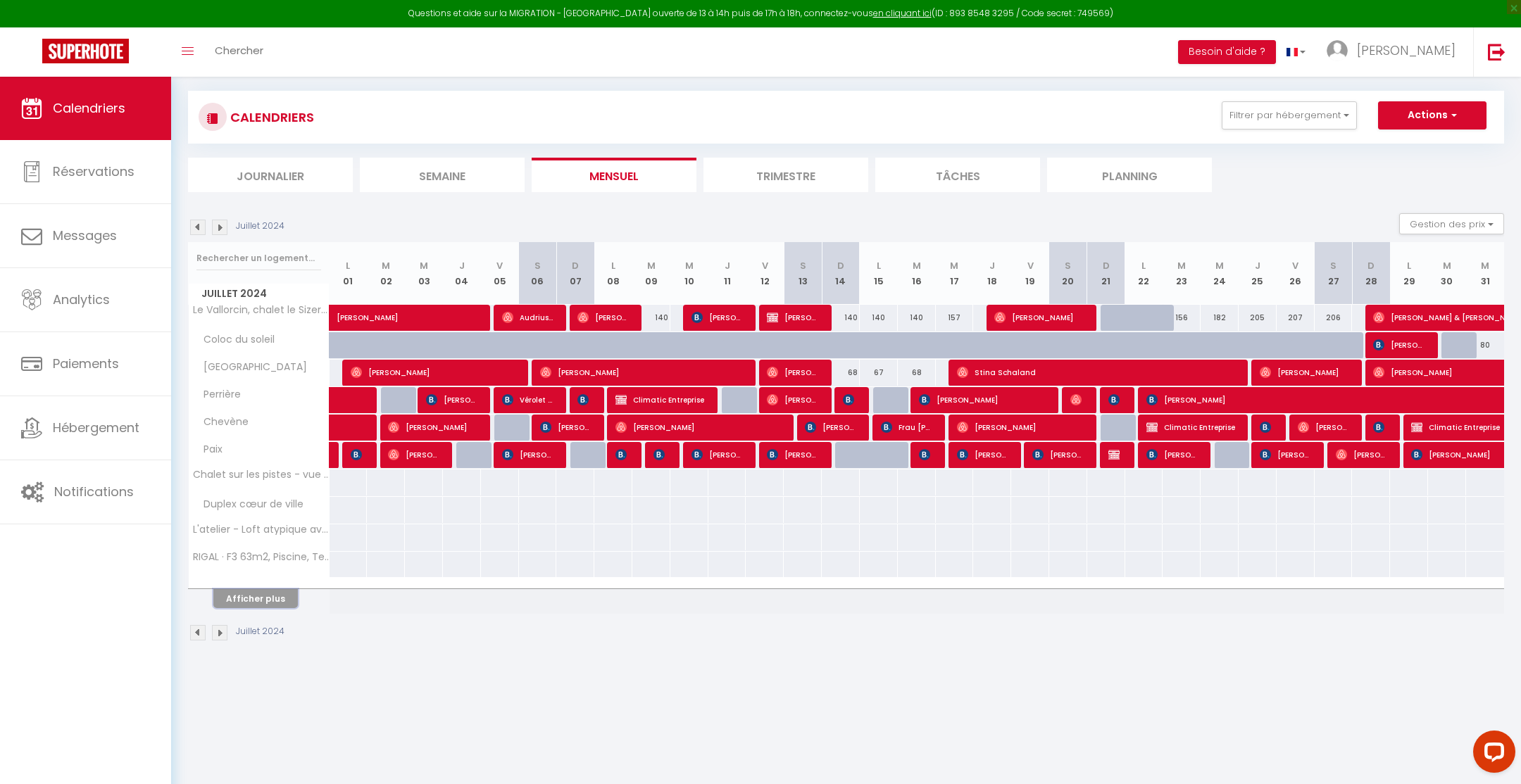
click at [268, 589] on button "Afficher plus" at bounding box center [255, 598] width 84 height 19
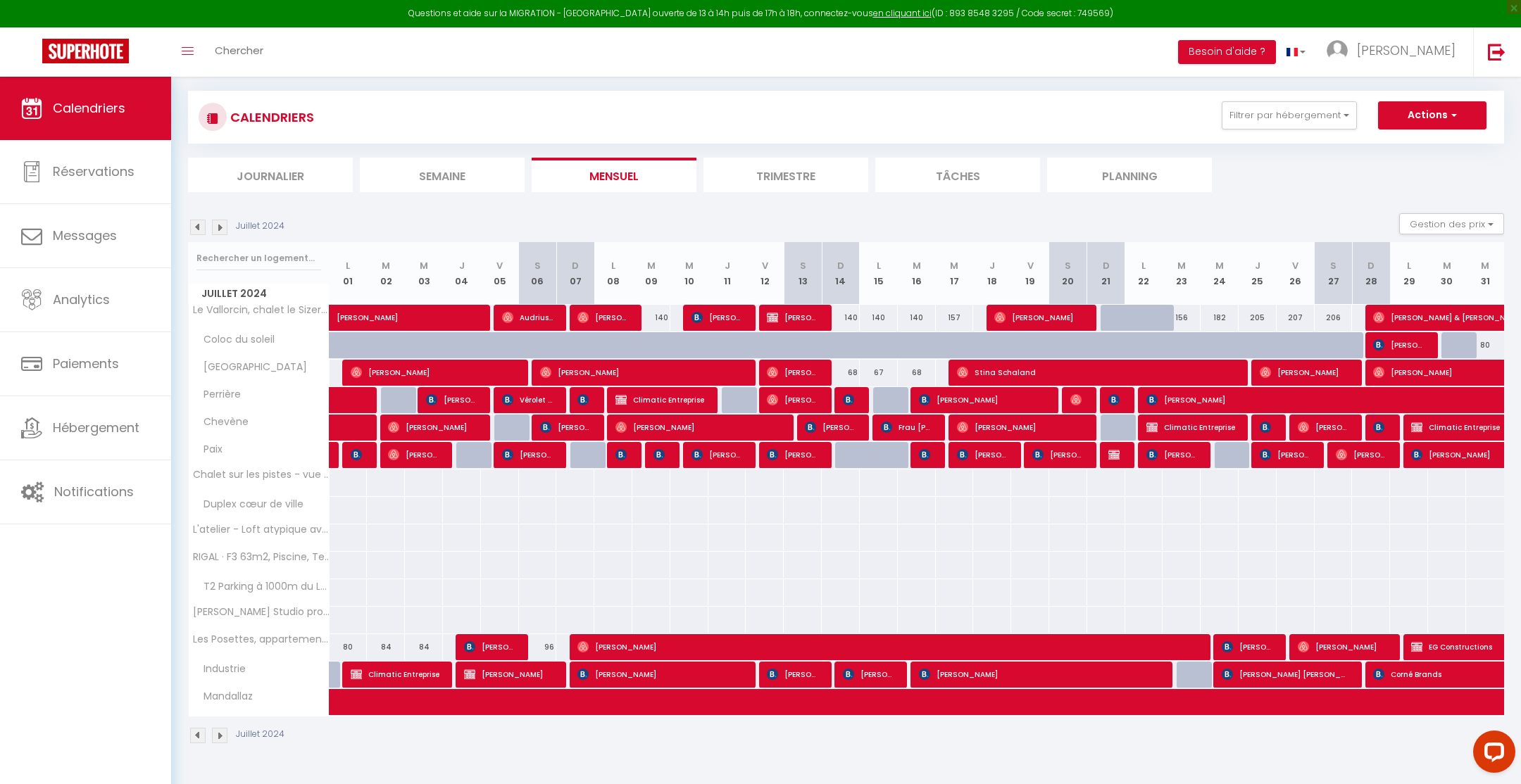
click at [195, 225] on img at bounding box center [198, 227] width 15 height 15
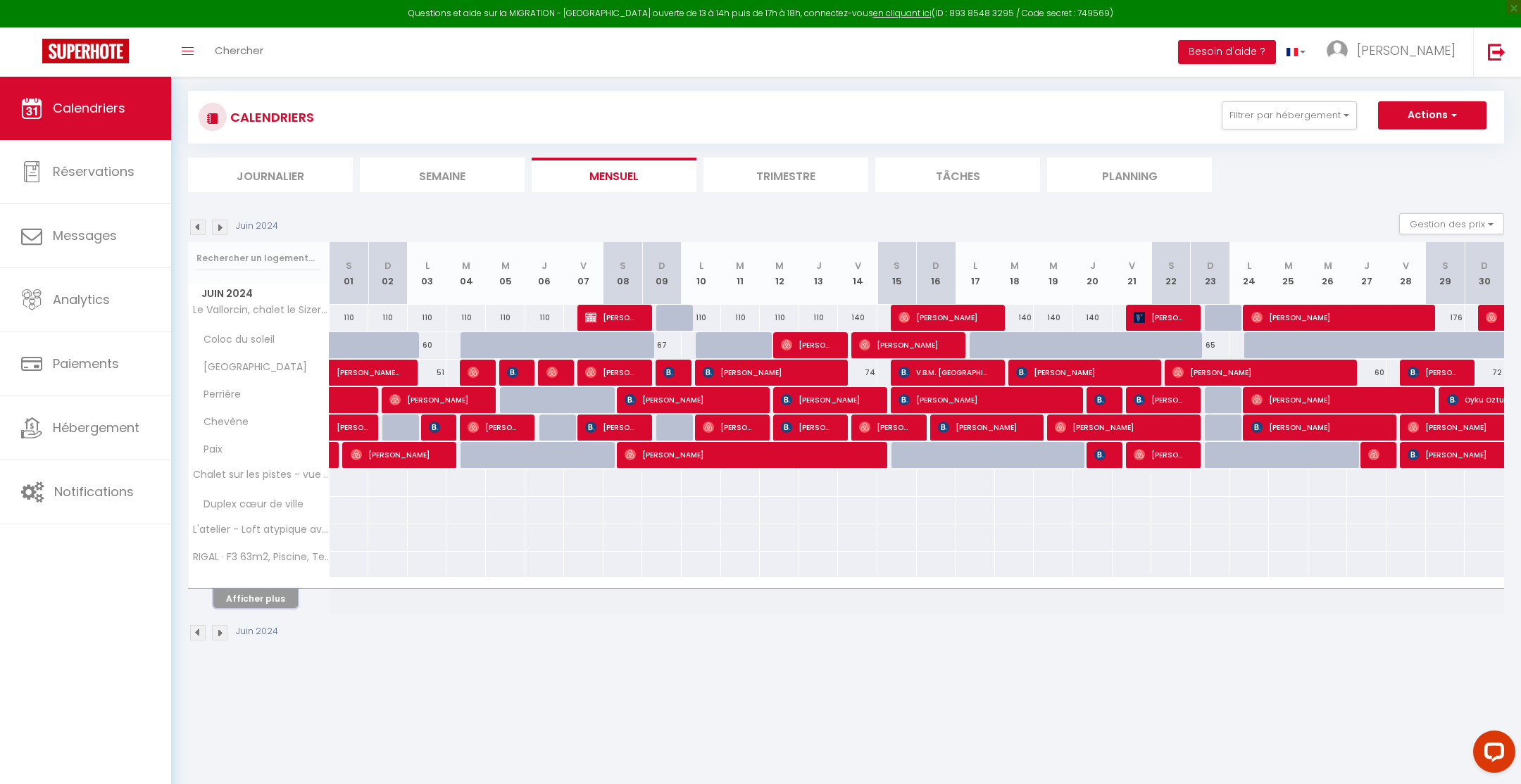
click at [243, 592] on button "Afficher plus" at bounding box center [255, 598] width 84 height 19
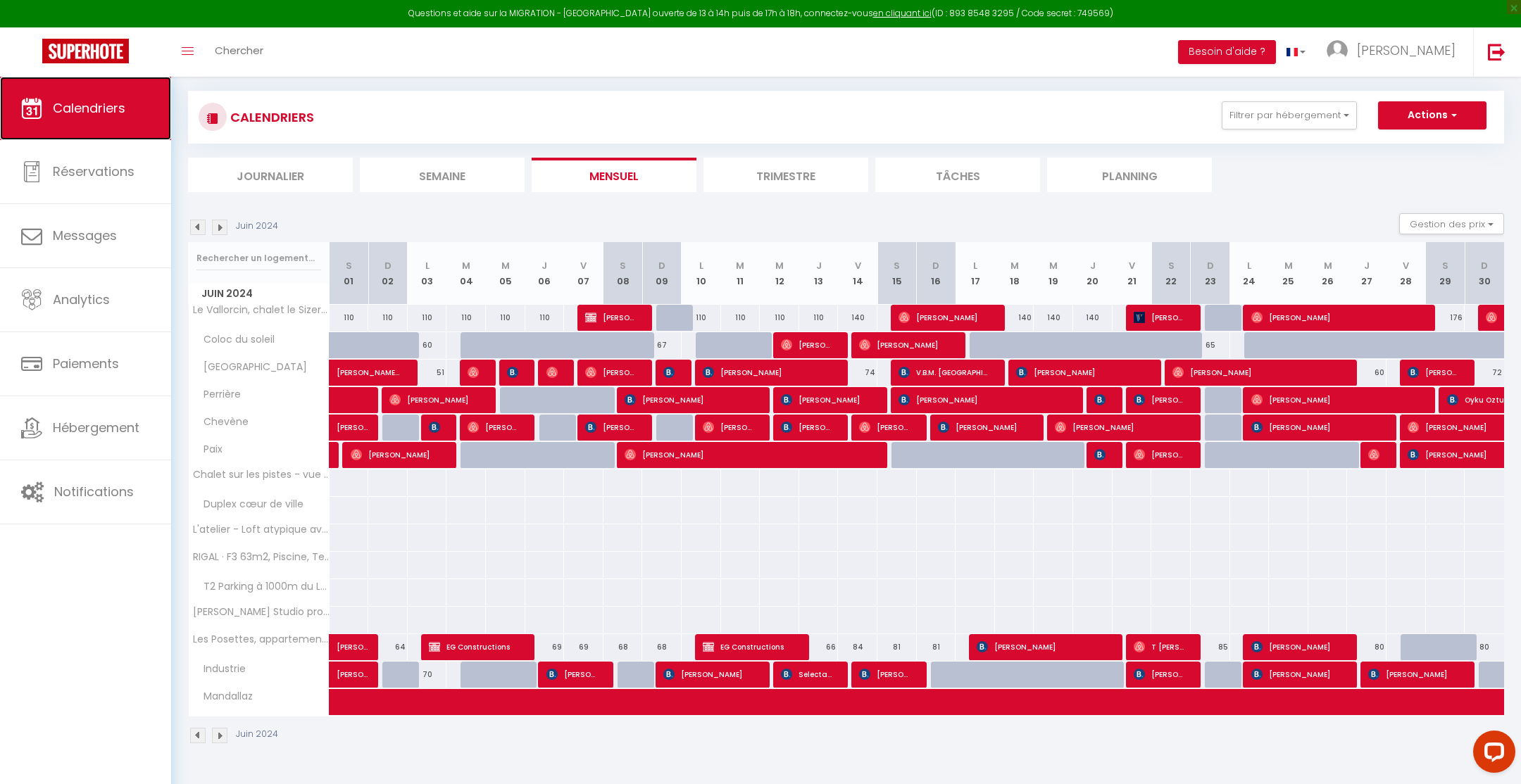
click at [67, 97] on link "Calendriers" at bounding box center [85, 108] width 171 height 64
click at [591, 183] on li "Mensuel" at bounding box center [614, 175] width 164 height 34
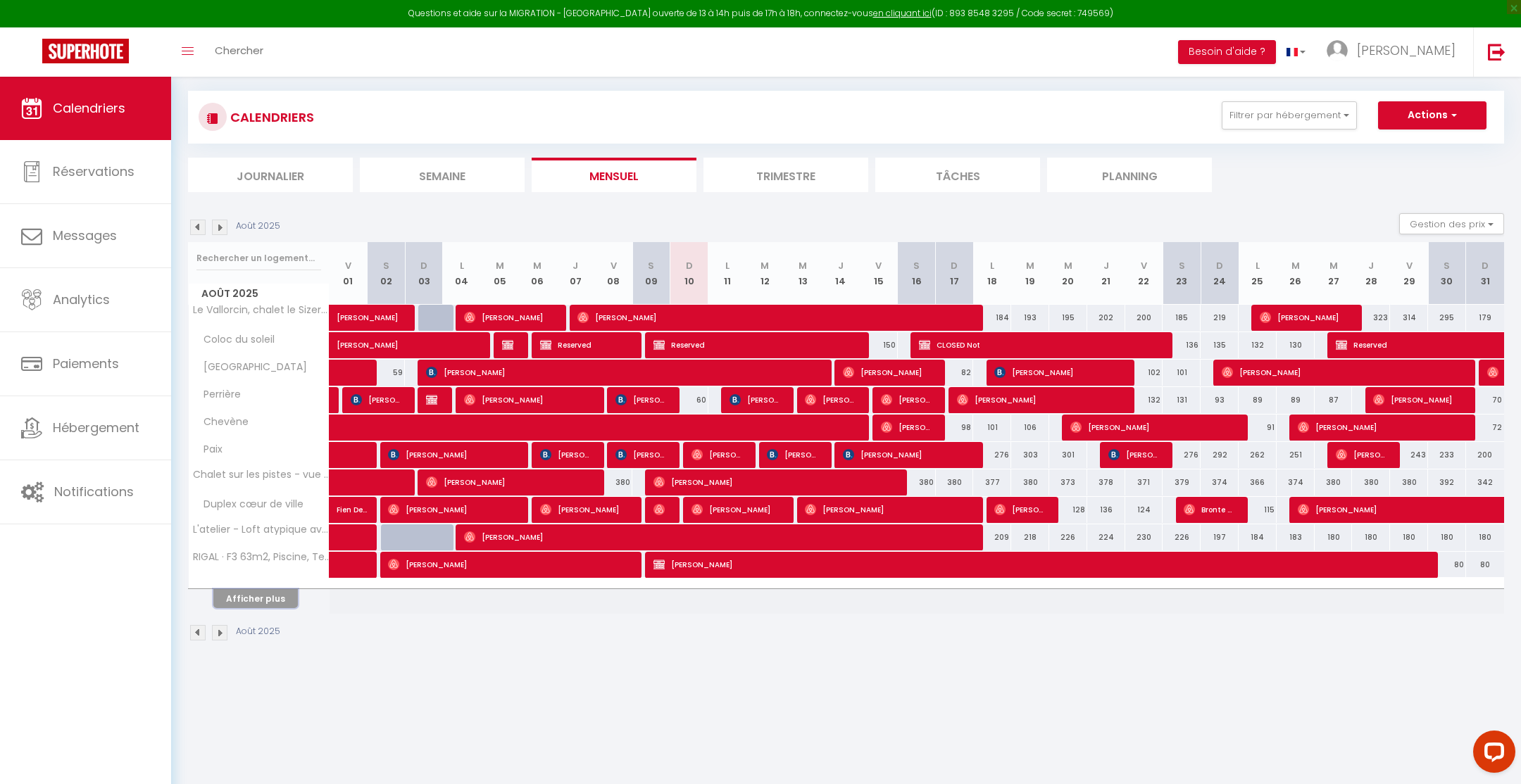
click at [269, 589] on button "Afficher plus" at bounding box center [255, 598] width 84 height 19
